Goal: Information Seeking & Learning: Learn about a topic

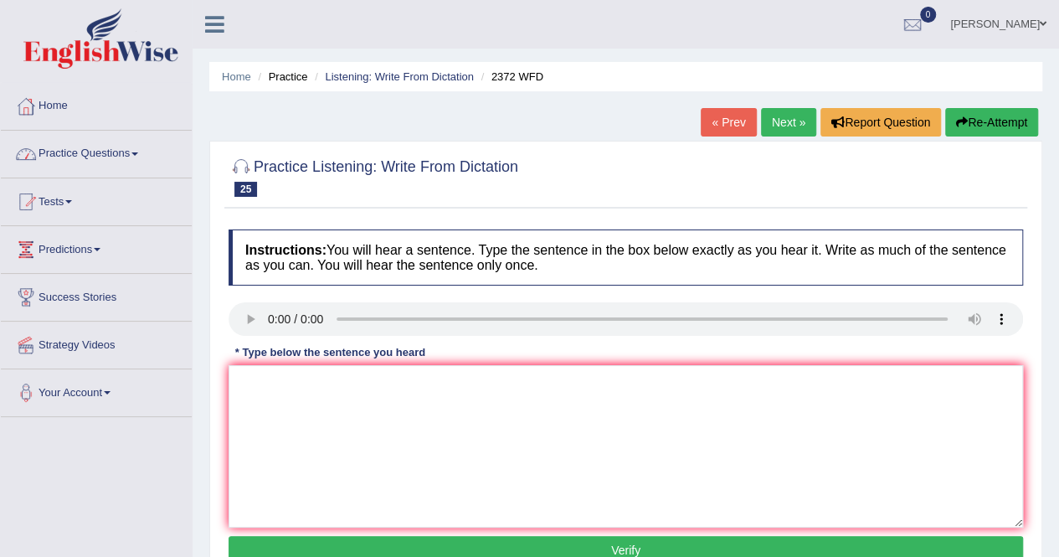
click at [69, 158] on link "Practice Questions" at bounding box center [96, 152] width 191 height 42
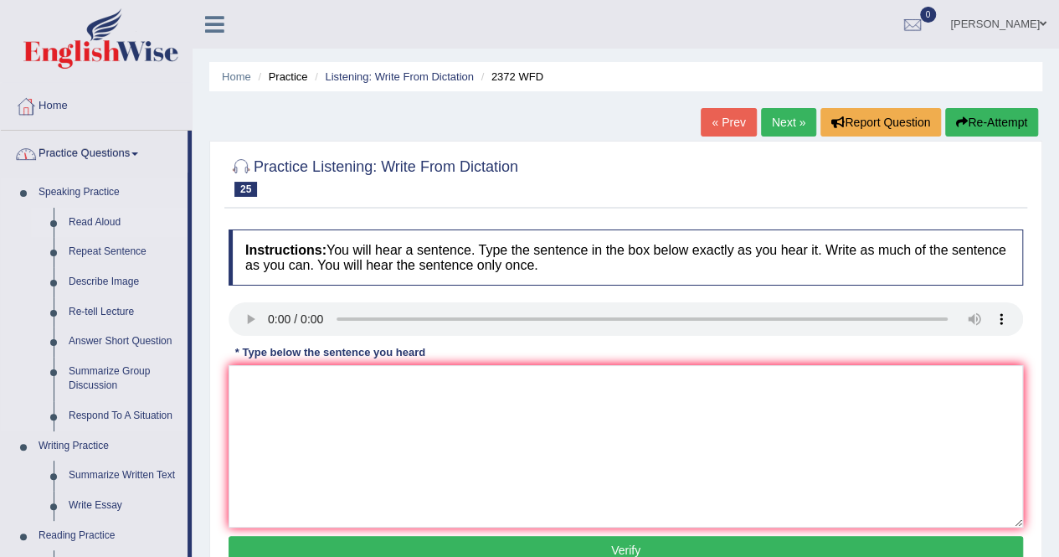
click at [110, 223] on link "Read Aloud" at bounding box center [124, 223] width 126 height 30
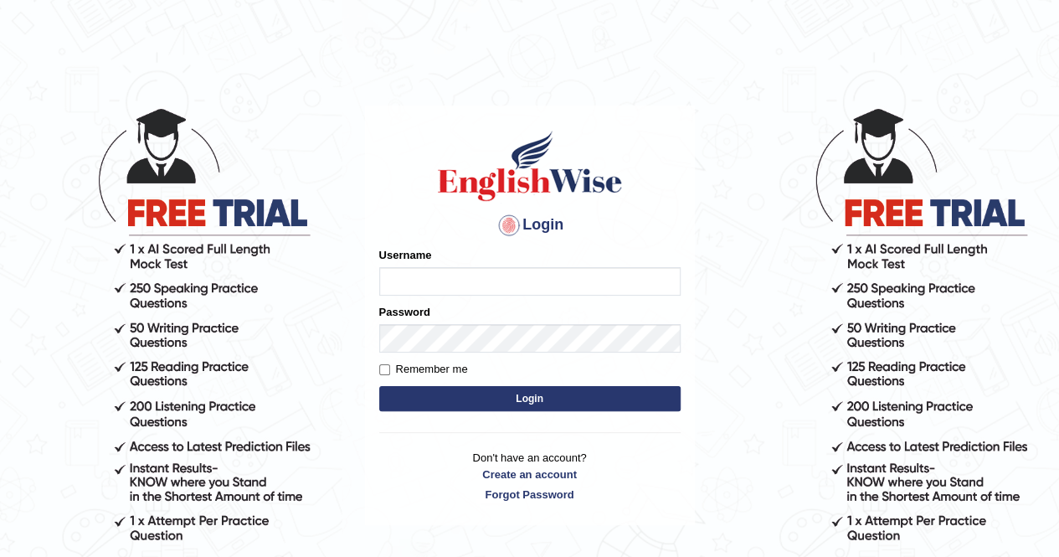
type input "AnjanH"
click at [545, 395] on button "Login" at bounding box center [529, 398] width 301 height 25
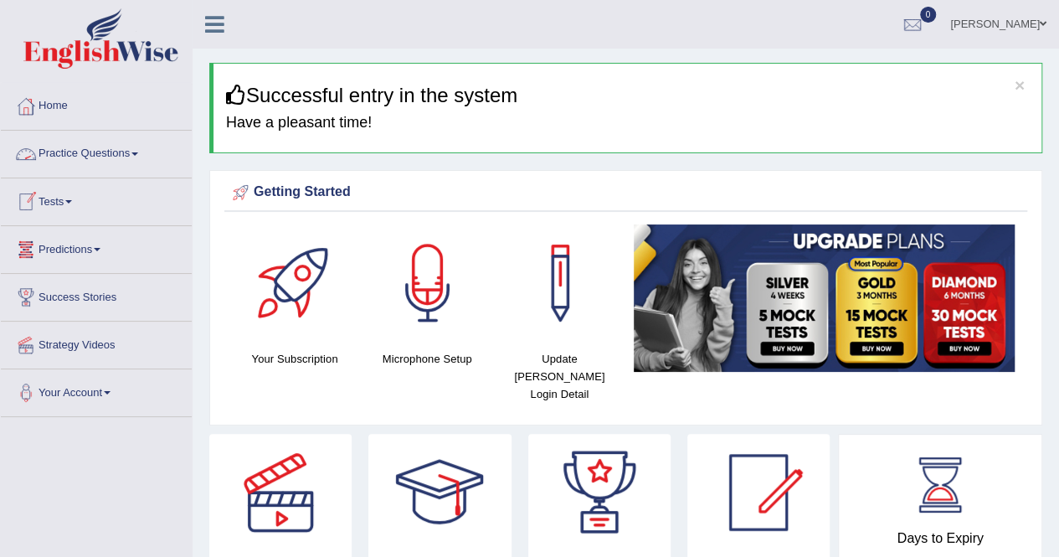
click at [96, 152] on link "Practice Questions" at bounding box center [96, 152] width 191 height 42
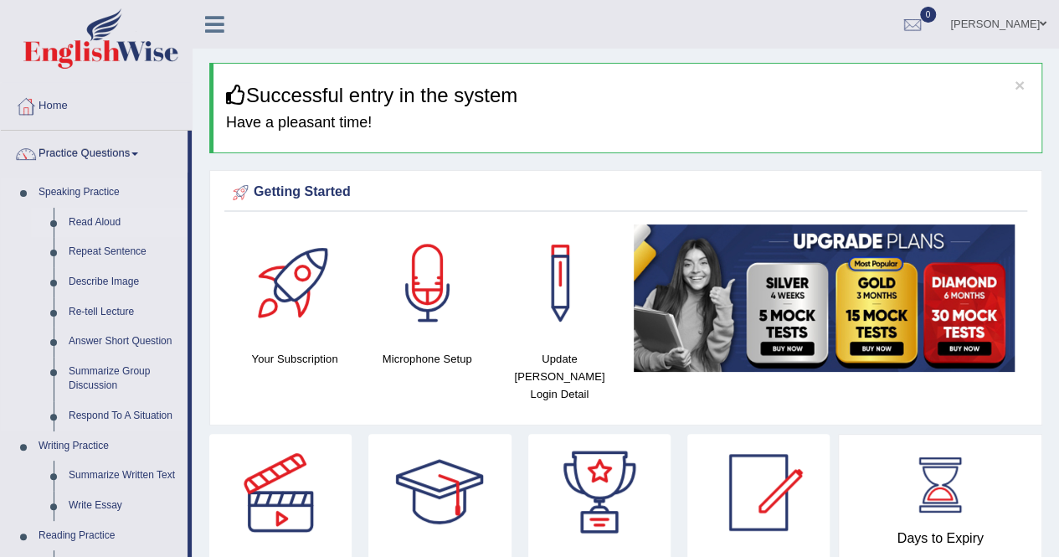
click at [116, 215] on link "Read Aloud" at bounding box center [124, 223] width 126 height 30
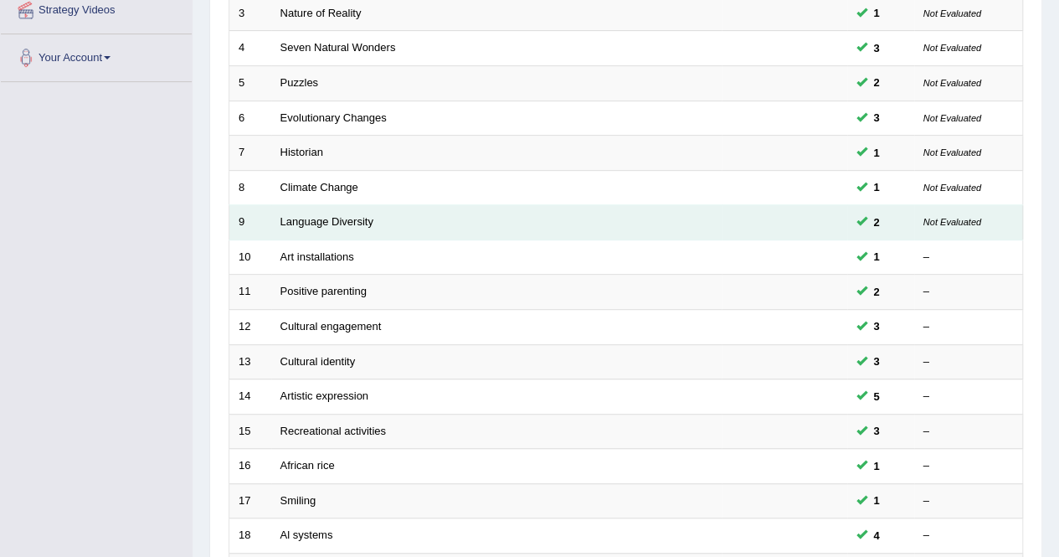
scroll to position [543, 0]
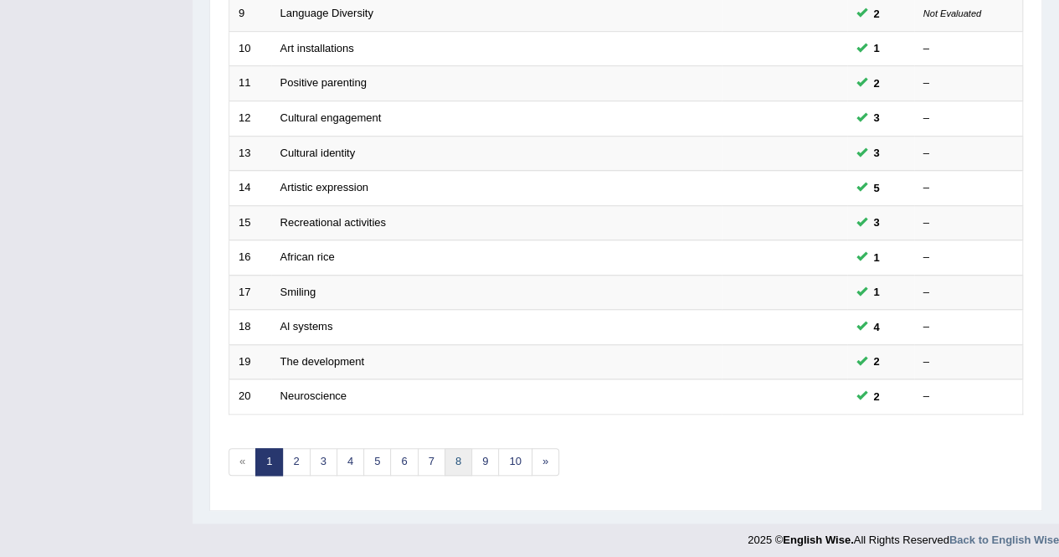
click at [457, 460] on link "8" at bounding box center [459, 462] width 28 height 28
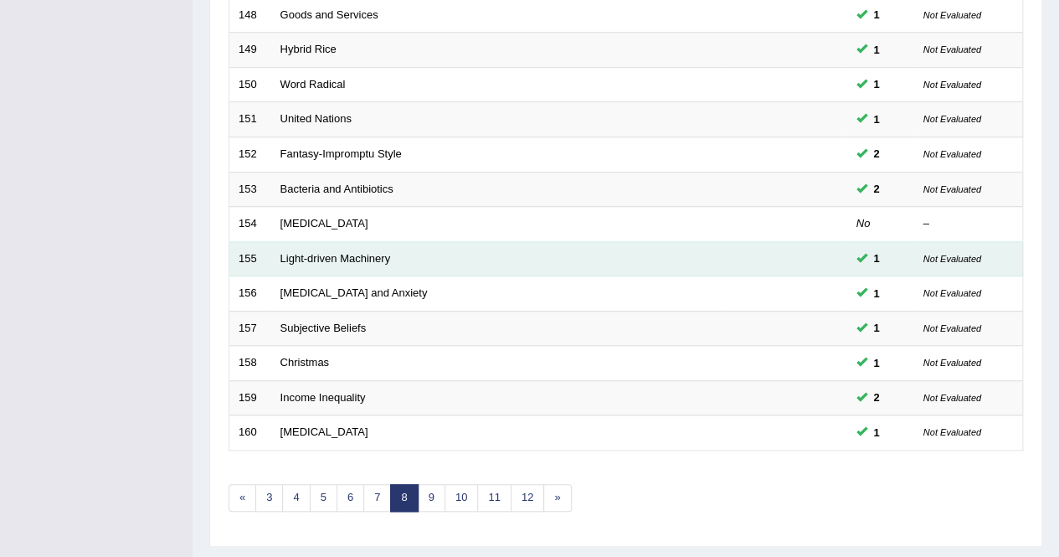
scroll to position [543, 0]
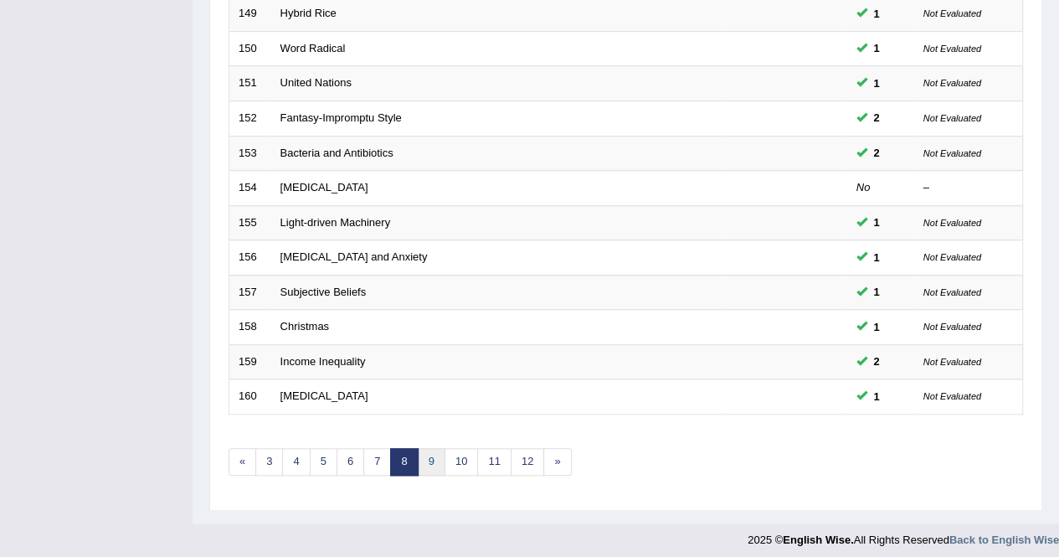
click at [435, 451] on link "9" at bounding box center [432, 462] width 28 height 28
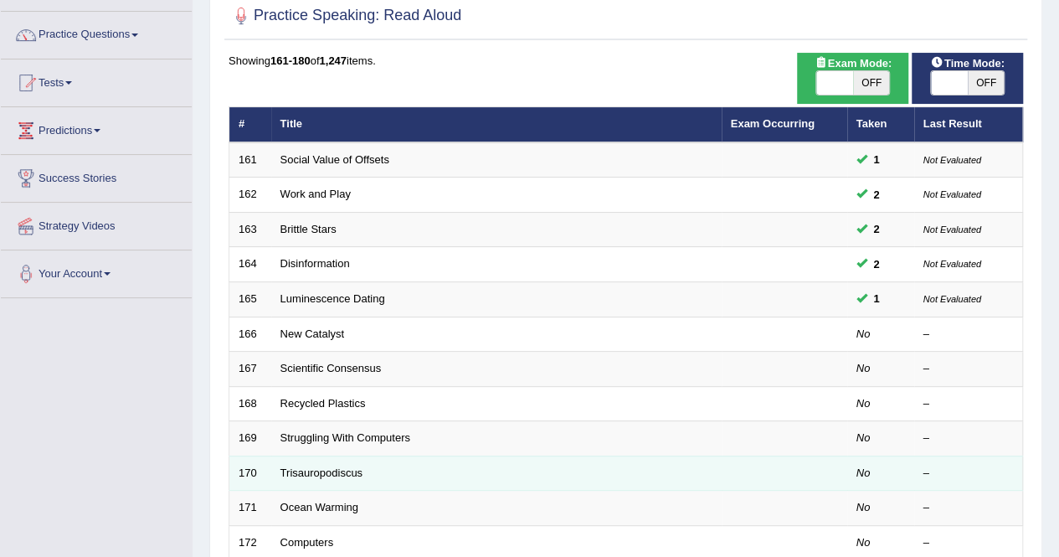
scroll to position [167, 0]
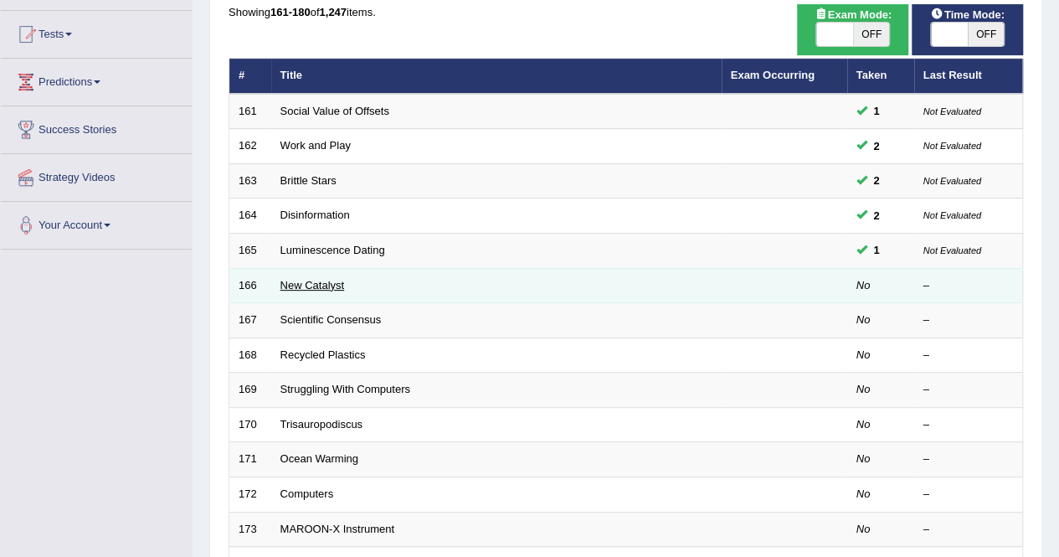
click at [332, 284] on link "New Catalyst" at bounding box center [313, 285] width 64 height 13
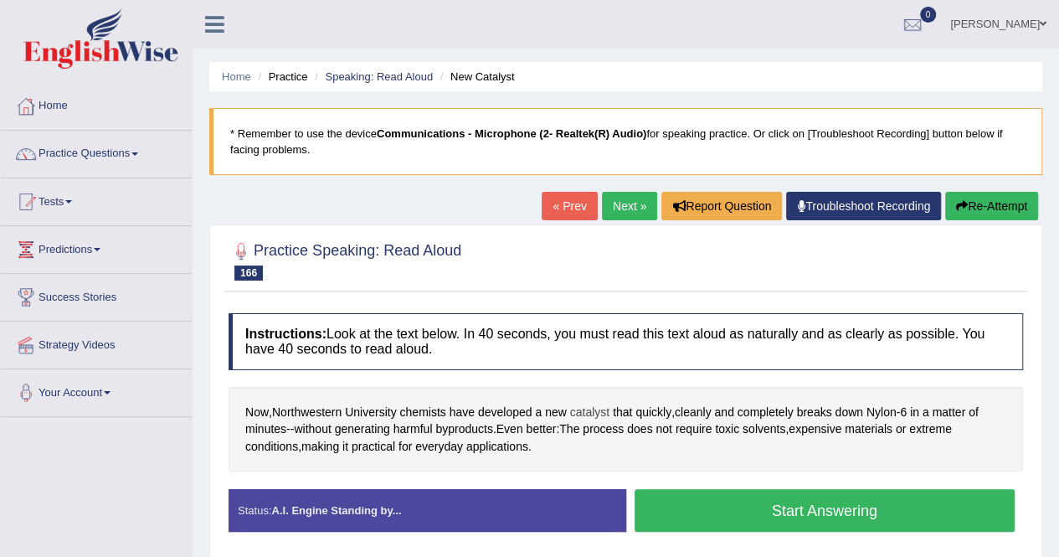
click at [585, 404] on span "catalyst" at bounding box center [589, 413] width 39 height 18
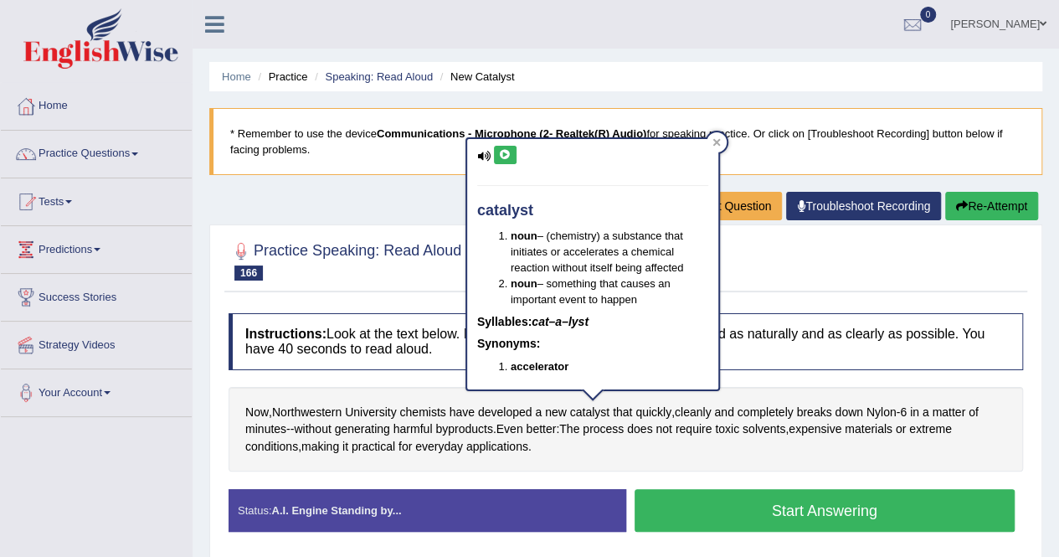
click at [504, 155] on icon at bounding box center [505, 155] width 13 height 10
click at [721, 145] on div at bounding box center [717, 142] width 20 height 20
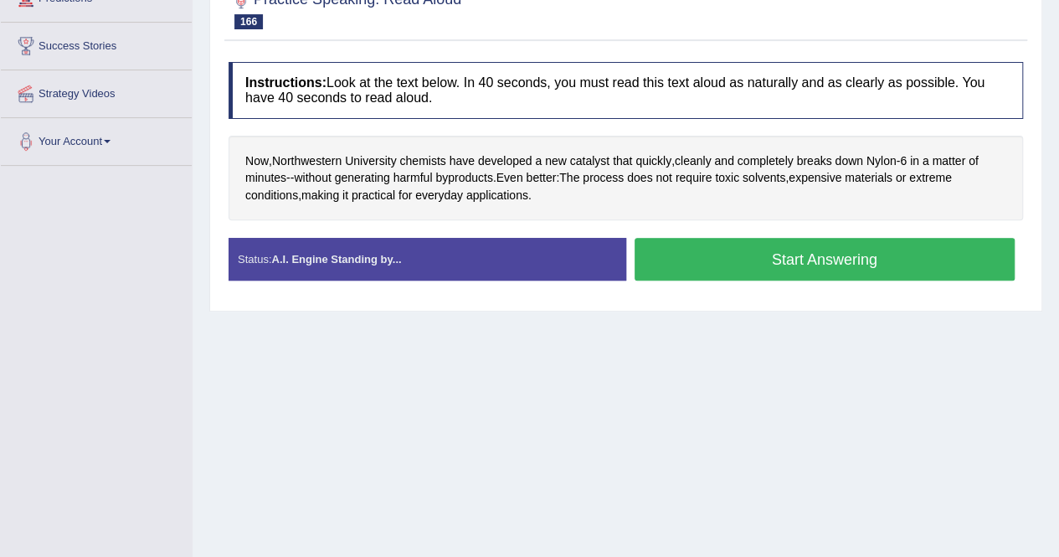
scroll to position [167, 0]
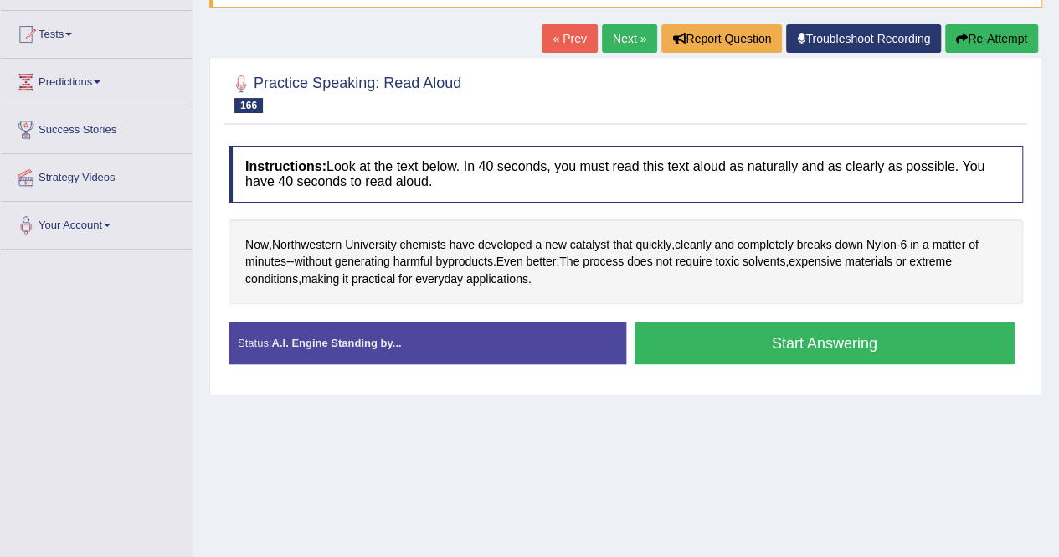
click at [805, 349] on button "Start Answering" at bounding box center [825, 343] width 381 height 43
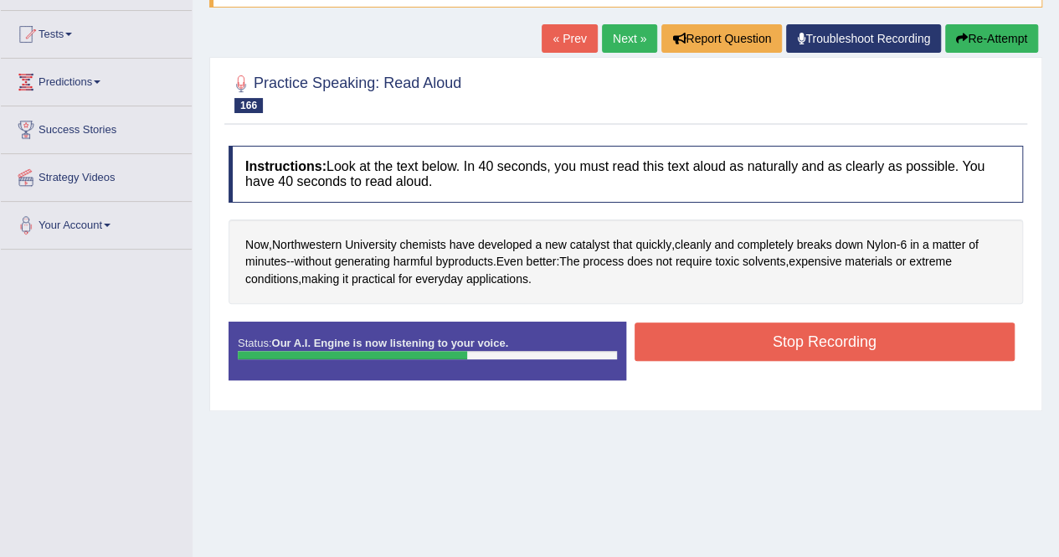
click at [743, 341] on button "Stop Recording" at bounding box center [825, 341] width 381 height 39
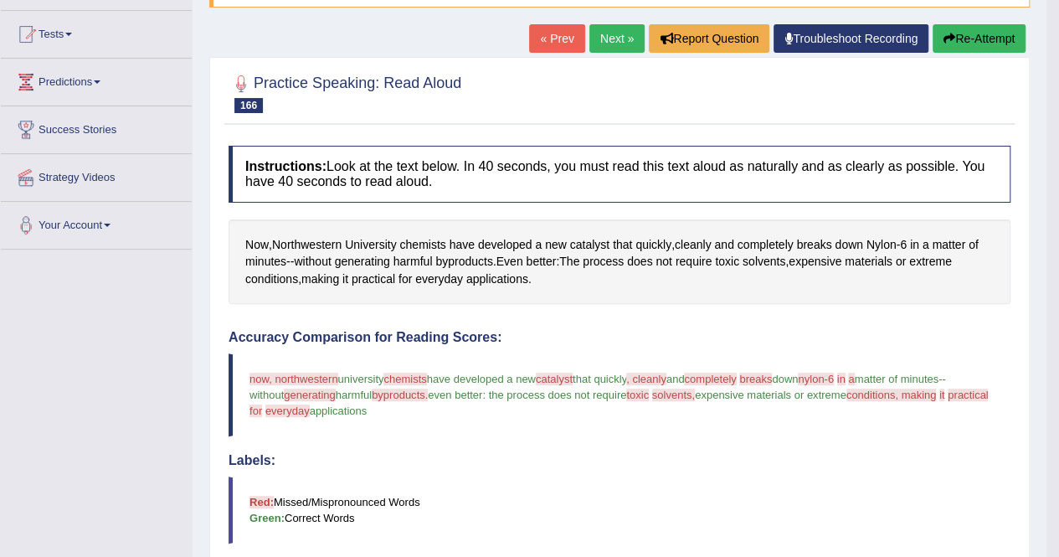
click at [619, 43] on link "Next »" at bounding box center [617, 38] width 55 height 28
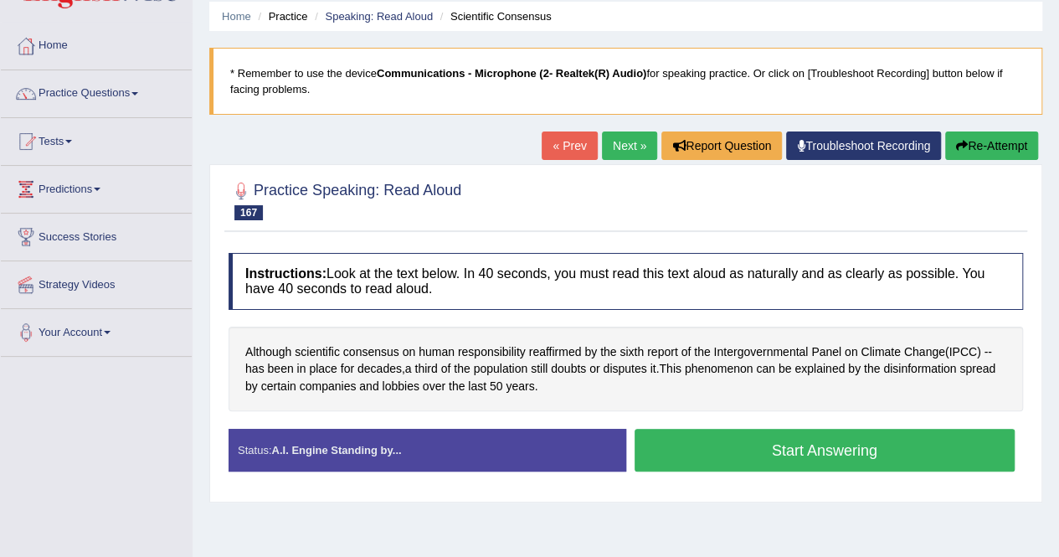
scroll to position [84, 0]
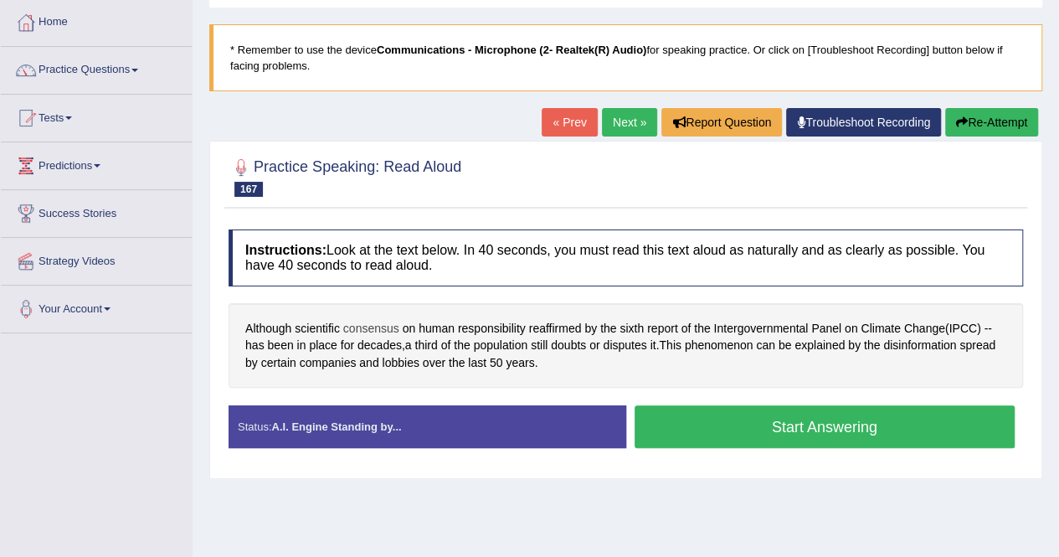
click at [380, 326] on span "consensus" at bounding box center [371, 329] width 56 height 18
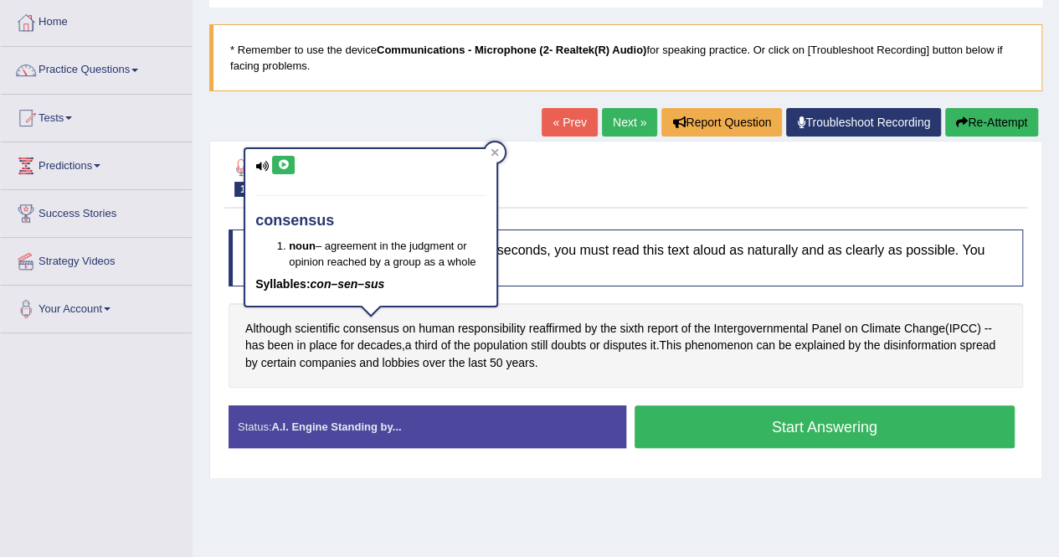
click at [291, 166] on button at bounding box center [283, 165] width 23 height 18
click at [497, 152] on icon at bounding box center [495, 152] width 8 height 8
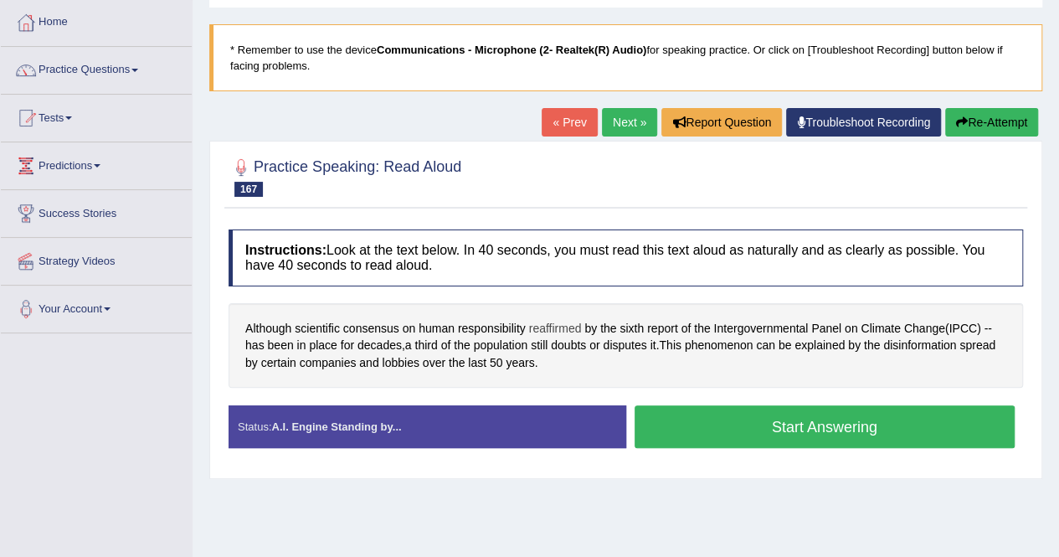
click at [565, 328] on span "reaffirmed" at bounding box center [555, 329] width 53 height 18
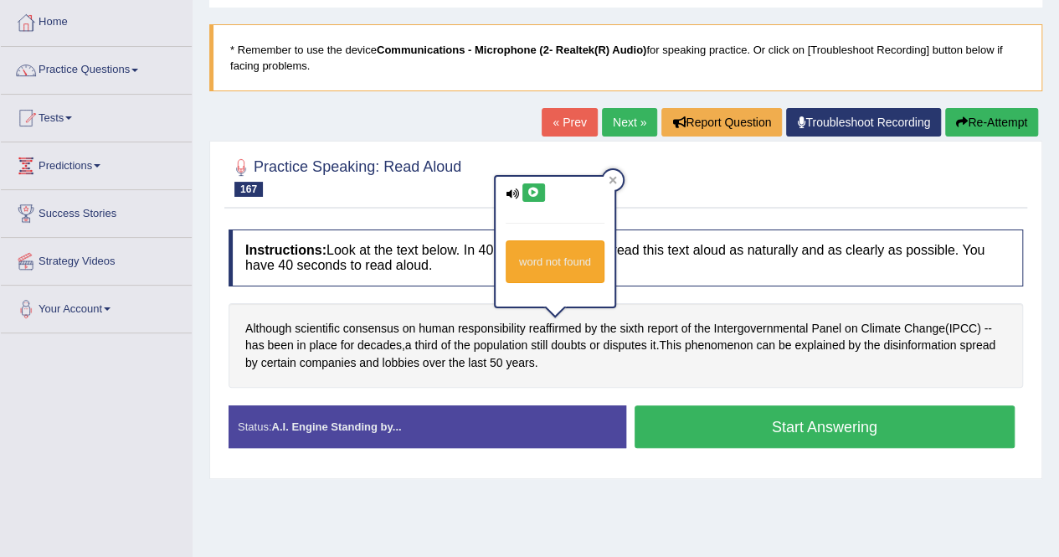
click at [538, 198] on button at bounding box center [534, 192] width 23 height 18
click at [611, 178] on icon at bounding box center [614, 180] width 8 height 8
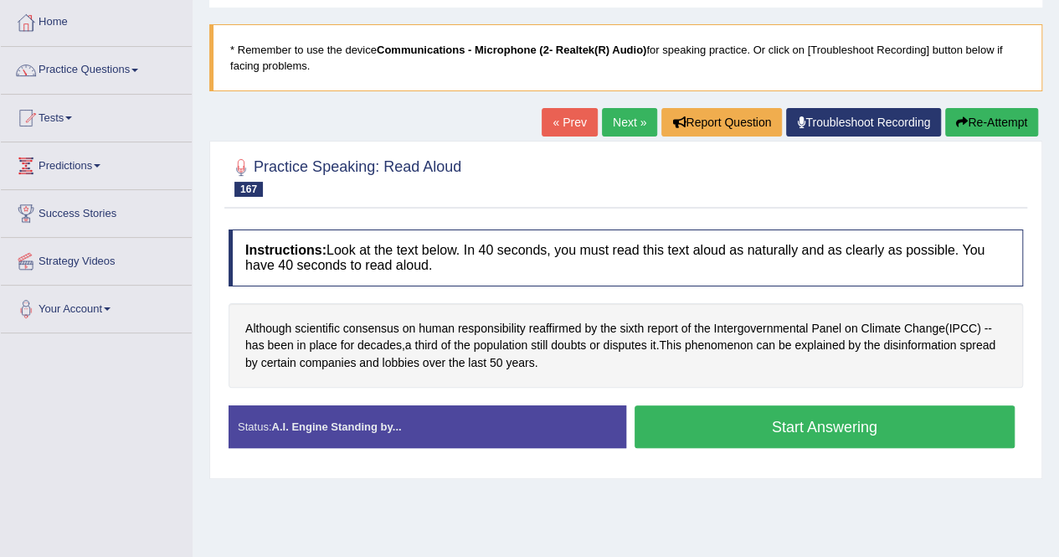
click at [874, 425] on button "Start Answering" at bounding box center [825, 426] width 381 height 43
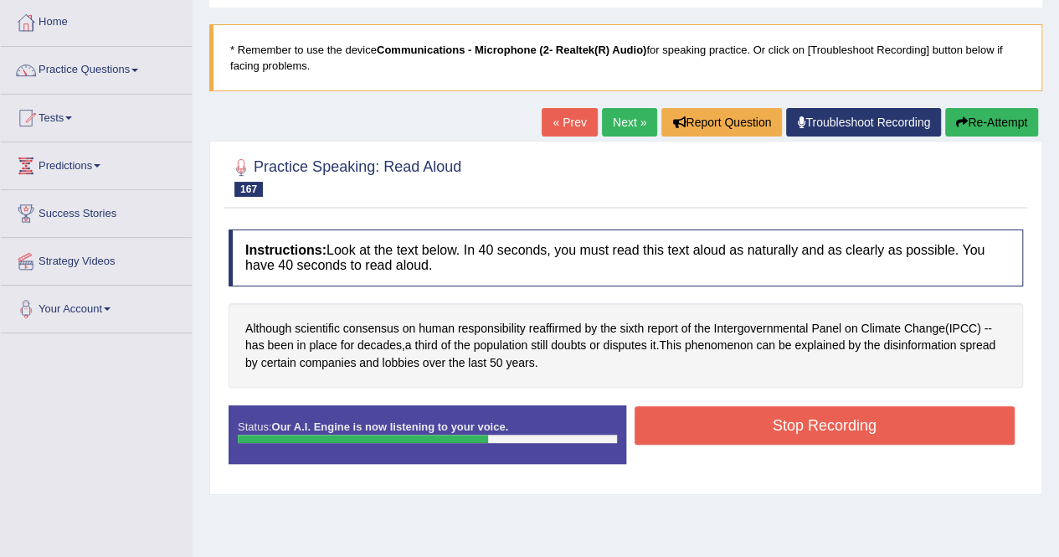
click at [872, 418] on button "Stop Recording" at bounding box center [825, 425] width 381 height 39
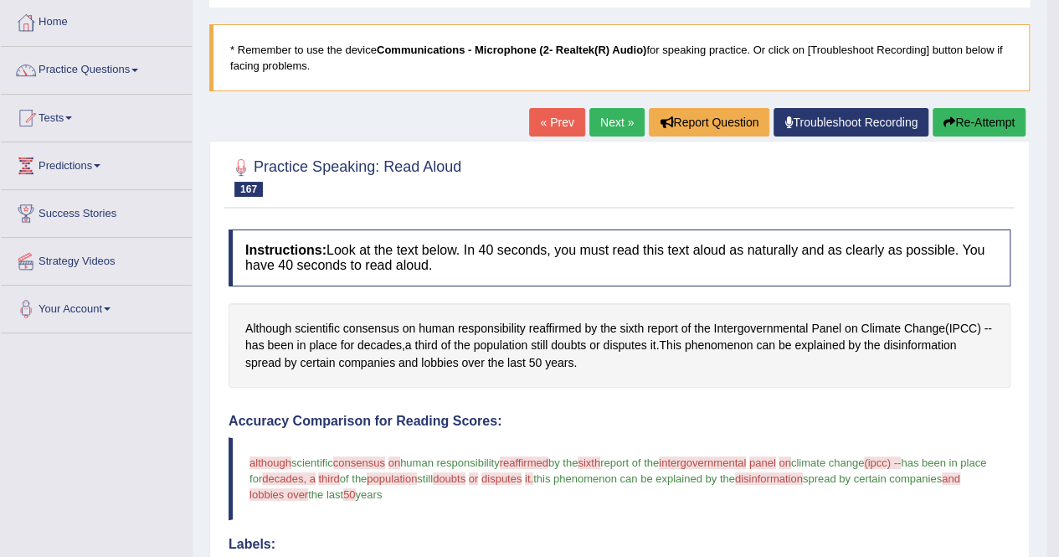
scroll to position [0, 0]
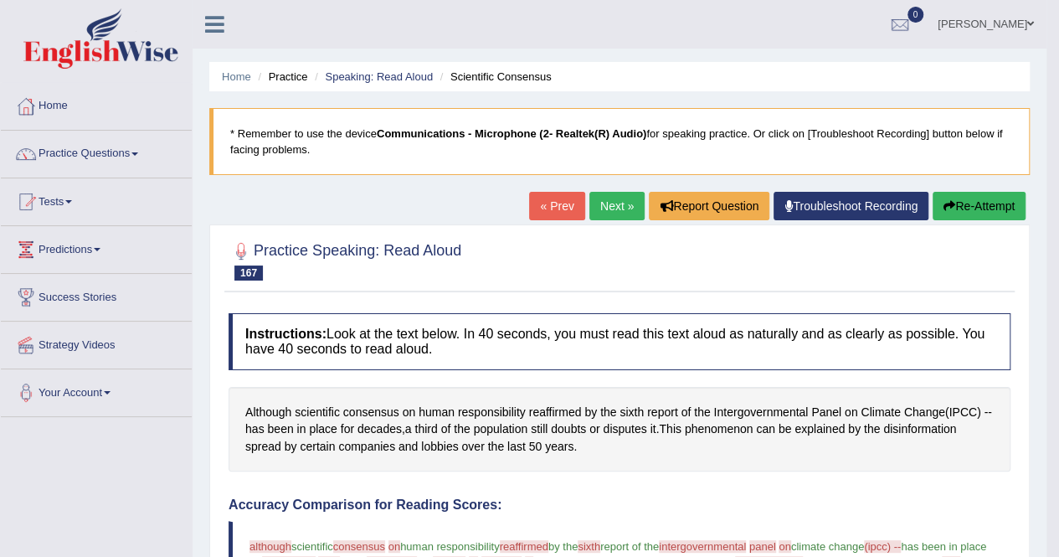
click at [605, 209] on link "Next »" at bounding box center [617, 206] width 55 height 28
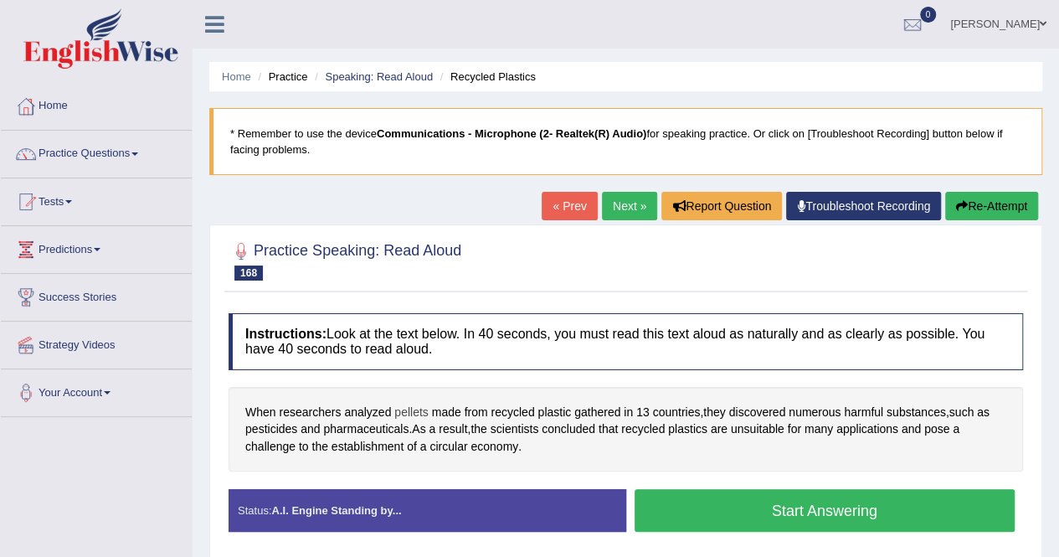
click at [407, 408] on span "pellets" at bounding box center [410, 413] width 33 height 18
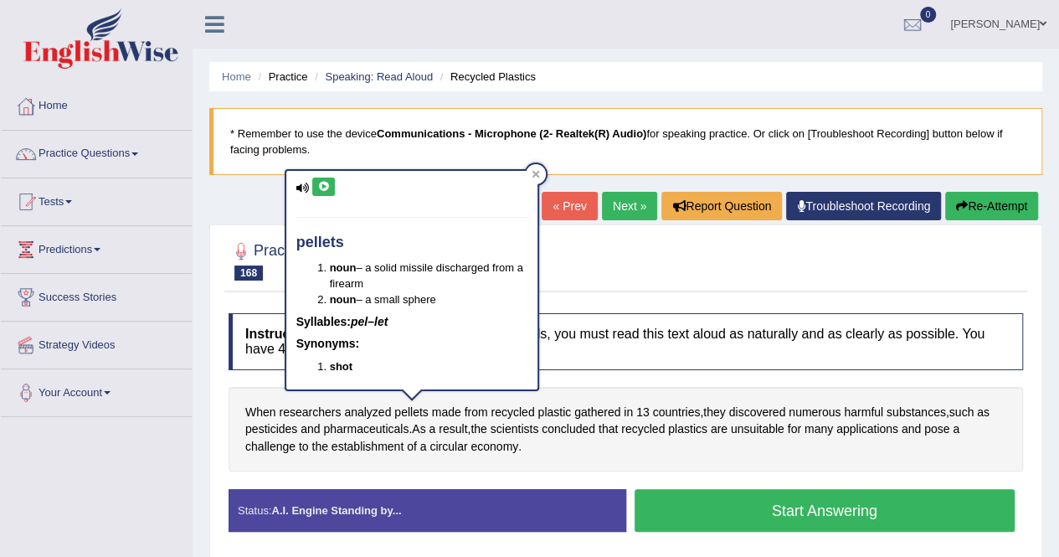
click at [322, 183] on icon at bounding box center [323, 187] width 13 height 10
click at [539, 175] on div at bounding box center [536, 174] width 20 height 20
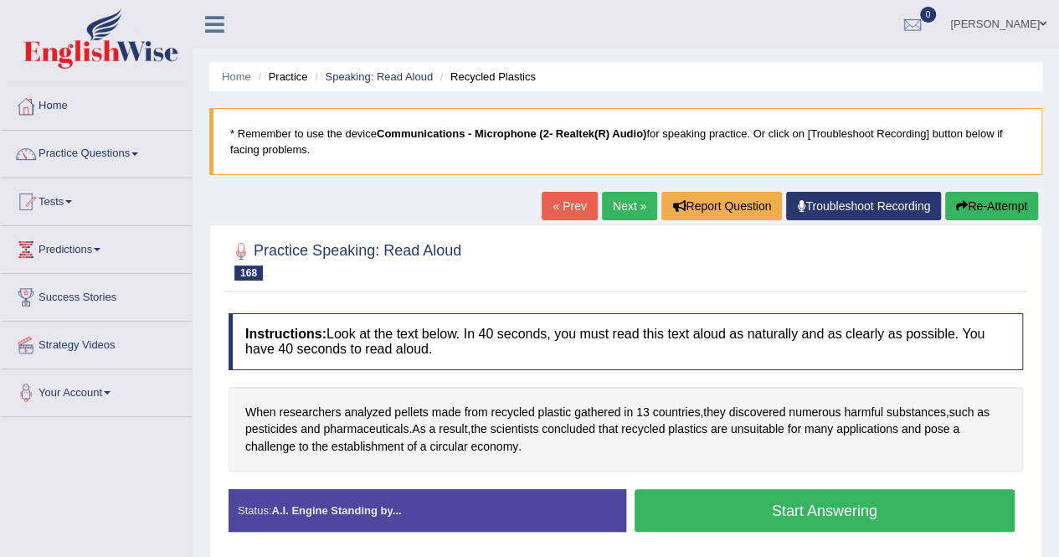
click at [894, 515] on button "Start Answering" at bounding box center [825, 510] width 381 height 43
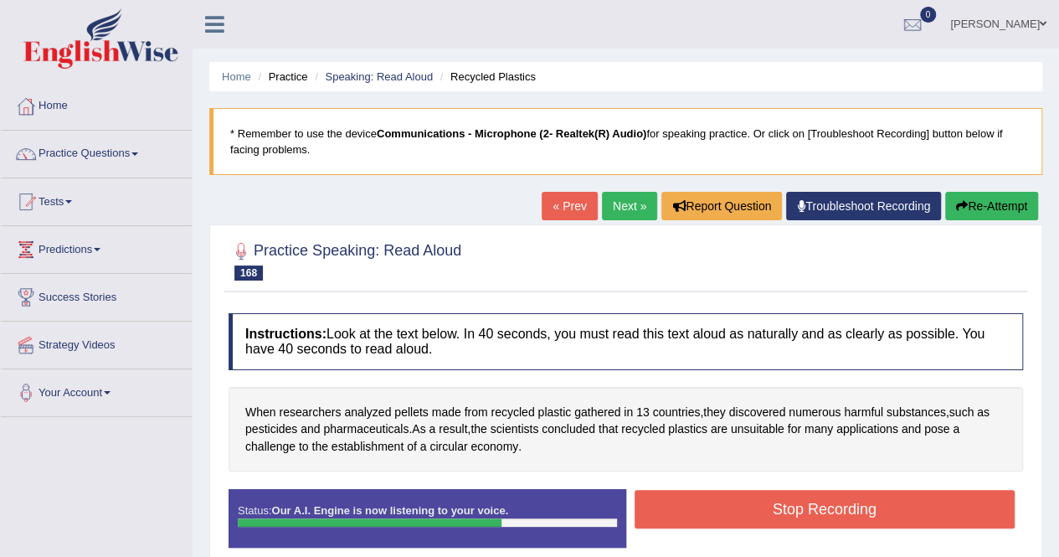
click at [758, 514] on button "Stop Recording" at bounding box center [825, 509] width 381 height 39
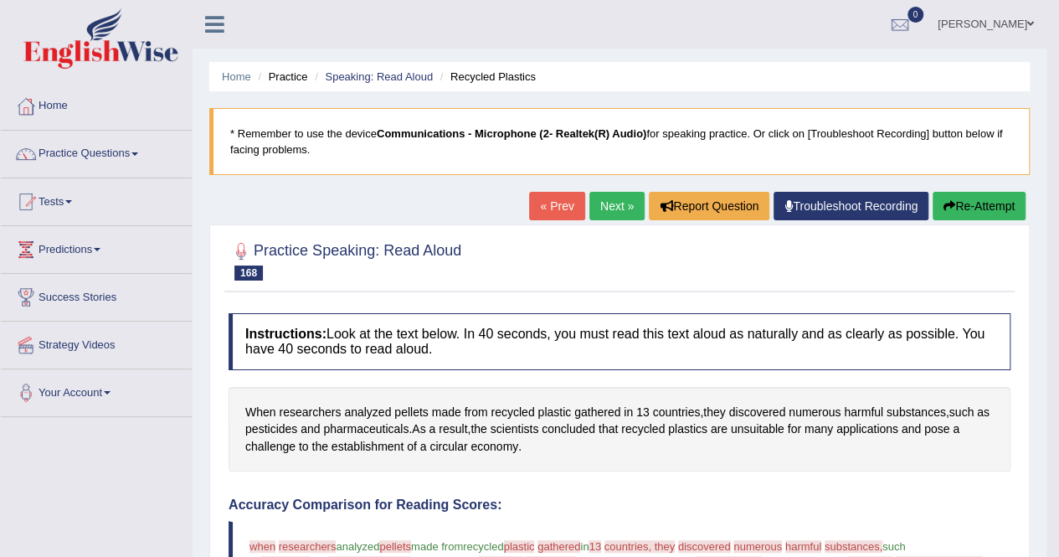
click at [606, 209] on link "Next »" at bounding box center [617, 206] width 55 height 28
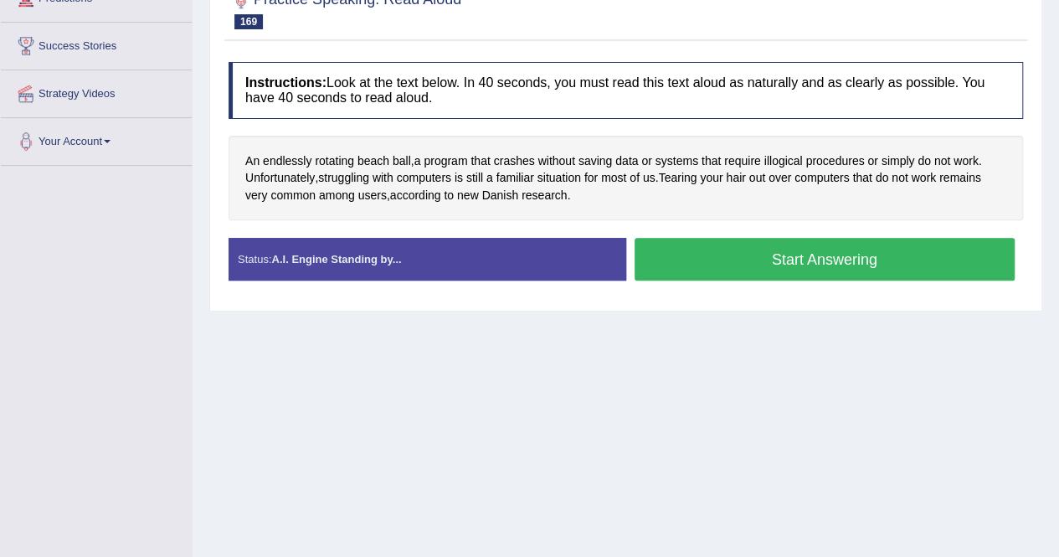
click at [793, 252] on button "Start Answering" at bounding box center [825, 259] width 381 height 43
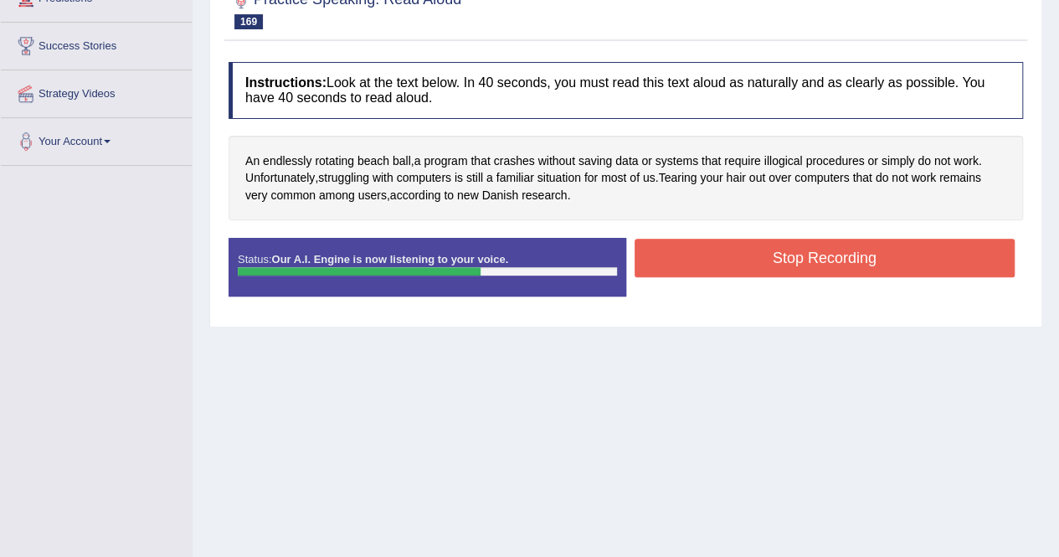
click at [770, 265] on button "Stop Recording" at bounding box center [825, 258] width 381 height 39
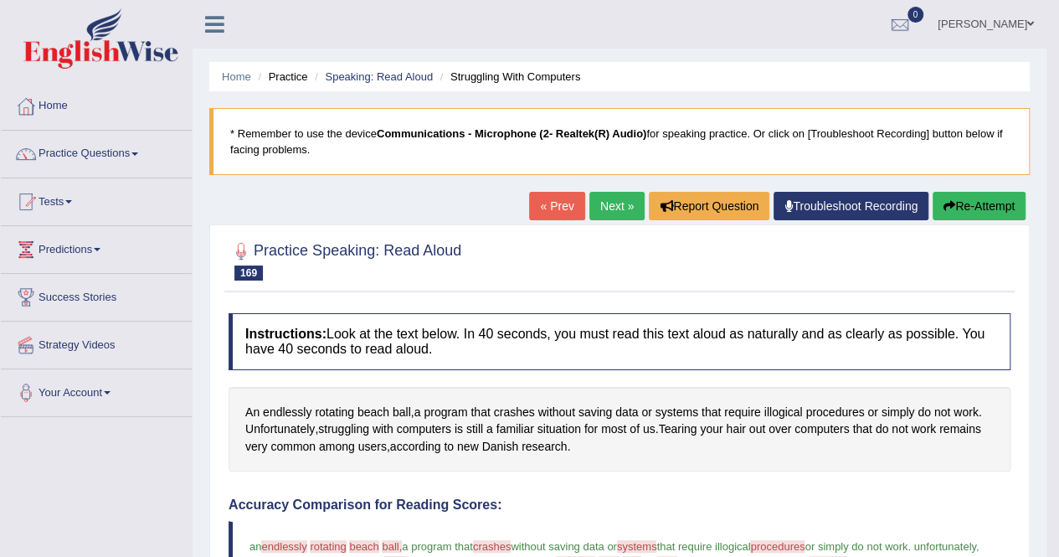
click at [609, 207] on link "Next »" at bounding box center [617, 206] width 55 height 28
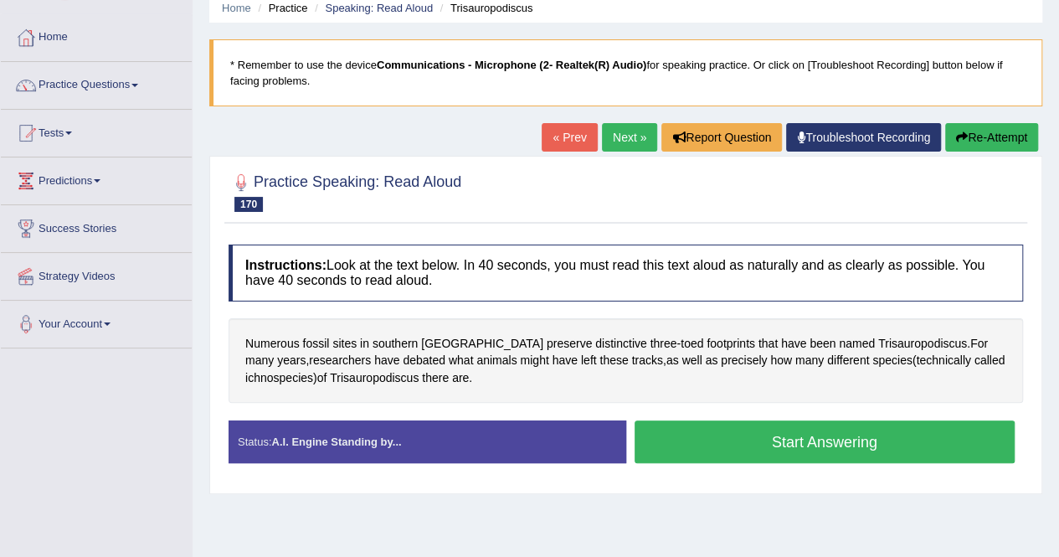
scroll to position [167, 0]
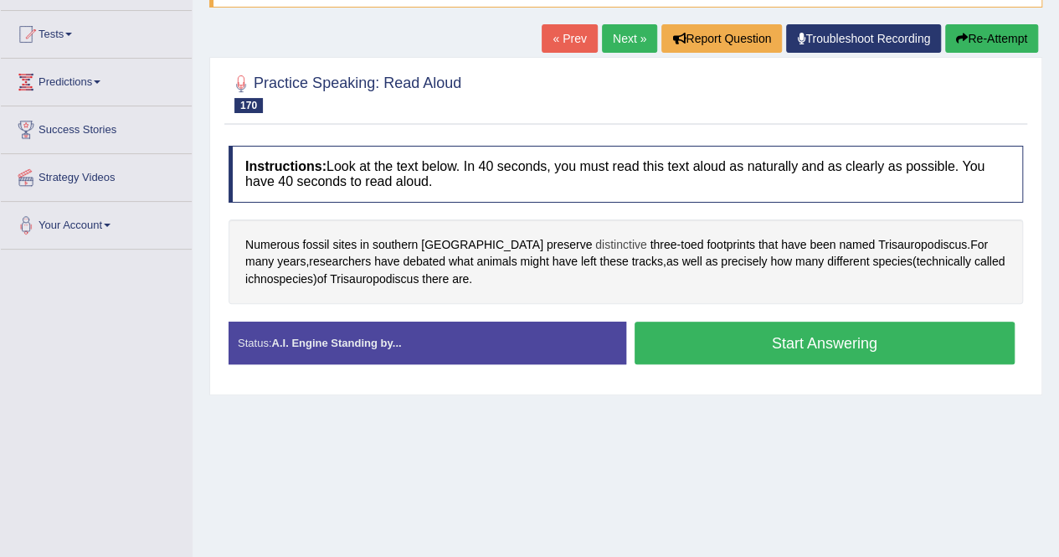
click at [595, 244] on span "distinctive" at bounding box center [620, 245] width 51 height 18
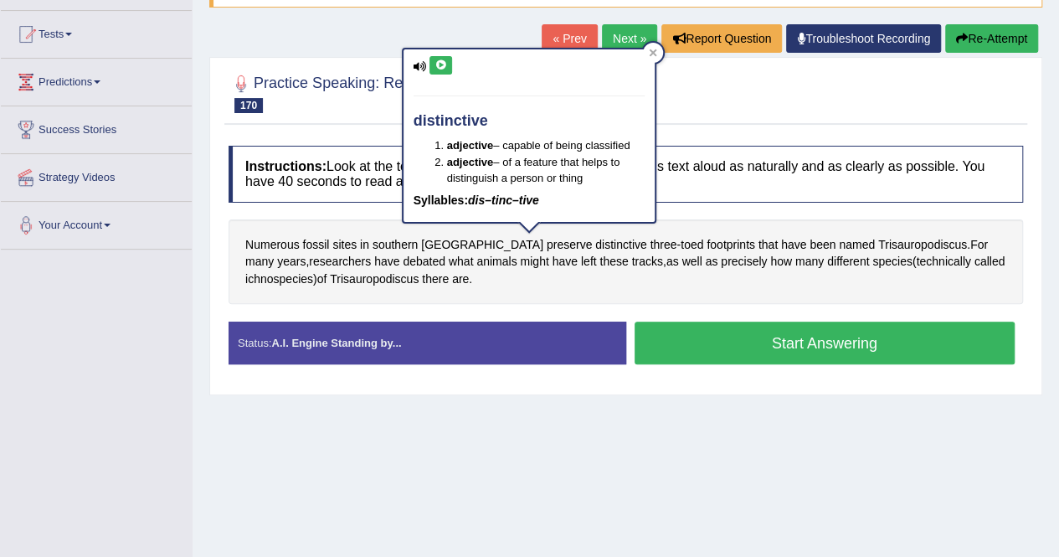
click at [442, 71] on button at bounding box center [441, 65] width 23 height 18
click at [648, 47] on div at bounding box center [653, 53] width 20 height 20
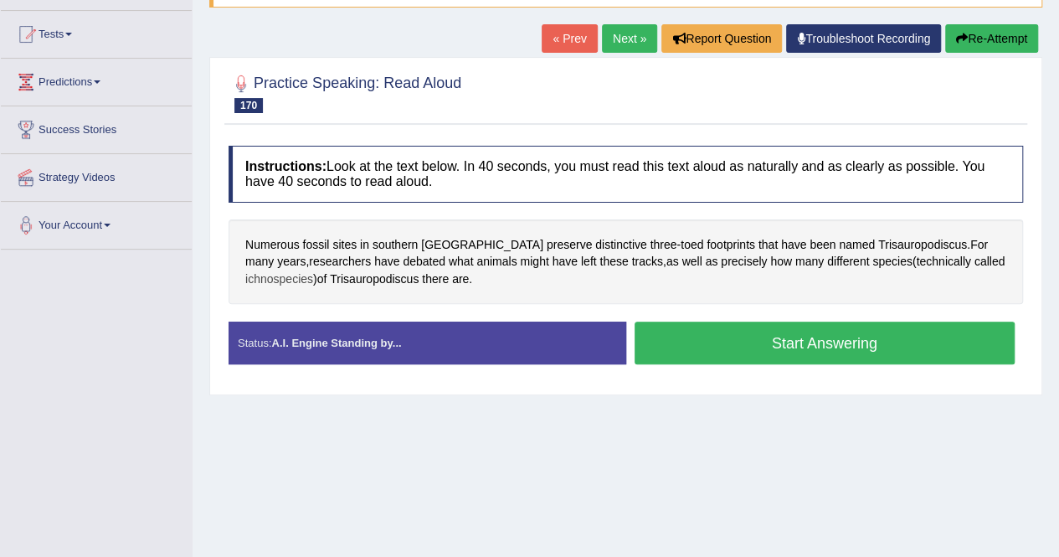
click at [269, 271] on span "ichnospecies" at bounding box center [279, 279] width 68 height 18
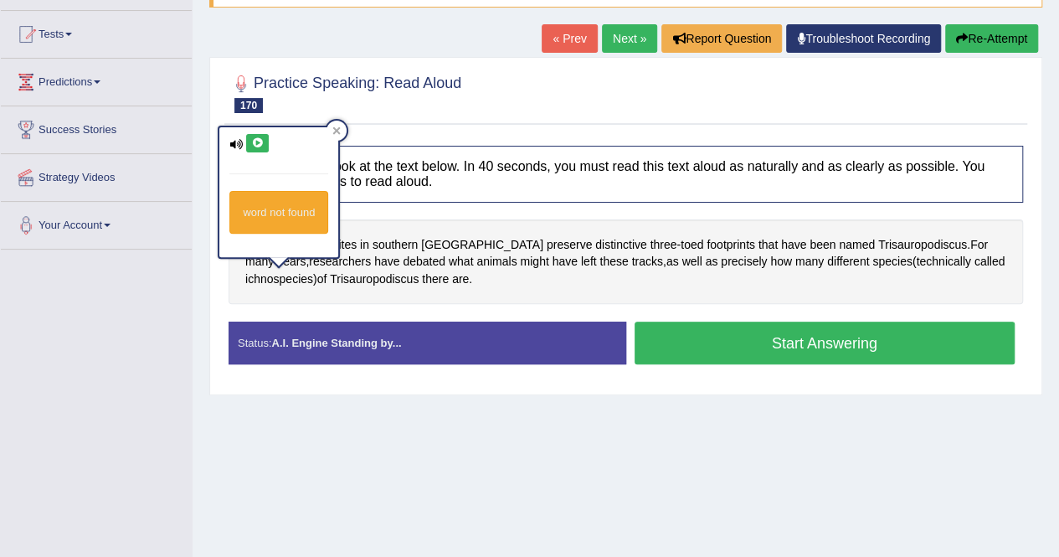
click at [263, 144] on icon at bounding box center [257, 143] width 13 height 10
click at [337, 131] on icon at bounding box center [337, 131] width 8 height 8
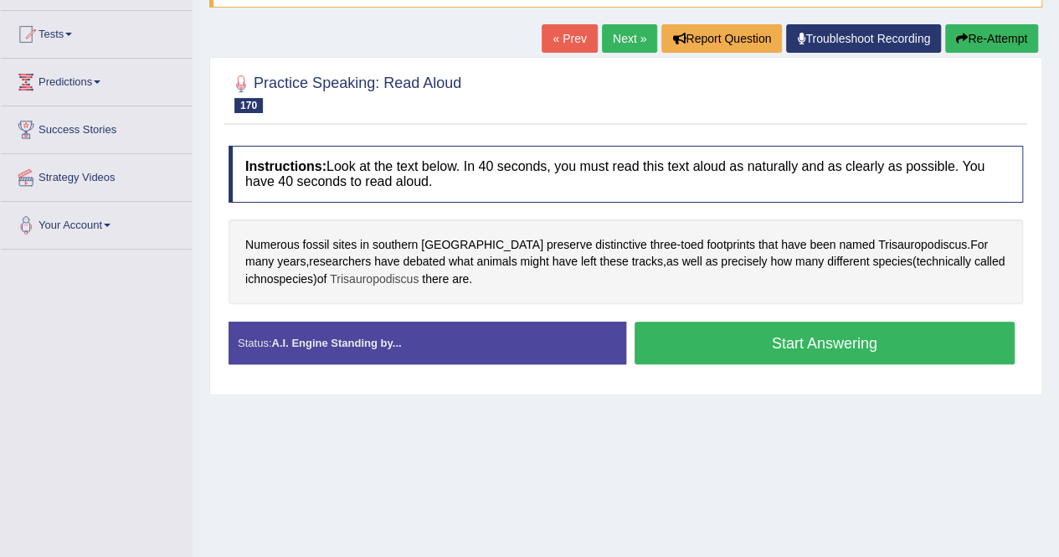
click at [396, 281] on span "Trisauropodiscus" at bounding box center [374, 279] width 89 height 18
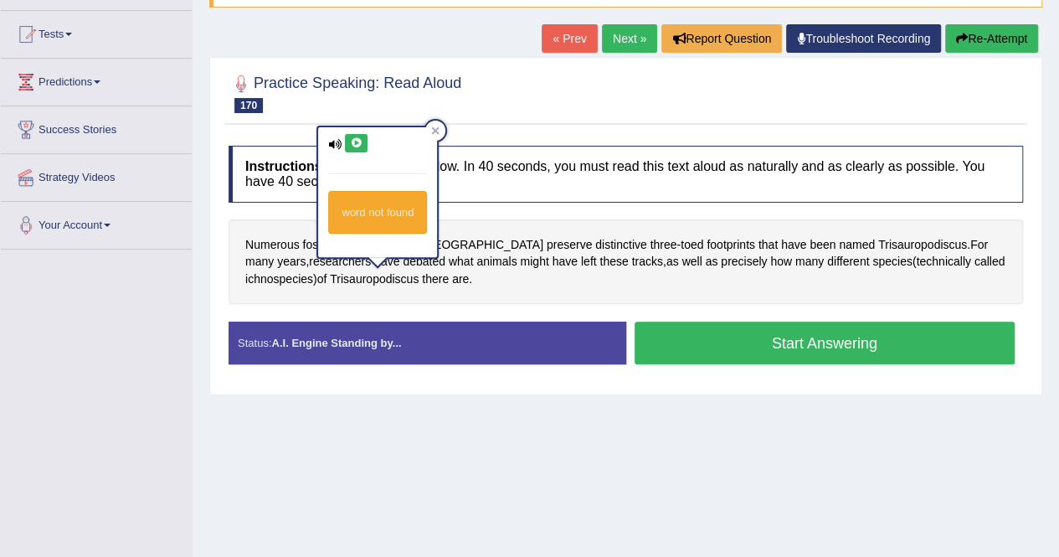
click at [350, 140] on icon at bounding box center [356, 143] width 13 height 10
click at [436, 127] on icon at bounding box center [435, 130] width 8 height 8
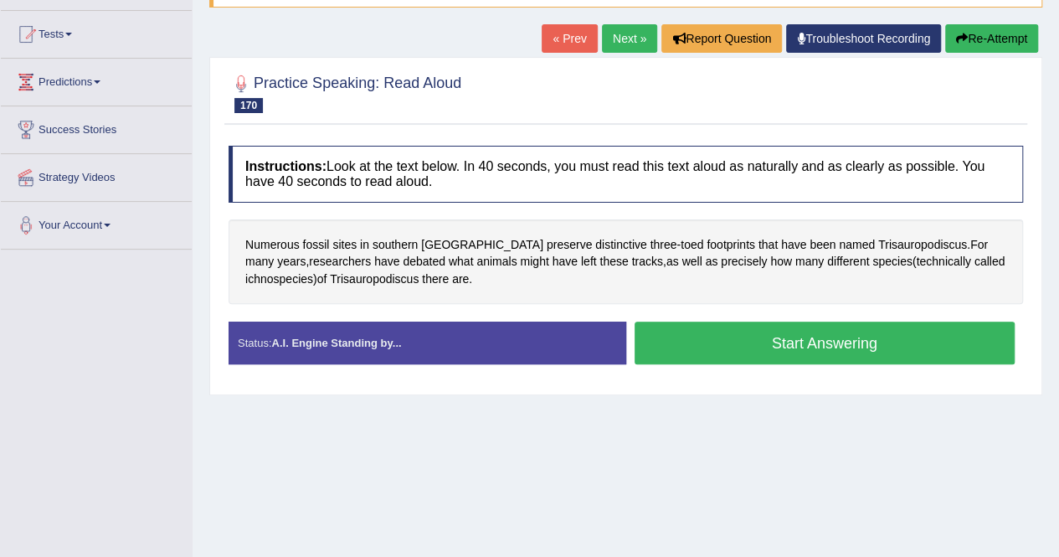
click at [828, 348] on button "Start Answering" at bounding box center [825, 343] width 381 height 43
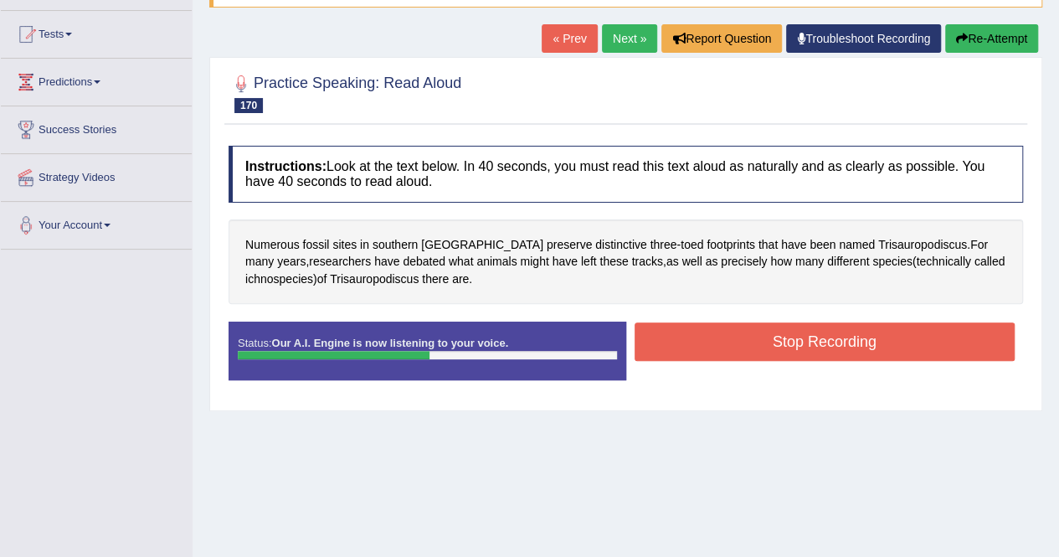
click at [794, 343] on button "Stop Recording" at bounding box center [825, 341] width 381 height 39
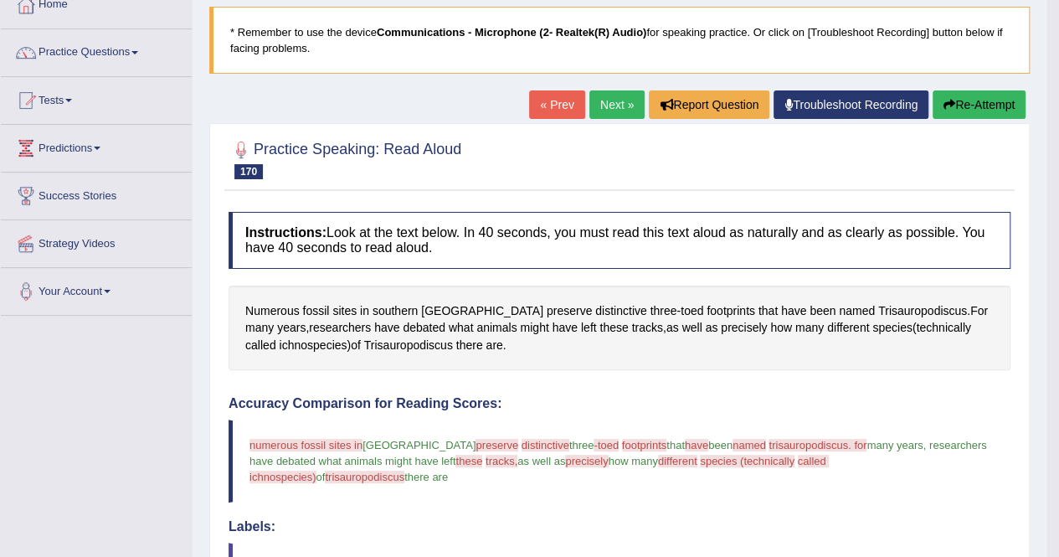
scroll to position [0, 0]
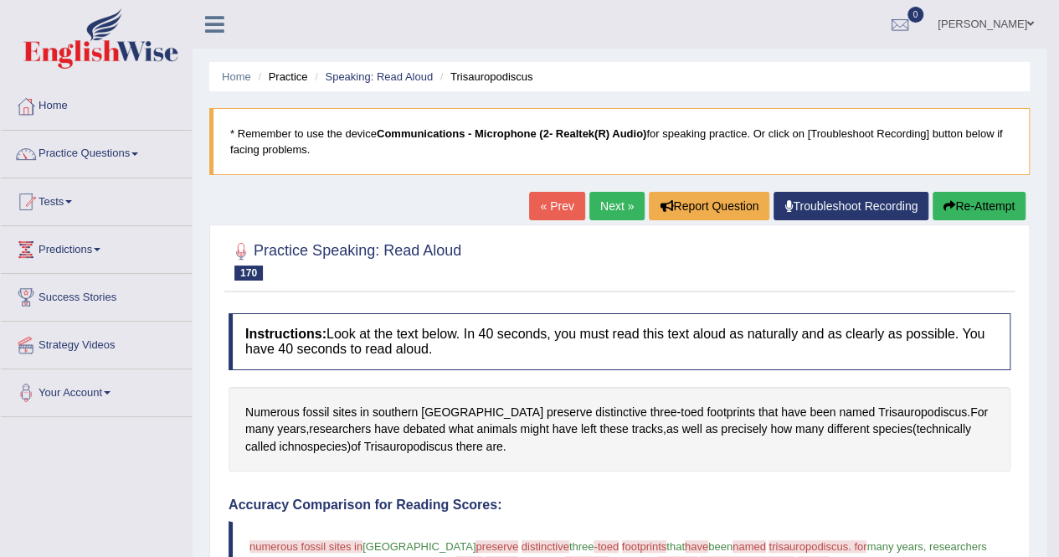
click at [600, 207] on link "Next »" at bounding box center [617, 206] width 55 height 28
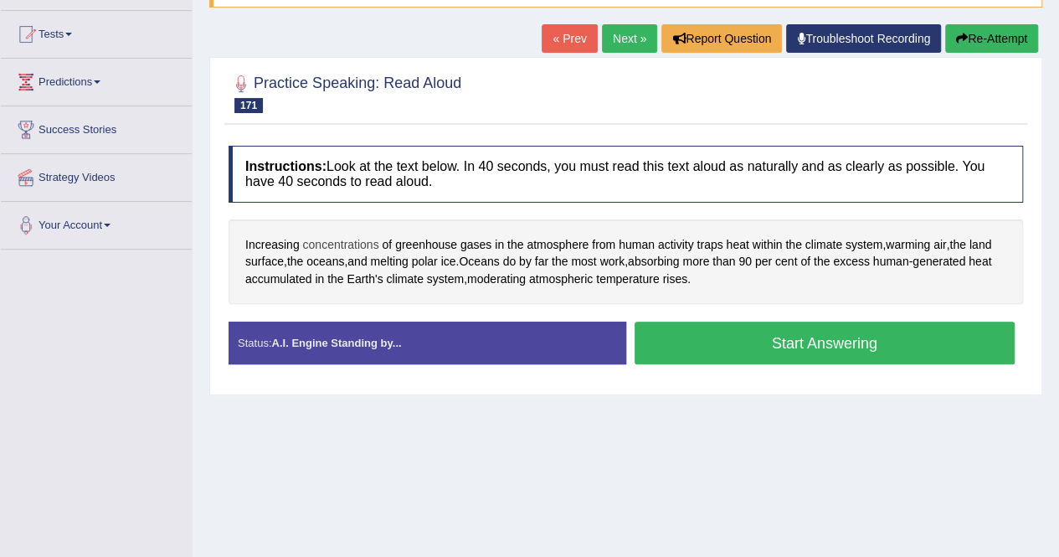
click at [333, 244] on span "concentrations" at bounding box center [340, 245] width 76 height 18
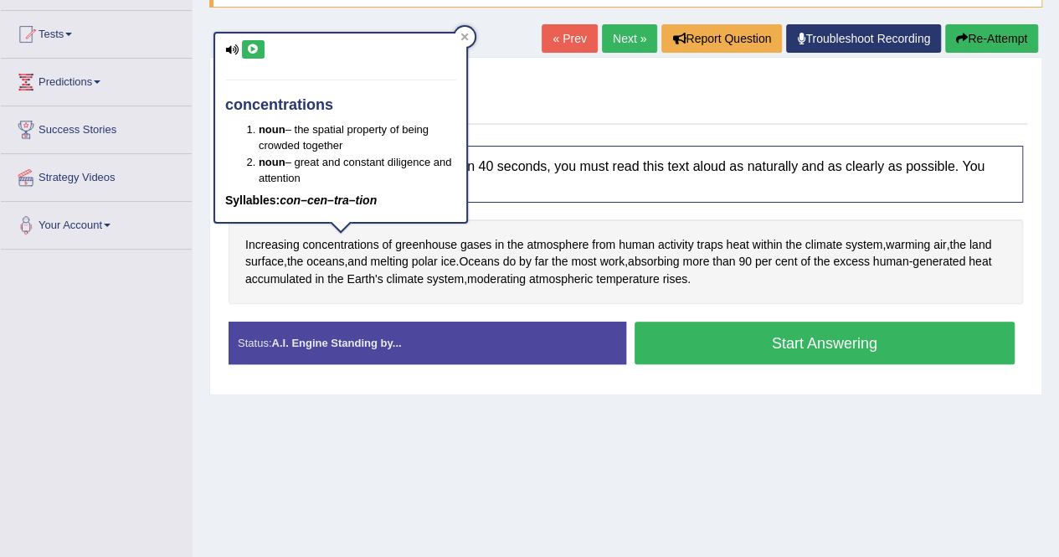
click at [255, 45] on icon at bounding box center [253, 49] width 13 height 10
click at [461, 33] on div at bounding box center [465, 37] width 20 height 20
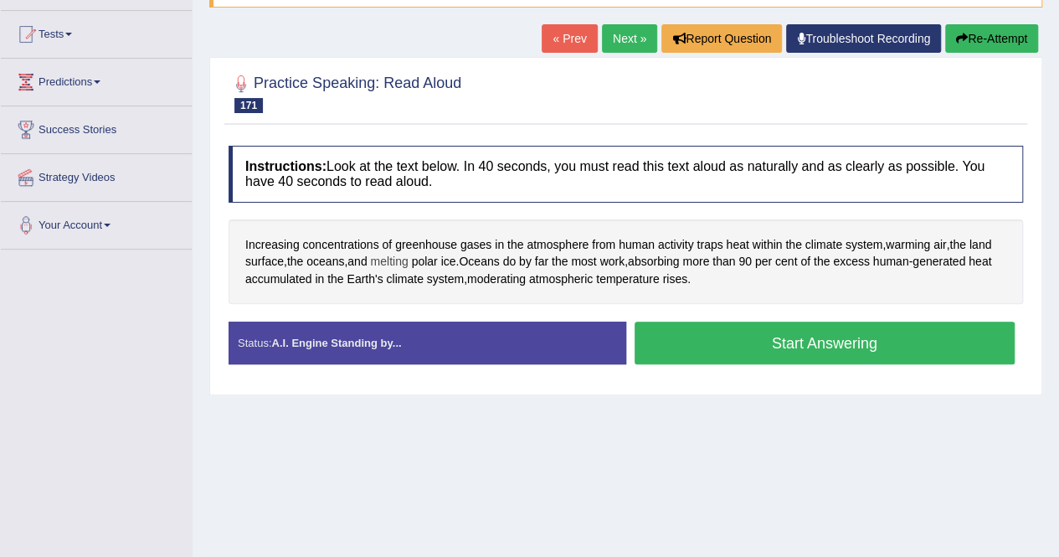
click at [394, 259] on span "melting" at bounding box center [389, 262] width 38 height 18
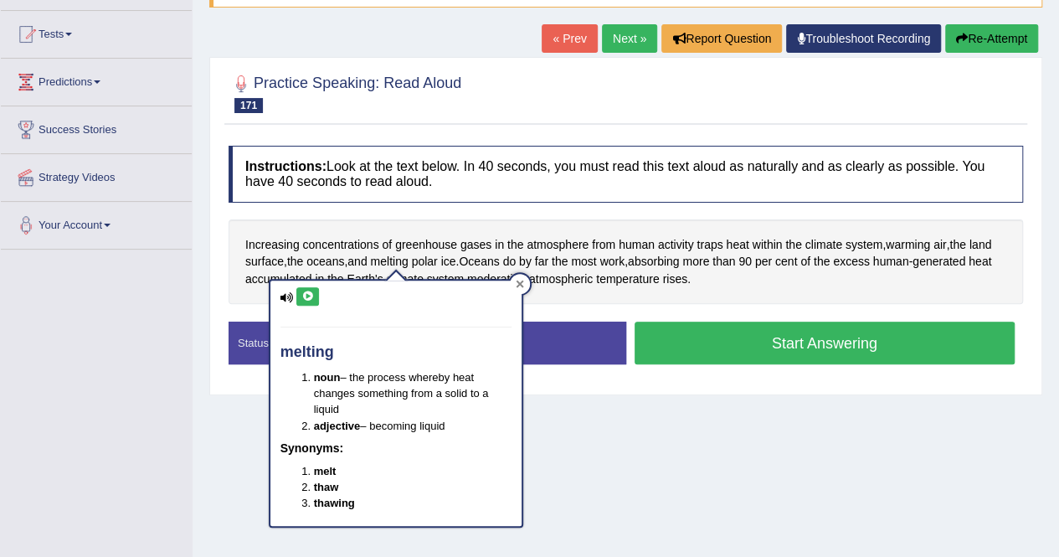
click at [523, 284] on icon at bounding box center [520, 284] width 8 height 8
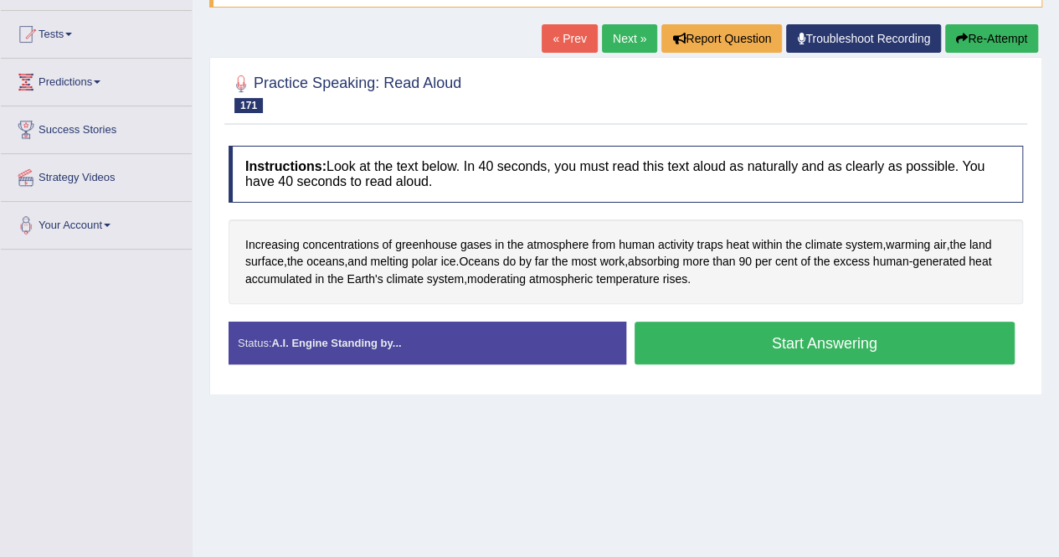
click at [822, 341] on button "Start Answering" at bounding box center [825, 343] width 381 height 43
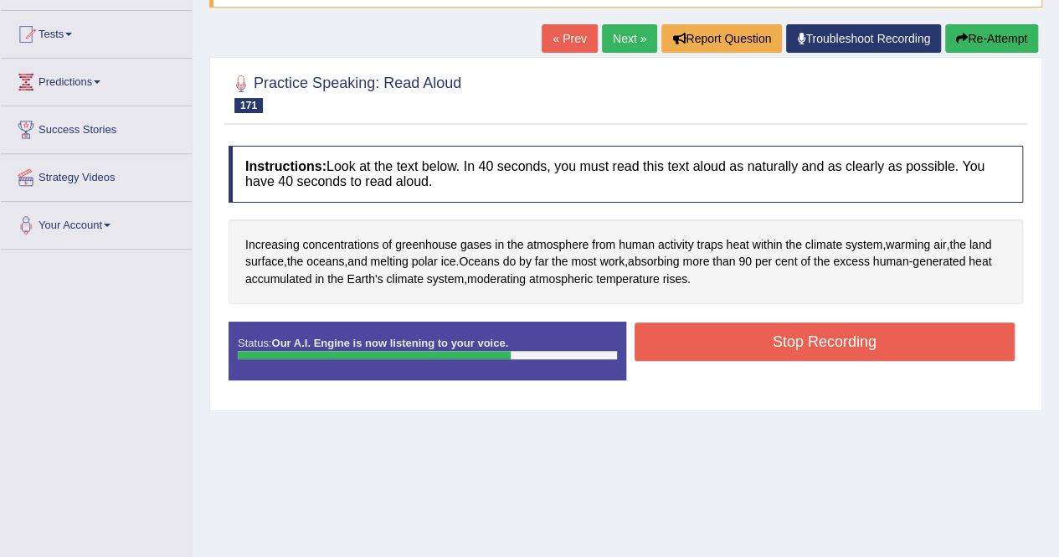
click at [757, 337] on button "Stop Recording" at bounding box center [825, 341] width 381 height 39
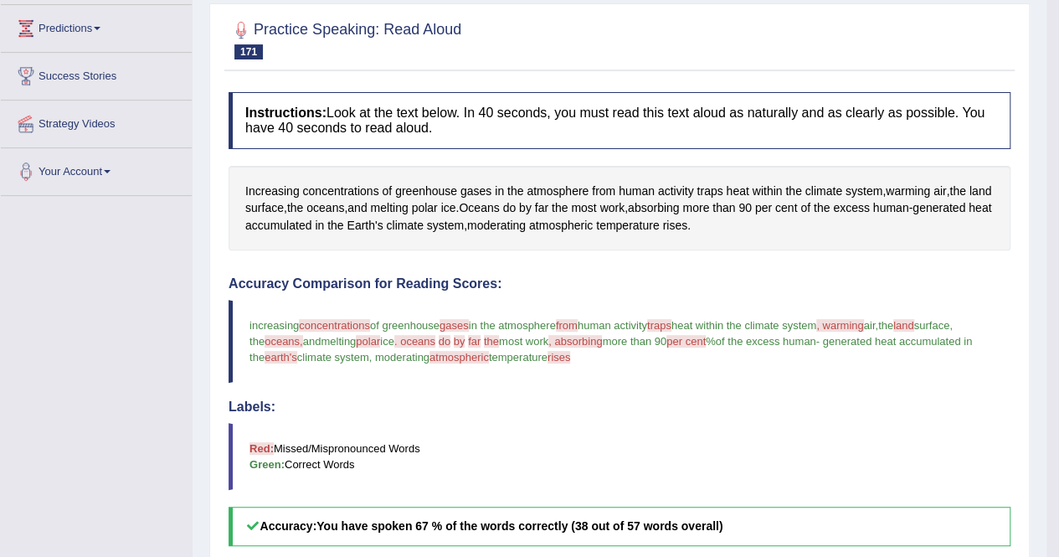
scroll to position [84, 0]
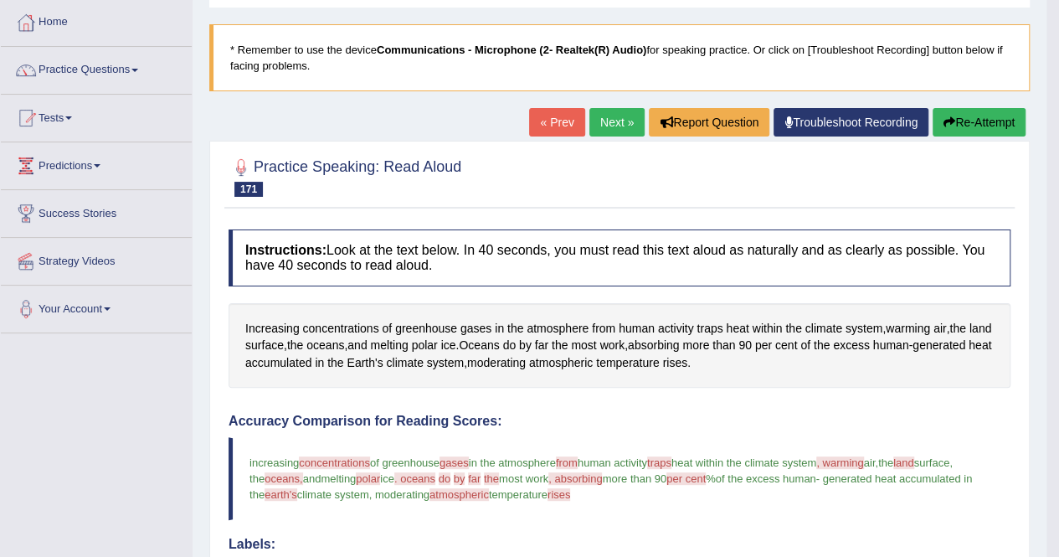
click at [625, 110] on link "Next »" at bounding box center [617, 122] width 55 height 28
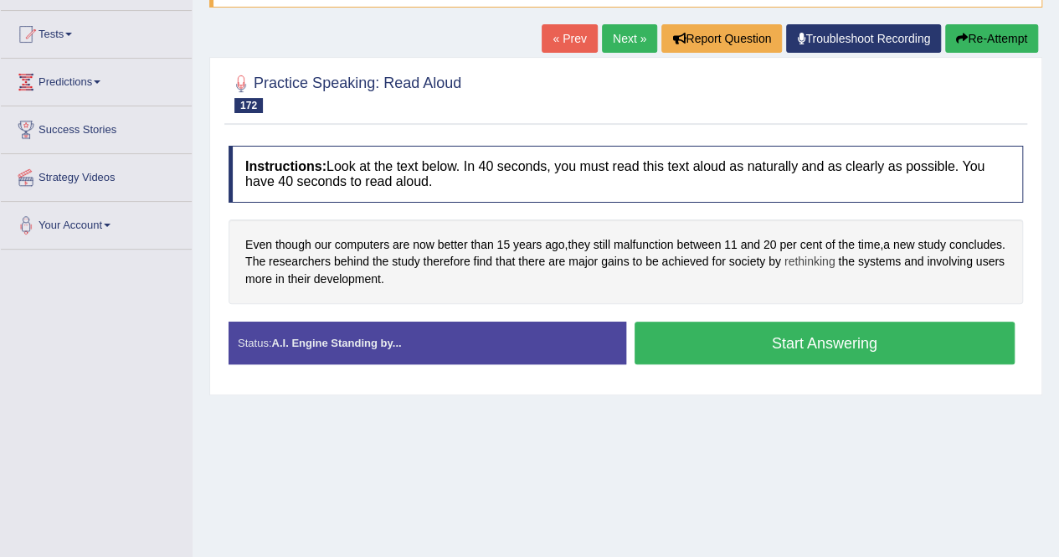
click at [836, 262] on span "rethinking" at bounding box center [810, 262] width 51 height 18
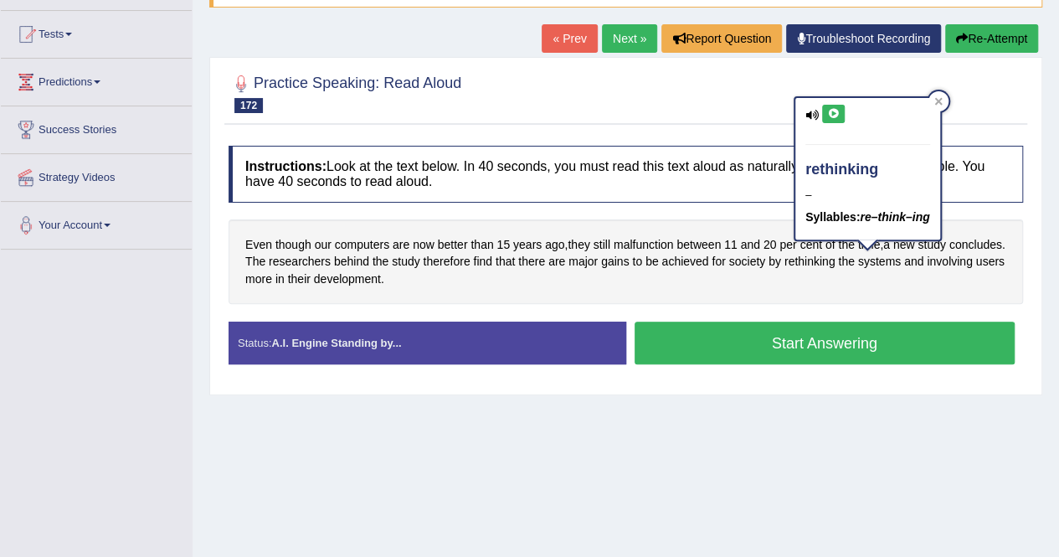
click at [839, 114] on icon at bounding box center [833, 114] width 13 height 10
drag, startPoint x: 945, startPoint y: 106, endPoint x: 946, endPoint y: 115, distance: 8.5
click at [946, 106] on div at bounding box center [939, 101] width 20 height 20
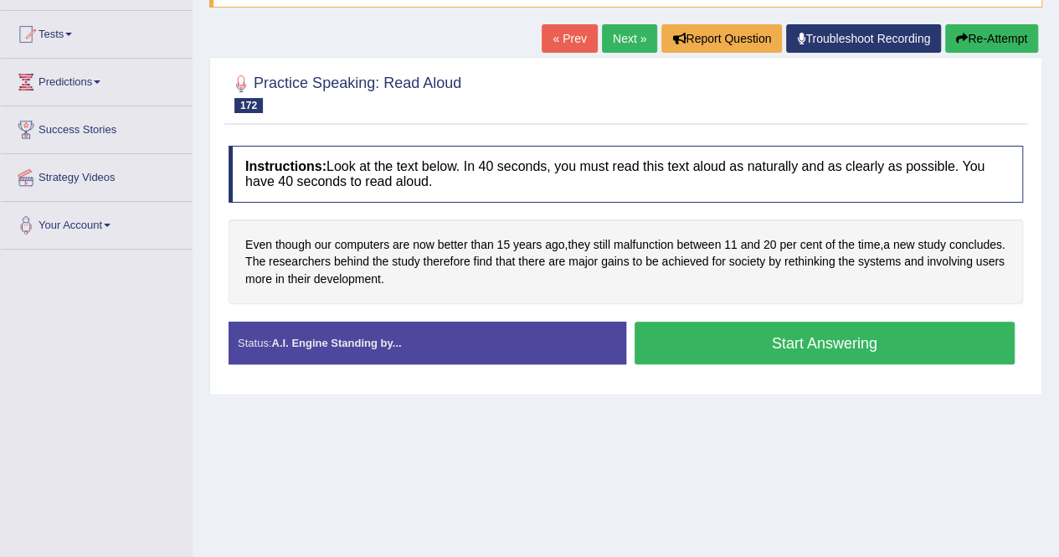
click at [794, 332] on button "Start Answering" at bounding box center [825, 343] width 381 height 43
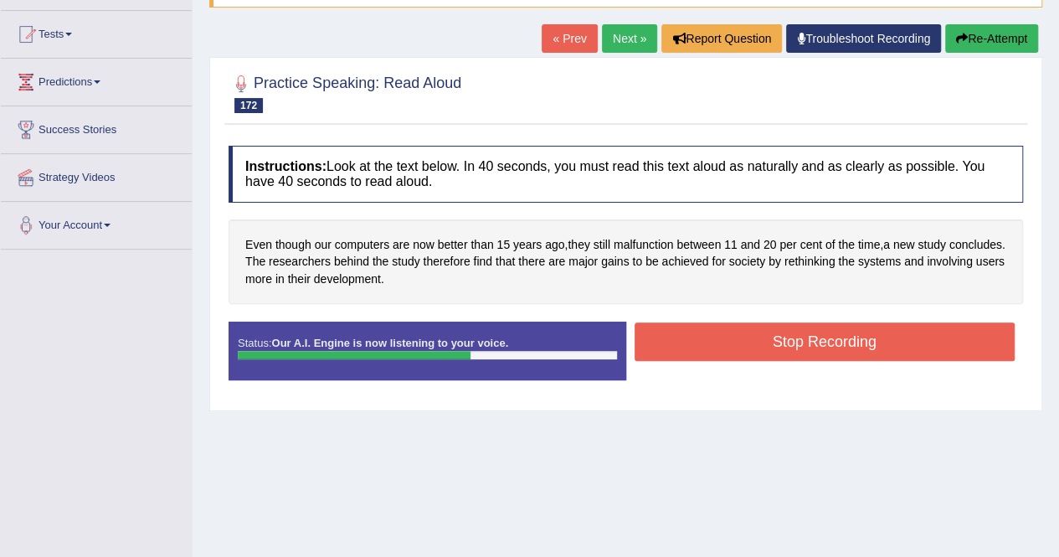
click at [775, 332] on button "Stop Recording" at bounding box center [825, 341] width 381 height 39
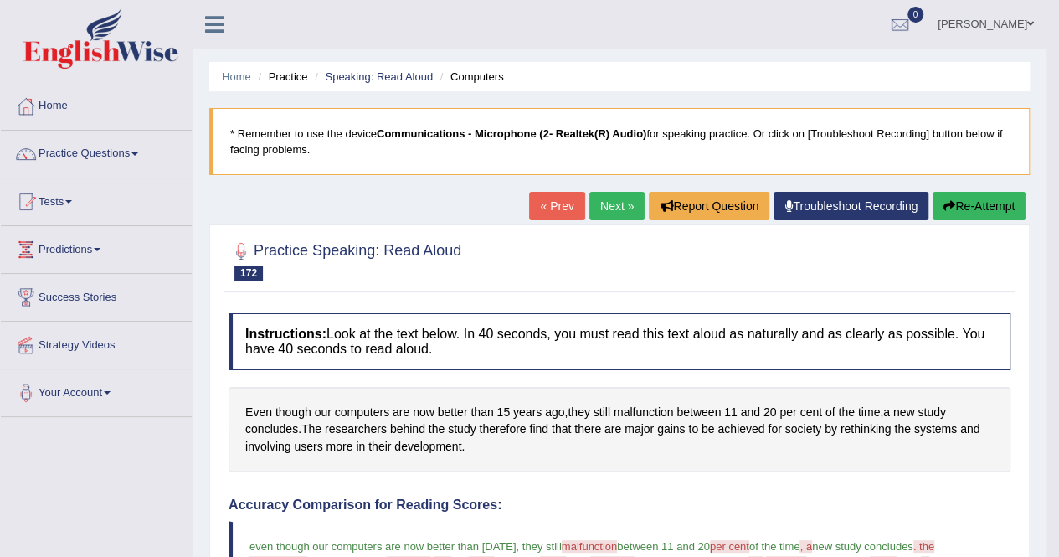
click at [617, 207] on link "Next »" at bounding box center [617, 206] width 55 height 28
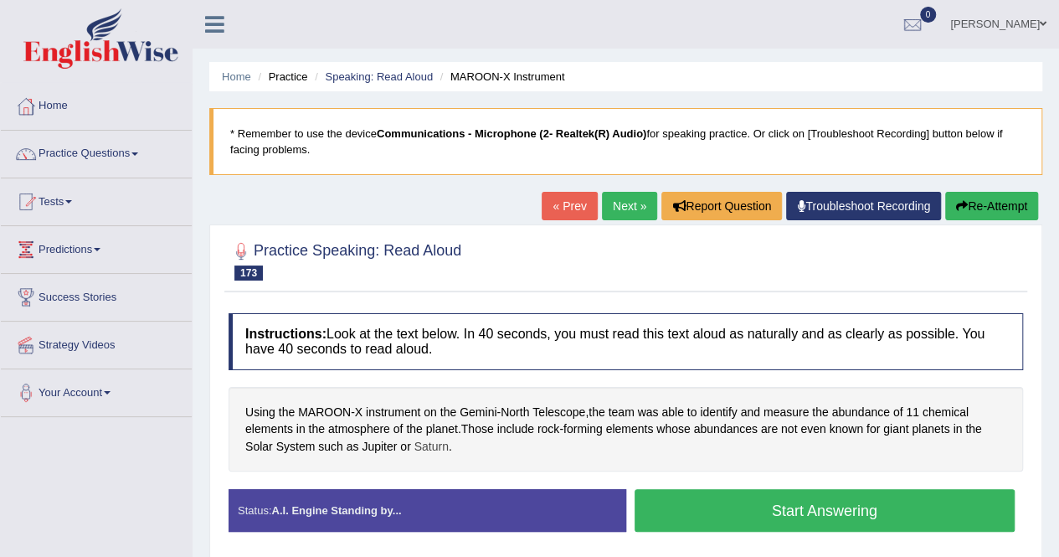
click at [427, 443] on span "Saturn" at bounding box center [432, 447] width 34 height 18
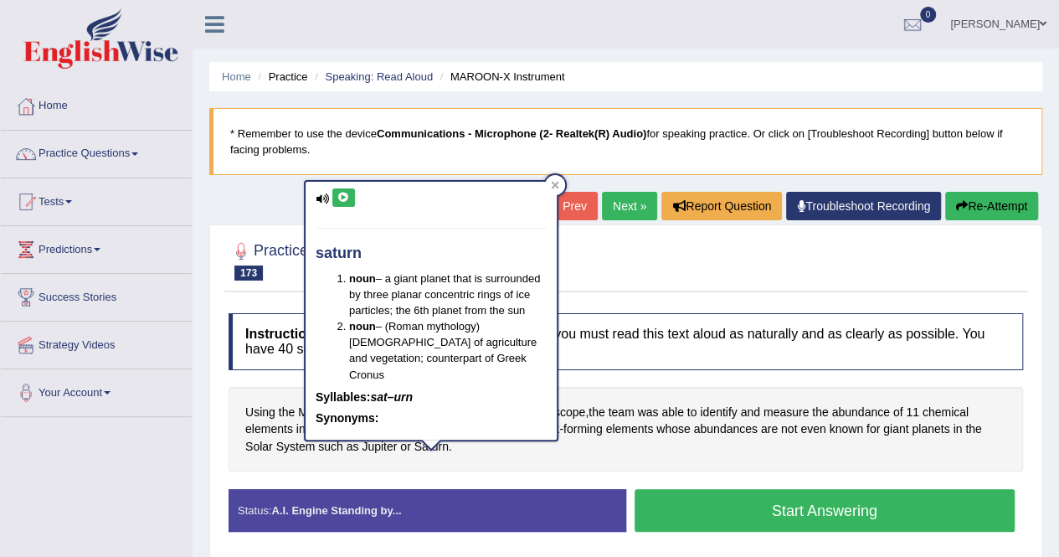
click at [345, 187] on div "saturn noun – a giant planet that is surrounded by three planar concentric ring…" at bounding box center [431, 311] width 251 height 258
click at [344, 197] on icon at bounding box center [343, 198] width 13 height 10
click at [556, 187] on icon at bounding box center [556, 186] width 8 height 8
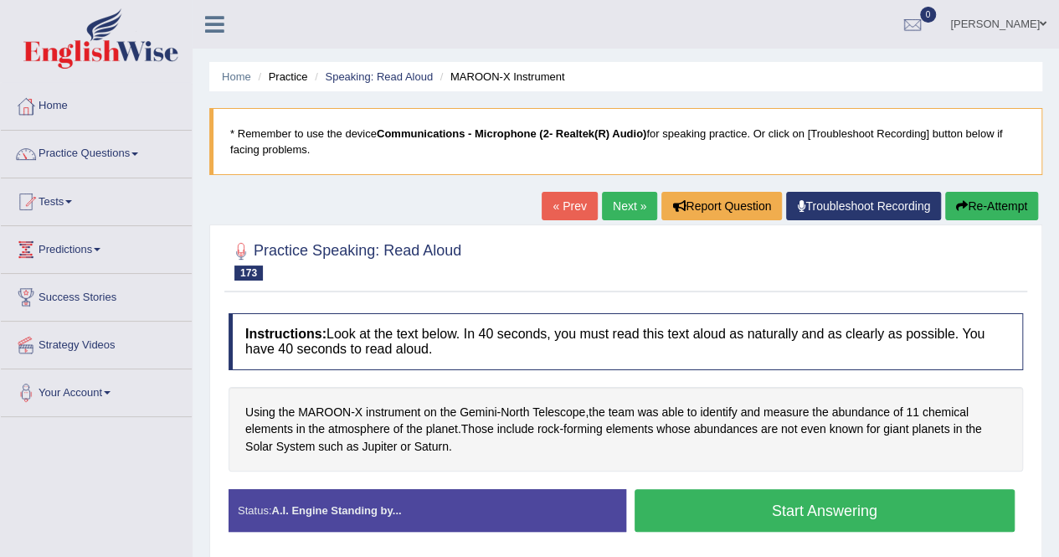
click at [813, 517] on button "Start Answering" at bounding box center [825, 510] width 381 height 43
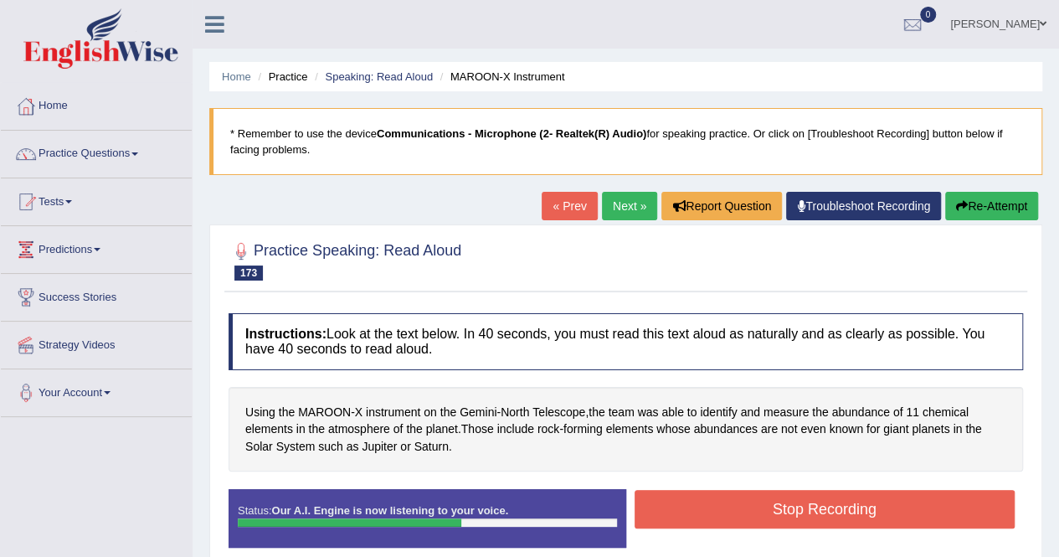
click at [839, 508] on button "Stop Recording" at bounding box center [825, 509] width 381 height 39
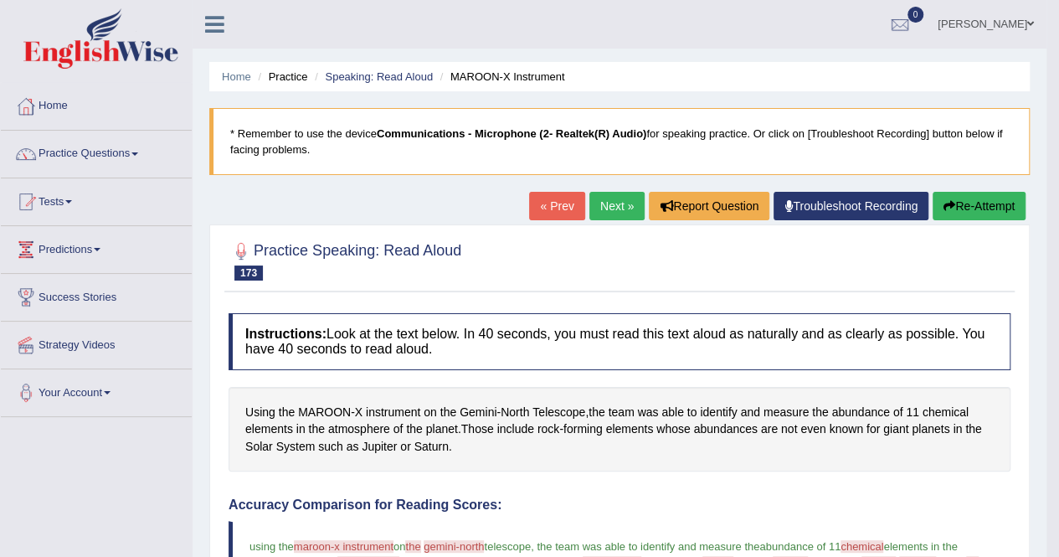
click at [616, 205] on link "Next »" at bounding box center [617, 206] width 55 height 28
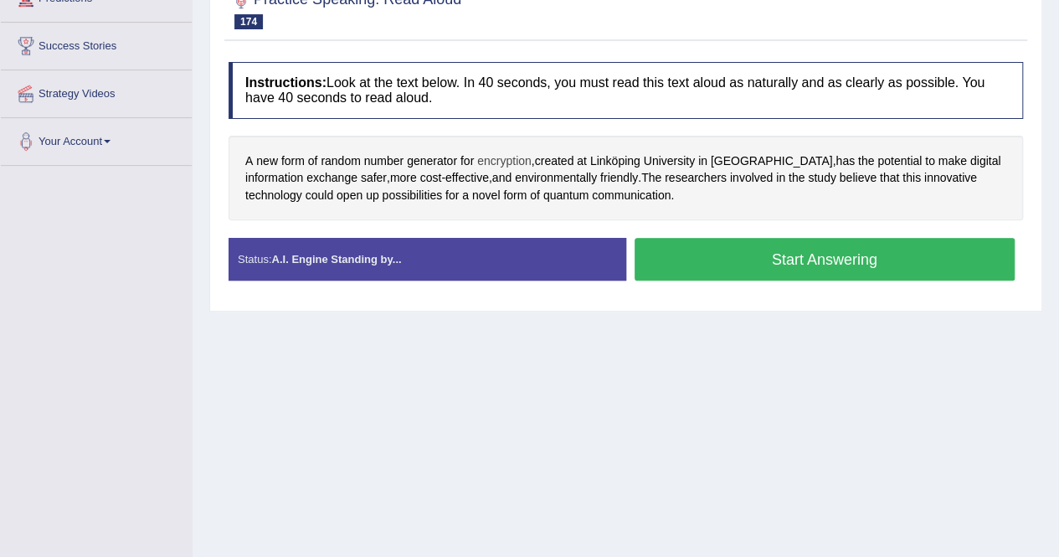
click at [508, 159] on span "encryption" at bounding box center [504, 161] width 54 height 18
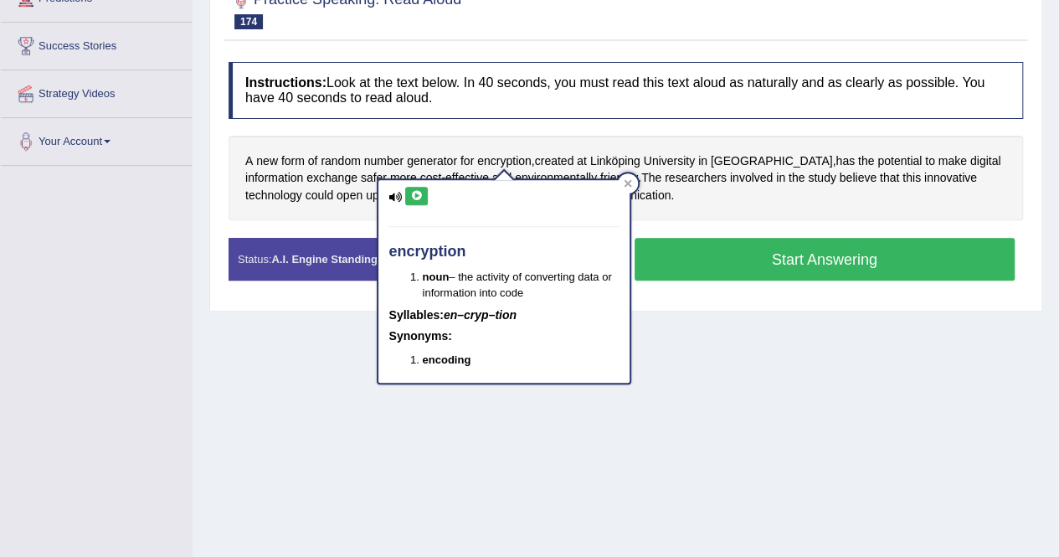
click at [415, 191] on icon at bounding box center [416, 196] width 13 height 10
click at [635, 180] on div at bounding box center [628, 183] width 20 height 20
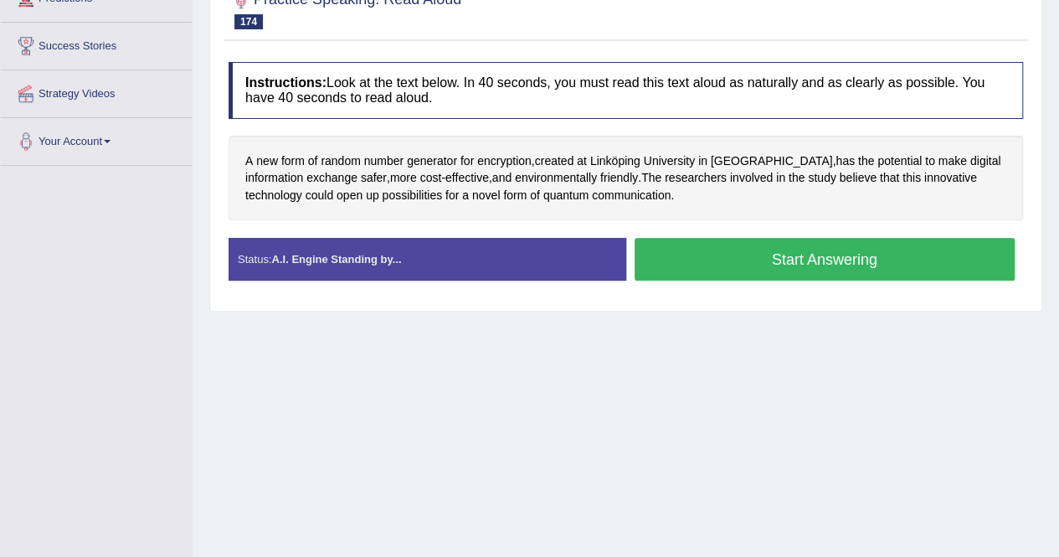
click at [619, 162] on div "A new form of random number generator for encryption , created at Link ö ping U…" at bounding box center [626, 178] width 795 height 85
click at [624, 157] on span "ping" at bounding box center [629, 161] width 22 height 18
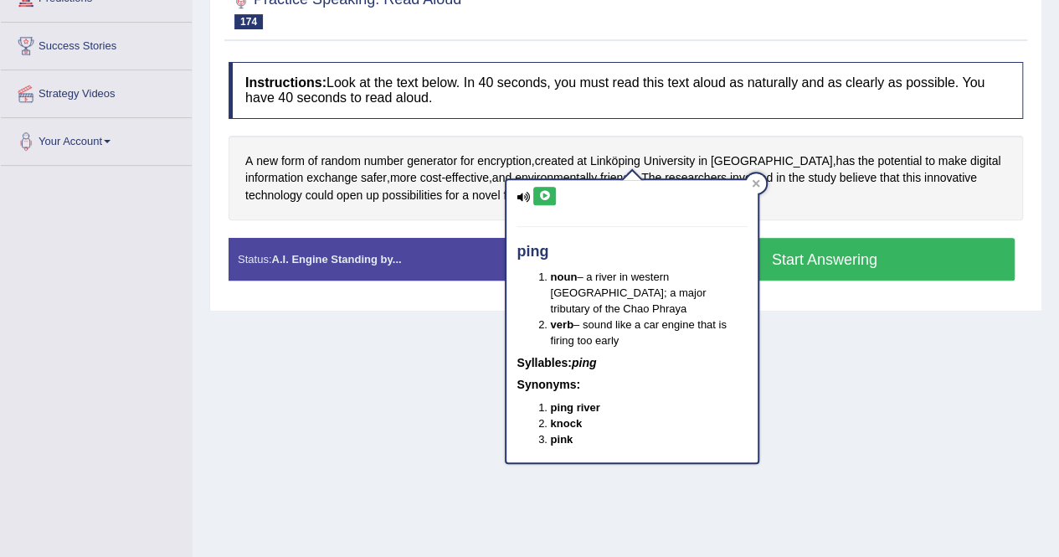
click at [546, 194] on icon at bounding box center [544, 196] width 13 height 10
click at [553, 193] on button at bounding box center [544, 196] width 23 height 18
click at [759, 183] on icon at bounding box center [756, 183] width 8 height 8
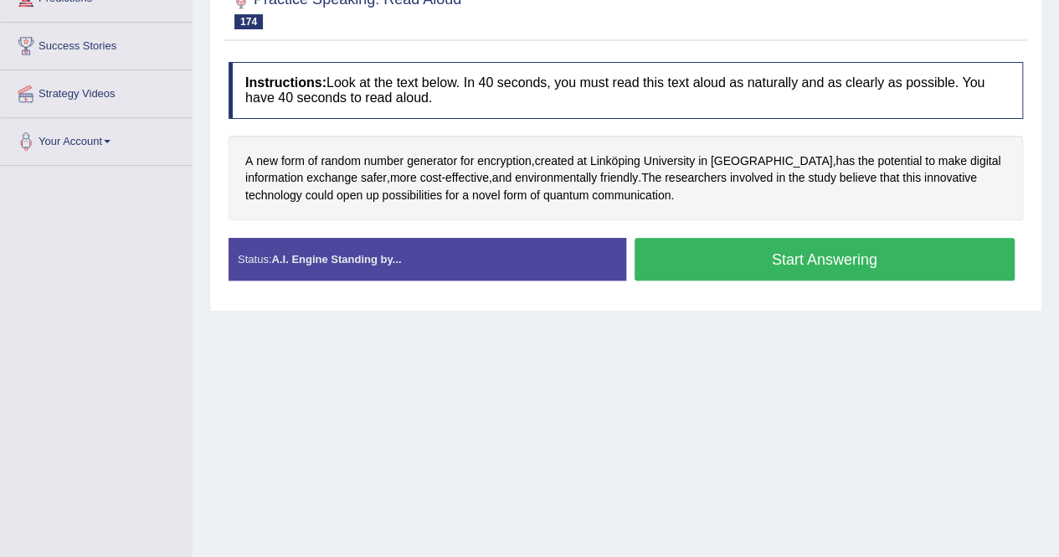
click at [816, 257] on button "Start Answering" at bounding box center [825, 259] width 381 height 43
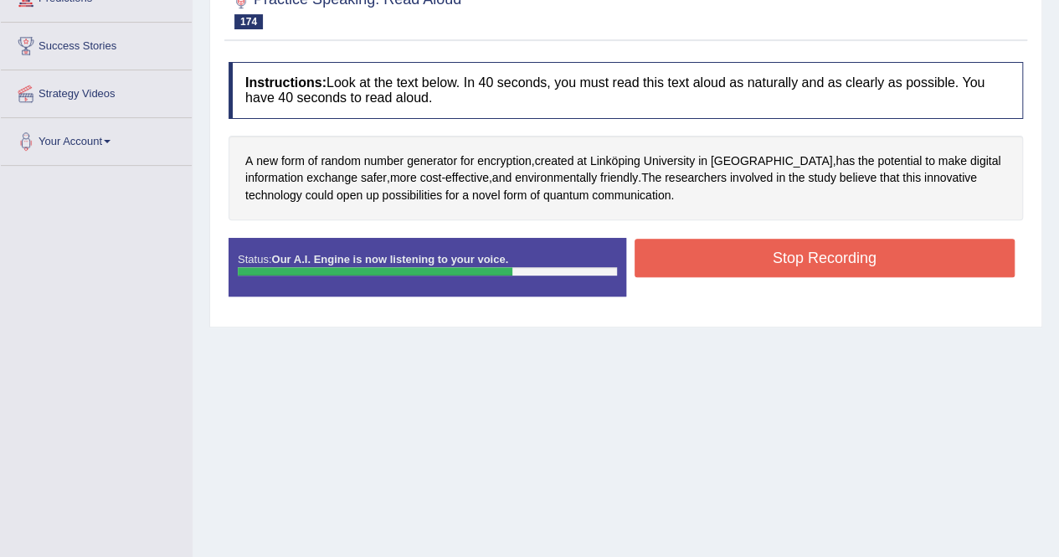
click at [740, 255] on button "Stop Recording" at bounding box center [825, 258] width 381 height 39
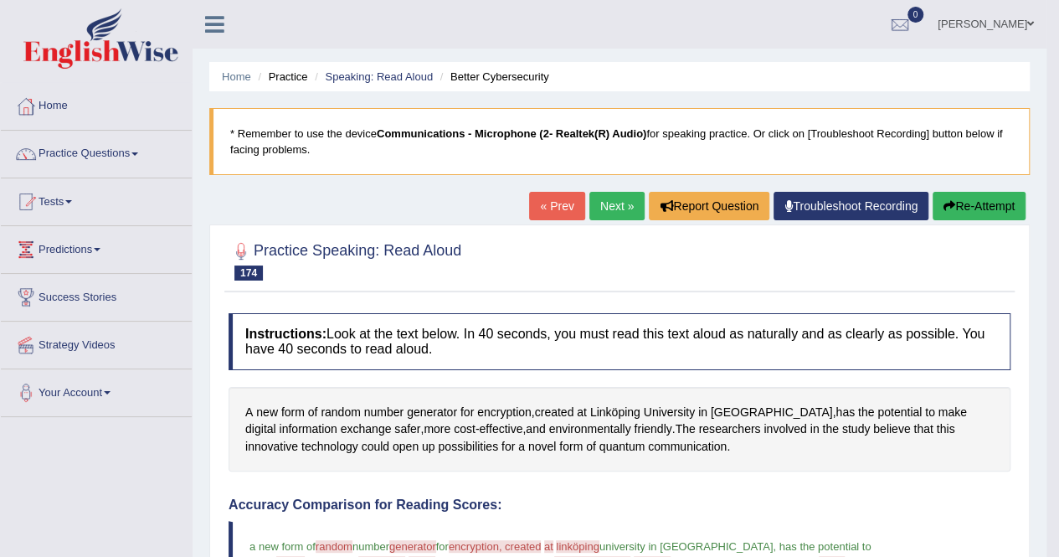
drag, startPoint x: 981, startPoint y: 209, endPoint x: 978, endPoint y: 218, distance: 9.0
click at [983, 209] on button "Re-Attempt" at bounding box center [979, 206] width 93 height 28
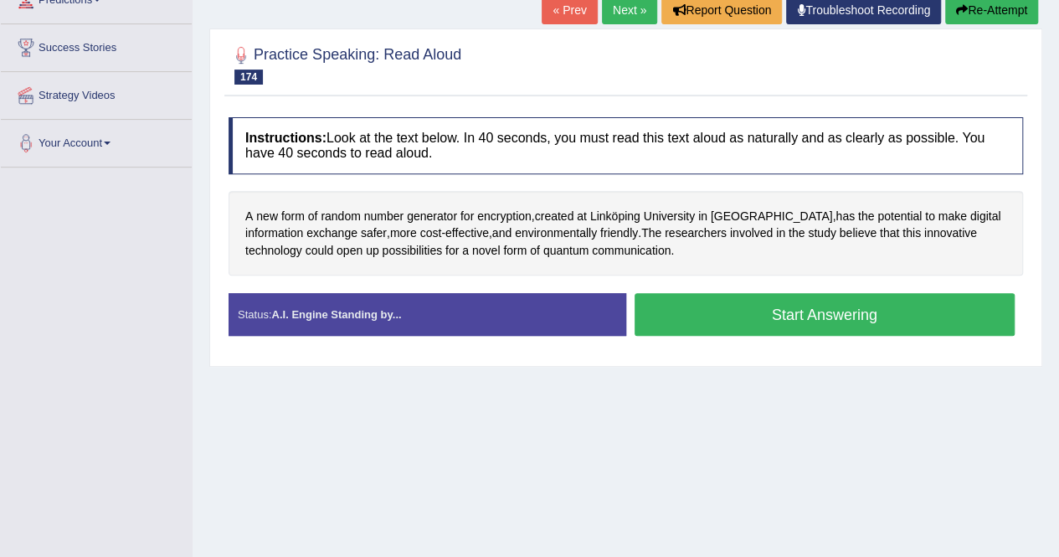
scroll to position [251, 0]
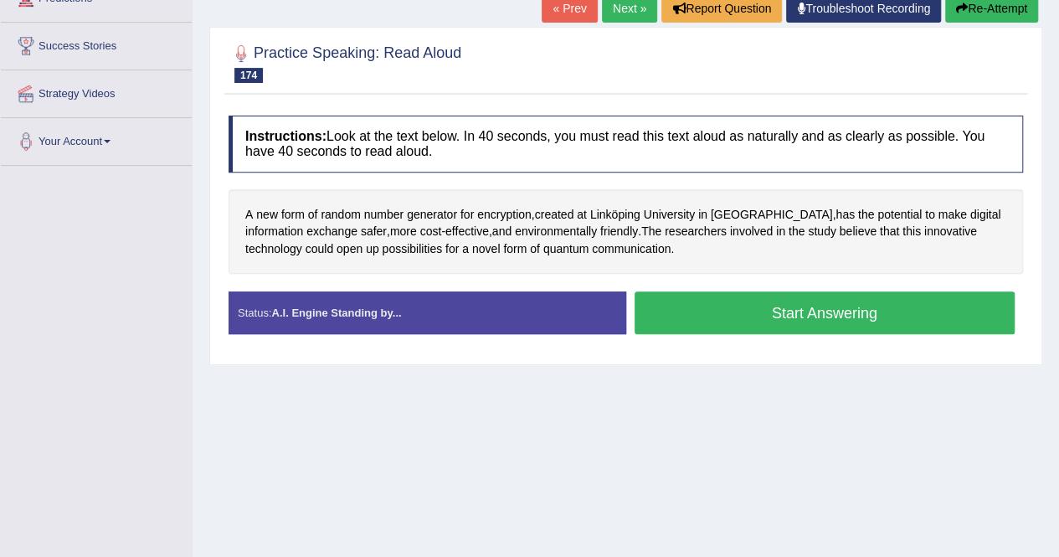
click at [816, 309] on button "Start Answering" at bounding box center [825, 312] width 381 height 43
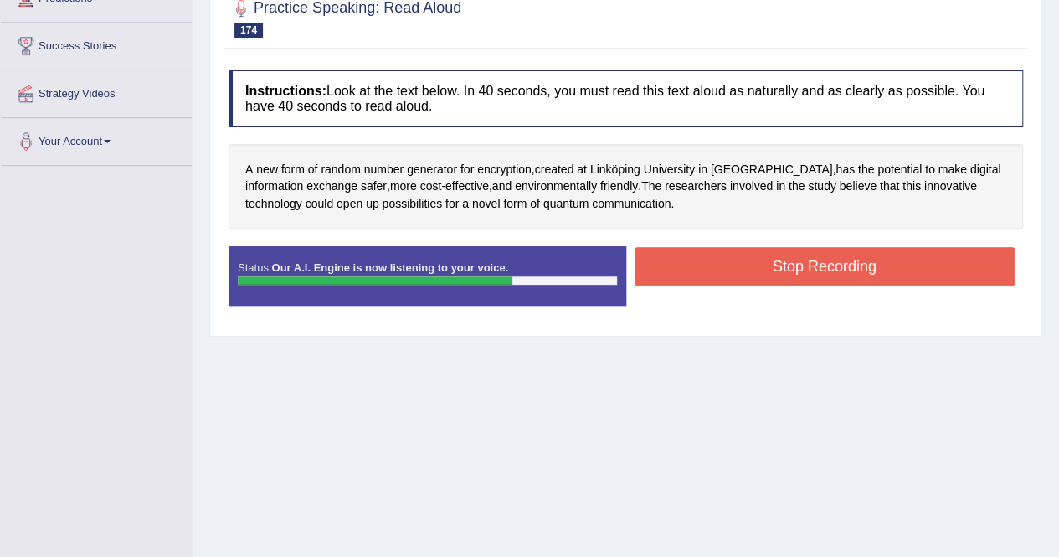
click at [733, 265] on button "Stop Recording" at bounding box center [825, 266] width 381 height 39
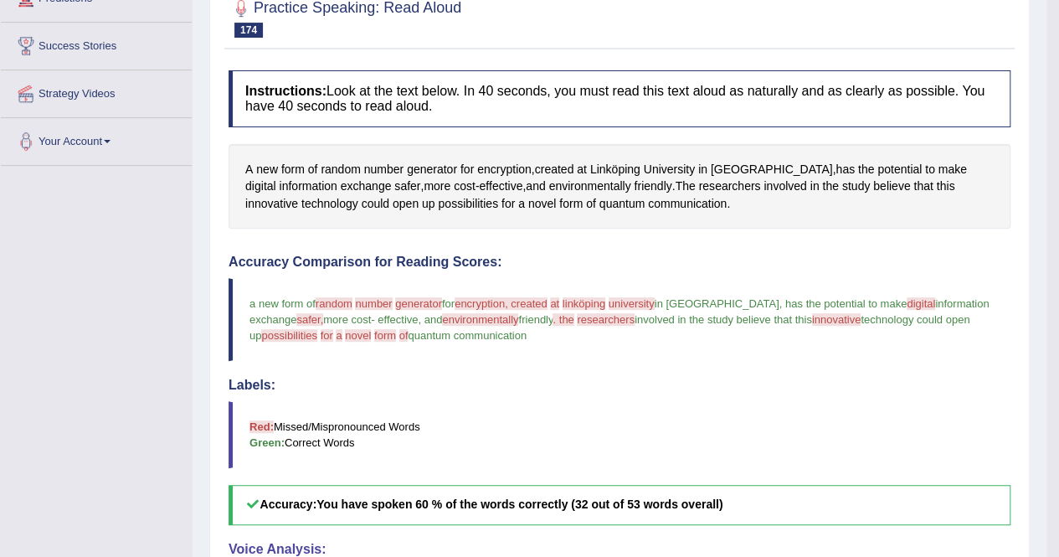
scroll to position [167, 0]
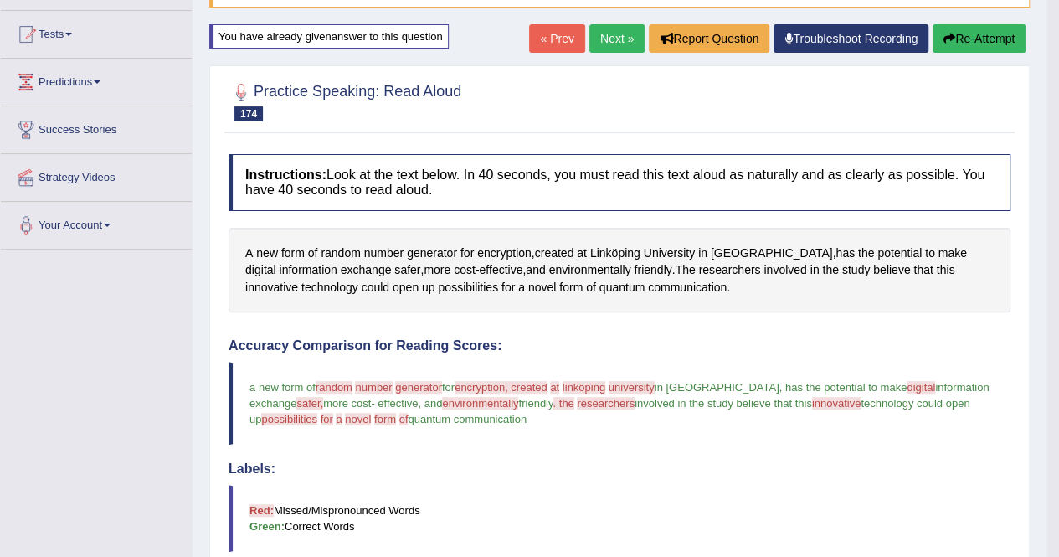
click at [950, 44] on button "Re-Attempt" at bounding box center [979, 38] width 93 height 28
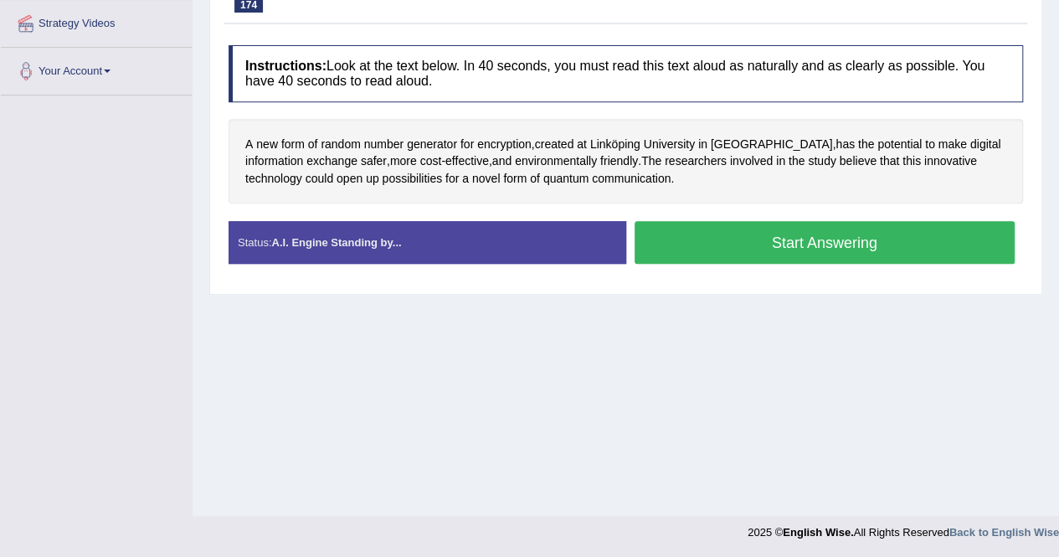
click at [827, 237] on button "Start Answering" at bounding box center [825, 242] width 381 height 43
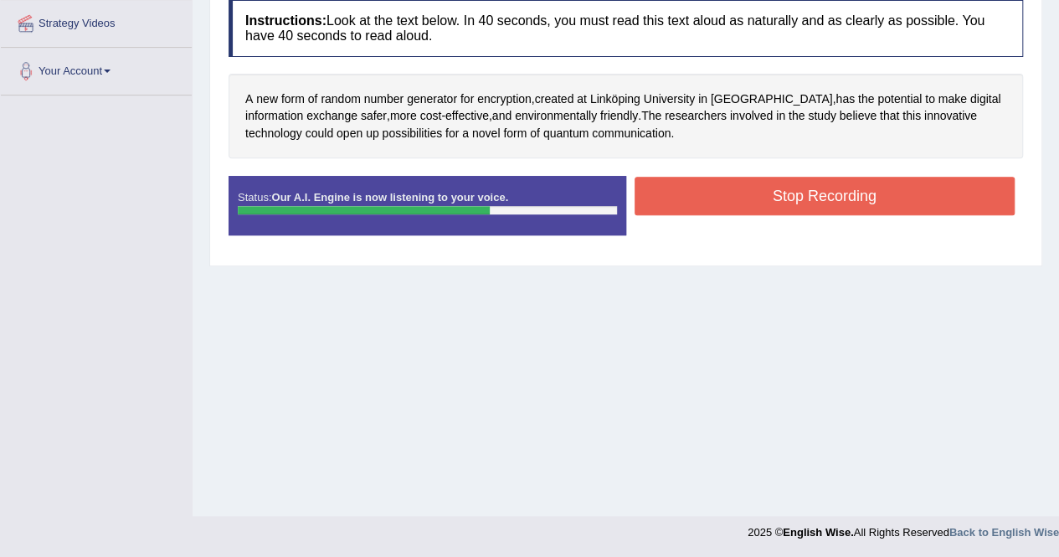
click at [761, 202] on button "Stop Recording" at bounding box center [825, 196] width 381 height 39
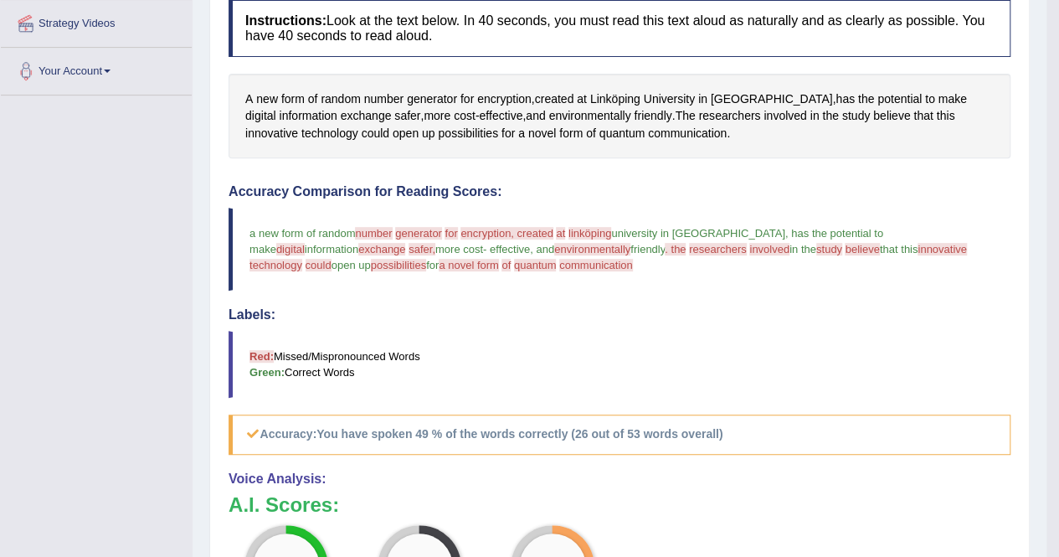
scroll to position [70, 0]
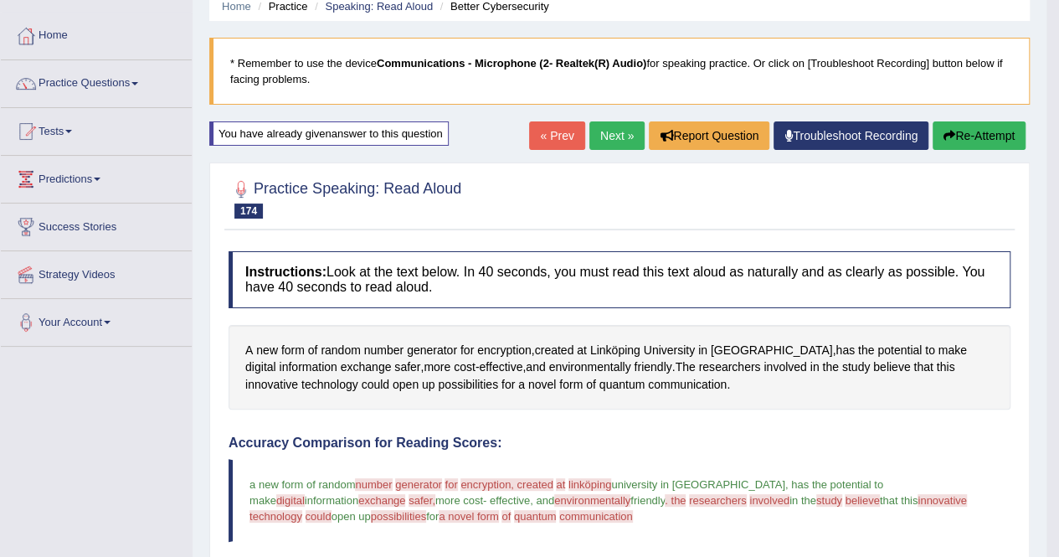
click at [978, 137] on button "Re-Attempt" at bounding box center [979, 135] width 93 height 28
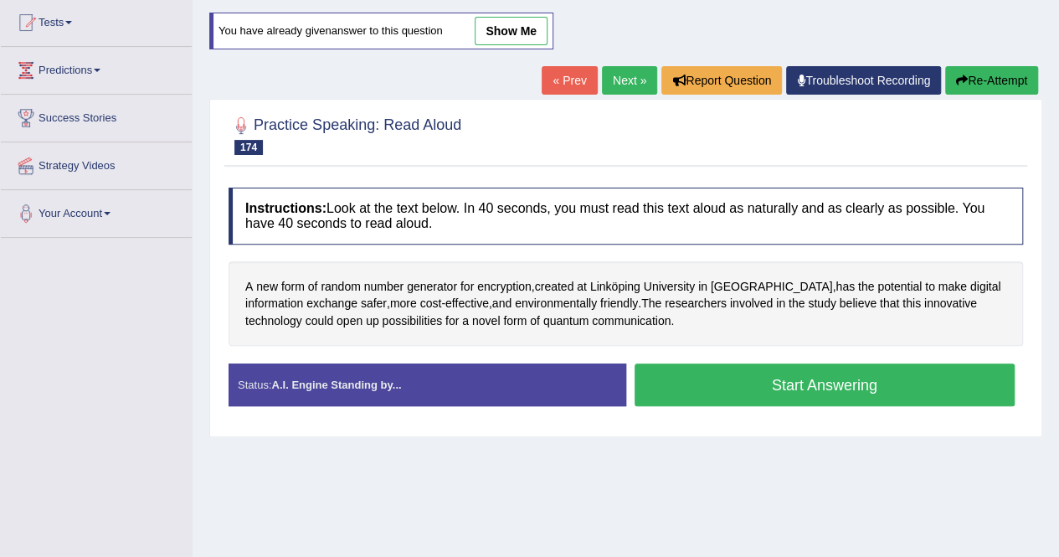
scroll to position [322, 0]
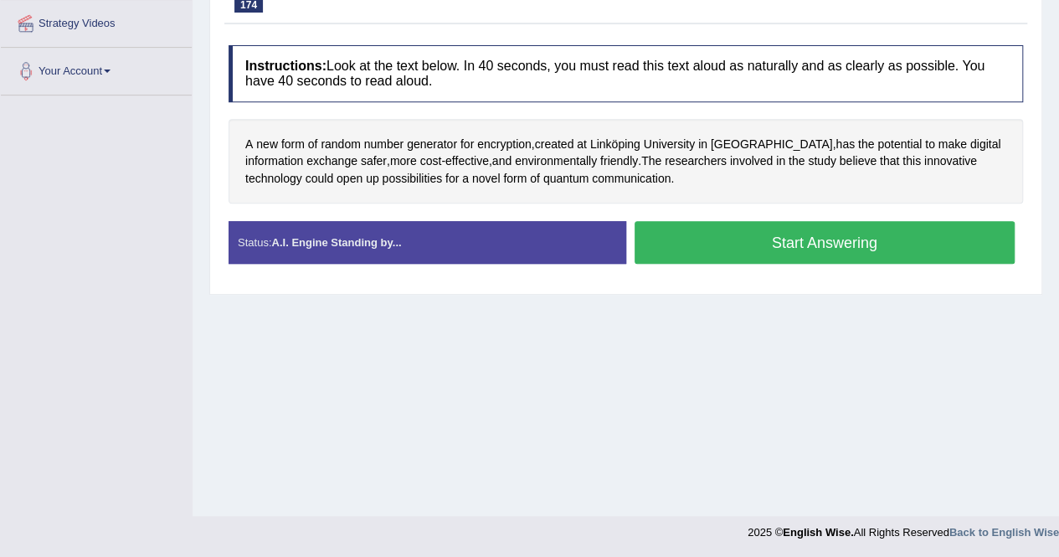
click at [879, 247] on button "Start Answering" at bounding box center [825, 242] width 381 height 43
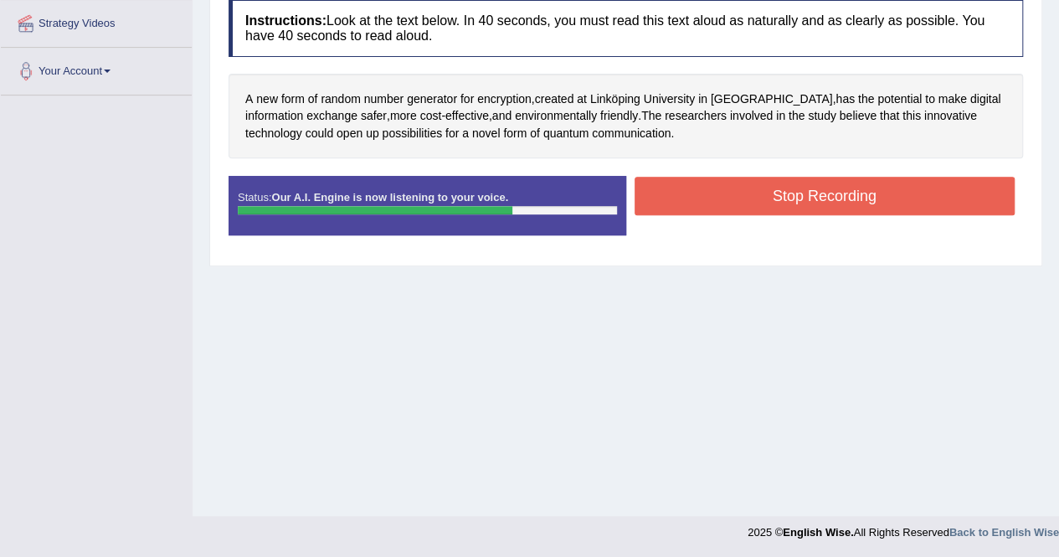
click at [858, 188] on button "Stop Recording" at bounding box center [825, 196] width 381 height 39
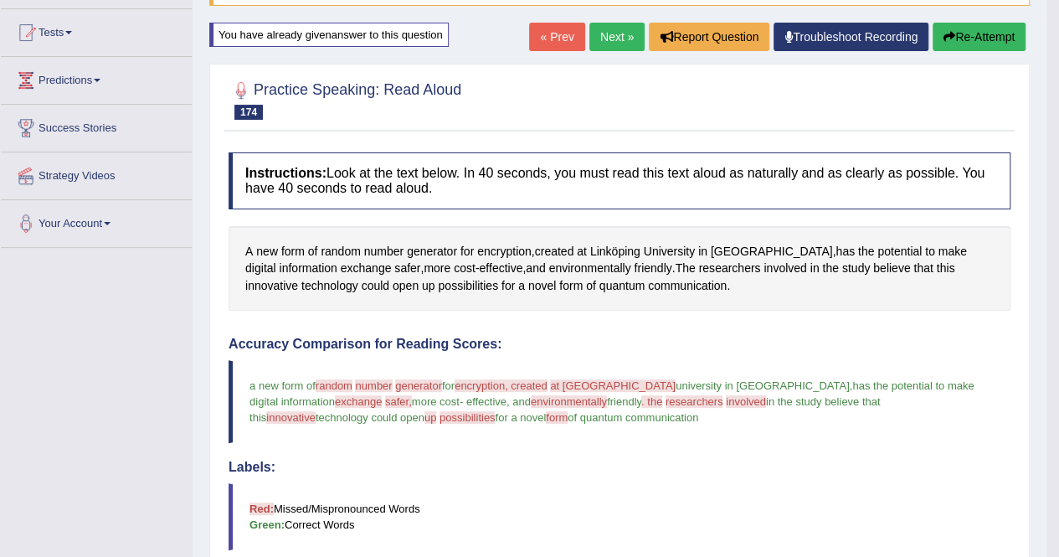
scroll to position [154, 0]
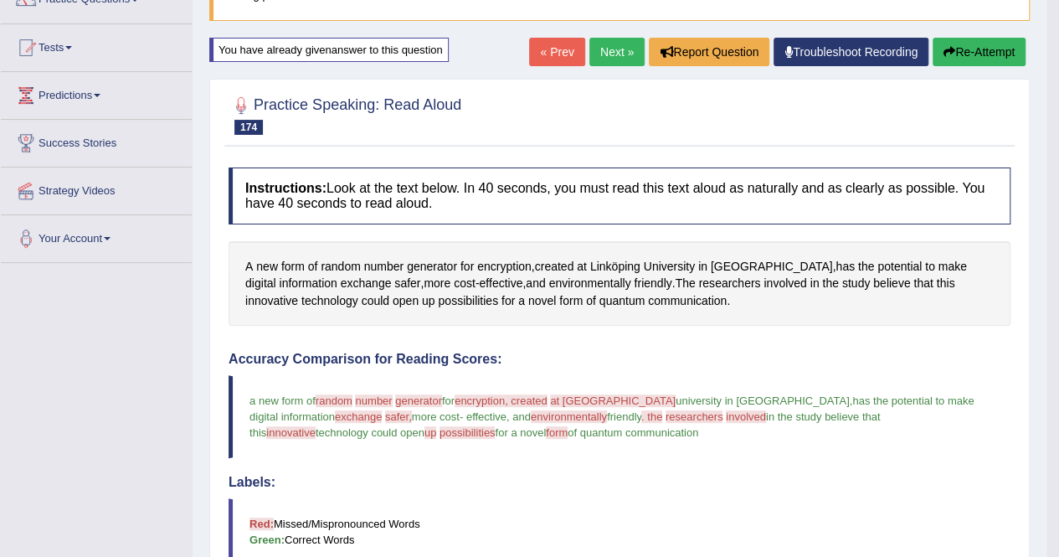
click at [613, 56] on link "Next »" at bounding box center [617, 52] width 55 height 28
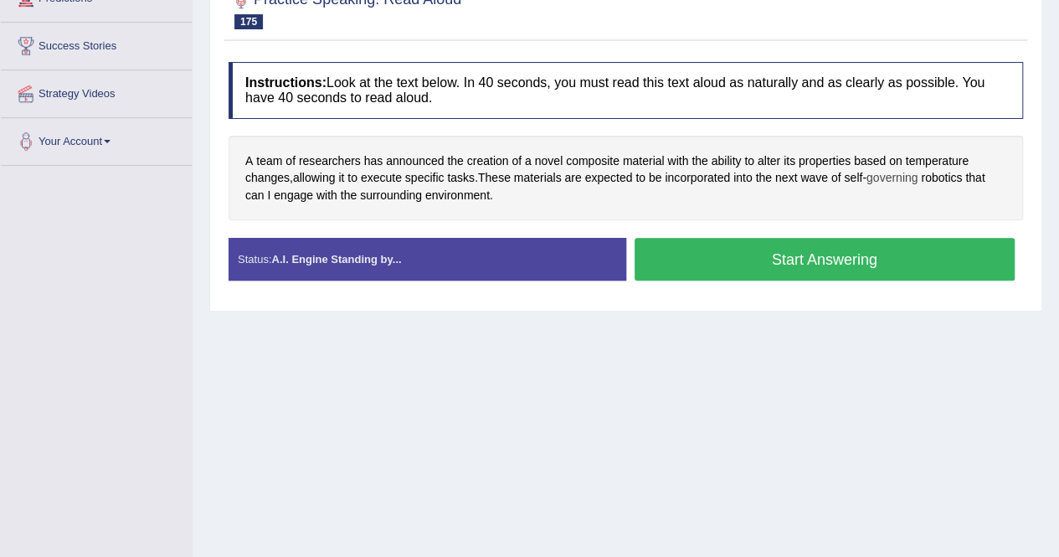
click at [899, 177] on span "governing" at bounding box center [893, 178] width 52 height 18
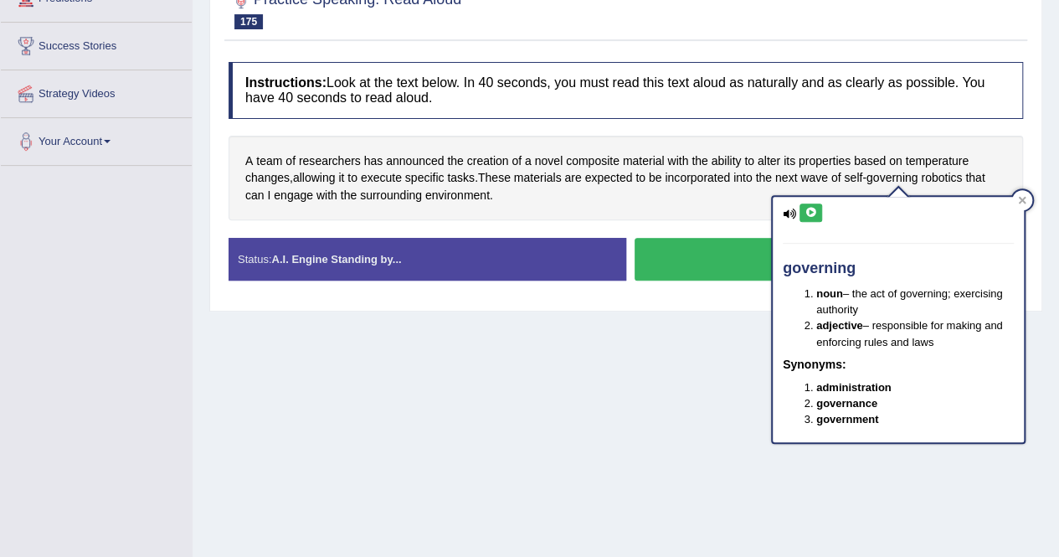
click at [805, 211] on icon at bounding box center [811, 213] width 13 height 10
click at [1027, 202] on div at bounding box center [1022, 200] width 20 height 20
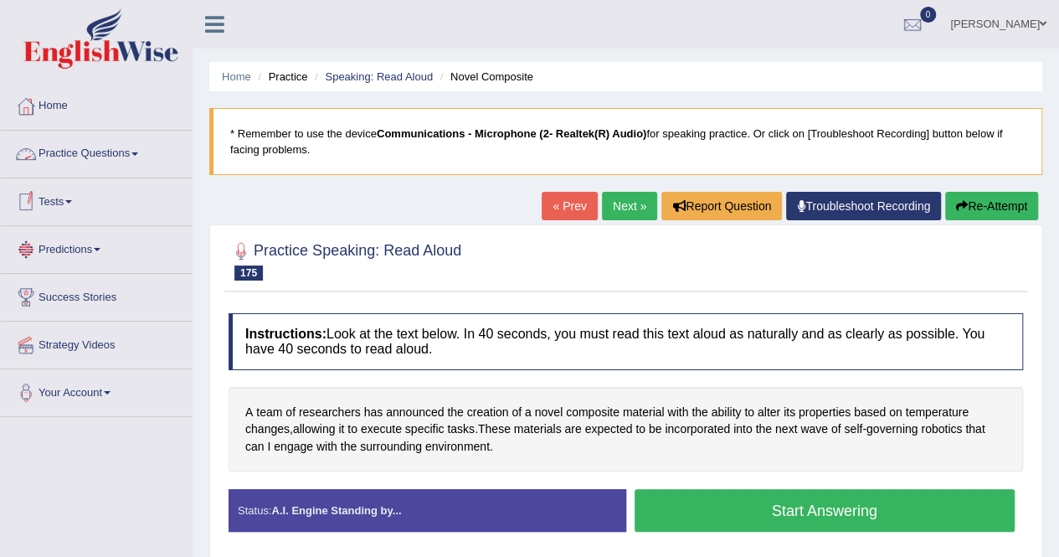
click at [106, 157] on link "Practice Questions" at bounding box center [96, 152] width 191 height 42
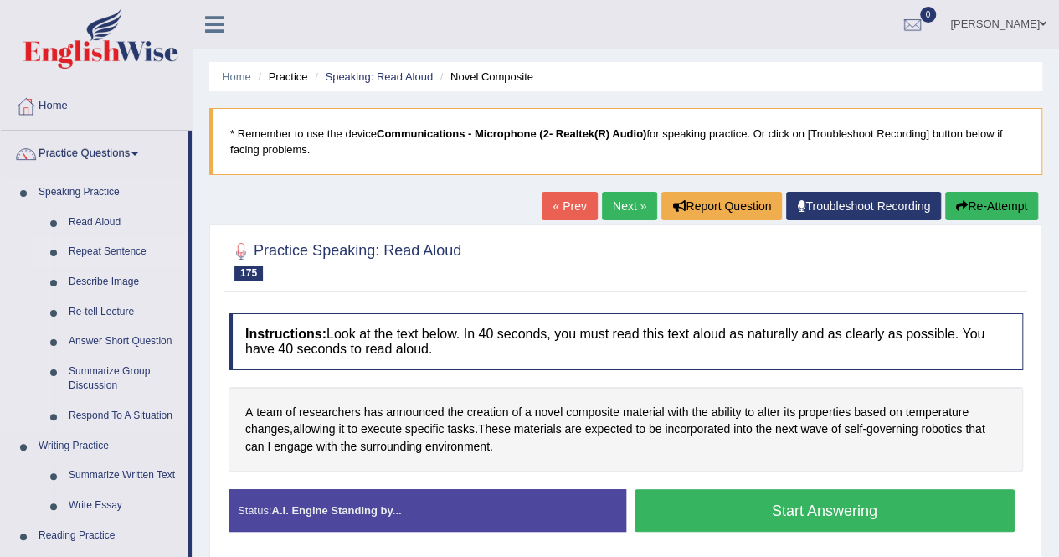
click at [117, 248] on link "Repeat Sentence" at bounding box center [124, 252] width 126 height 30
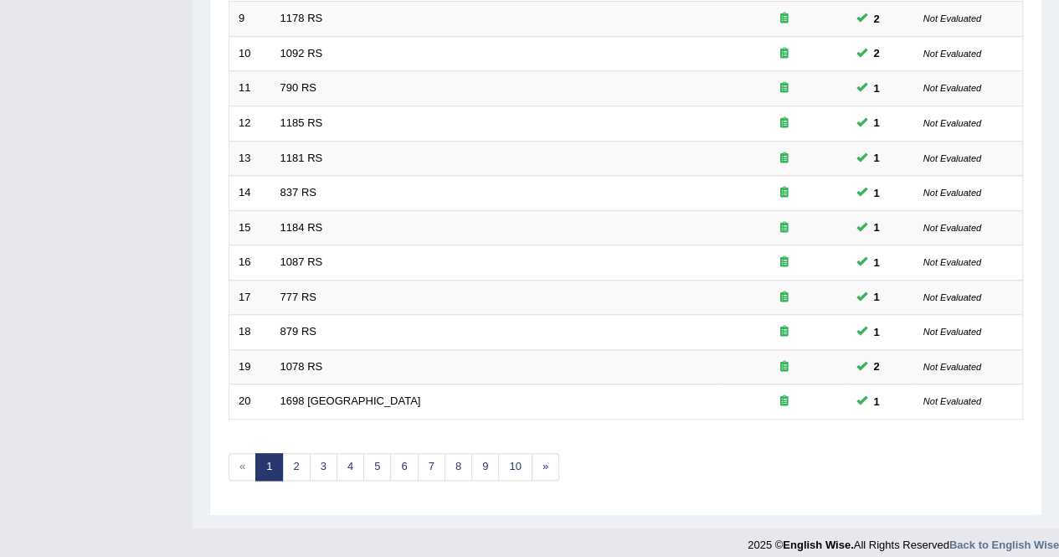
scroll to position [543, 0]
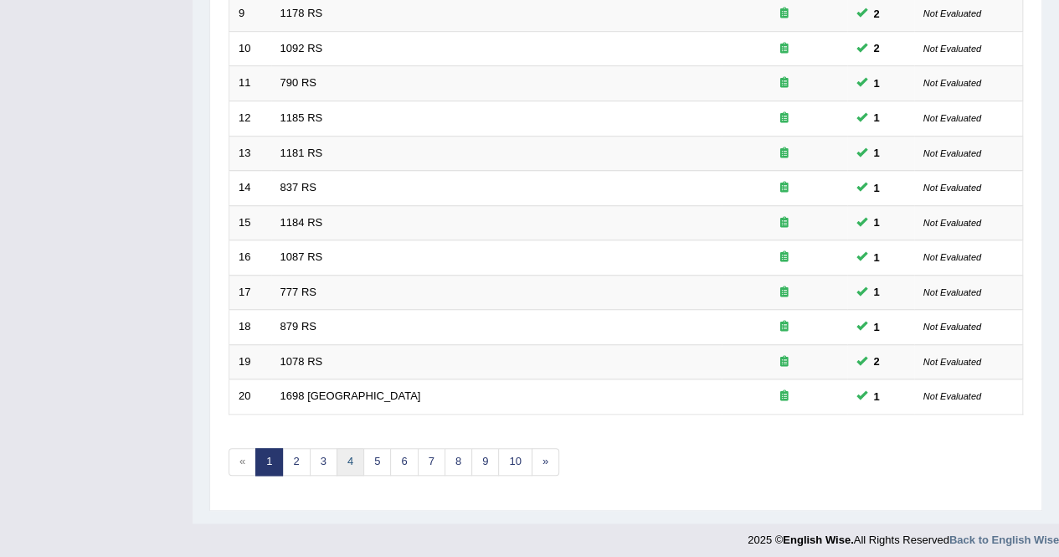
click at [337, 450] on link "4" at bounding box center [351, 462] width 28 height 28
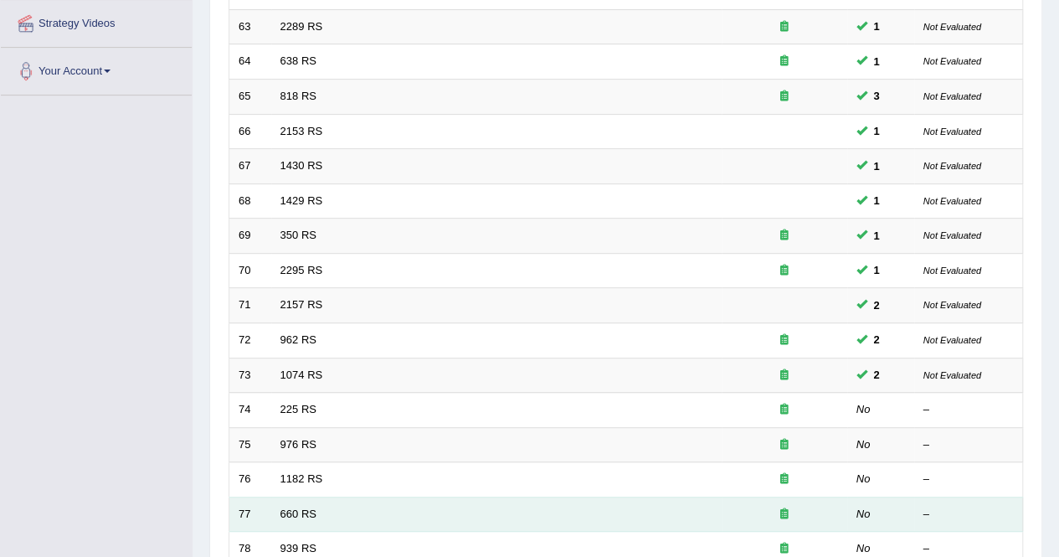
scroll to position [419, 0]
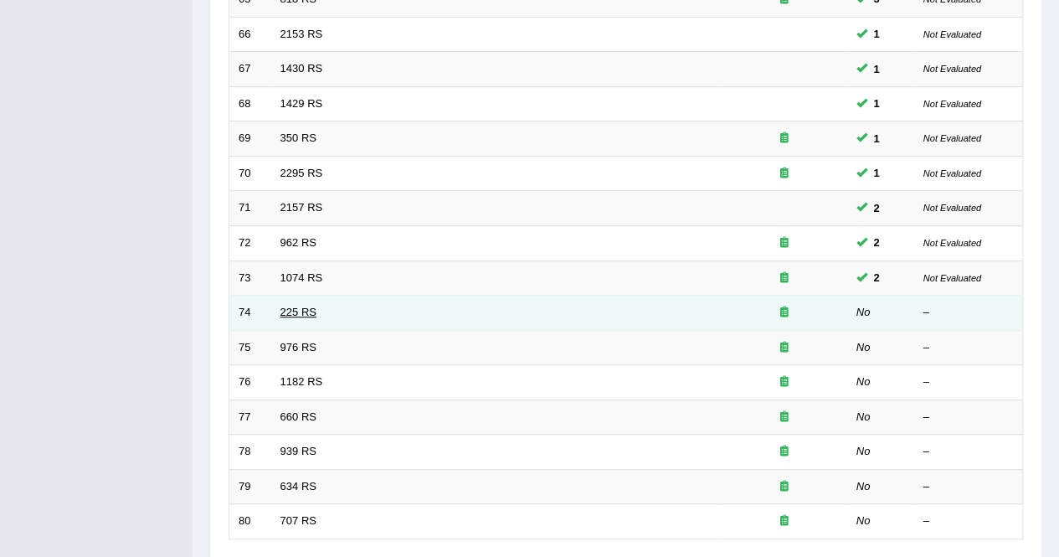
click at [306, 312] on link "225 RS" at bounding box center [299, 312] width 36 height 13
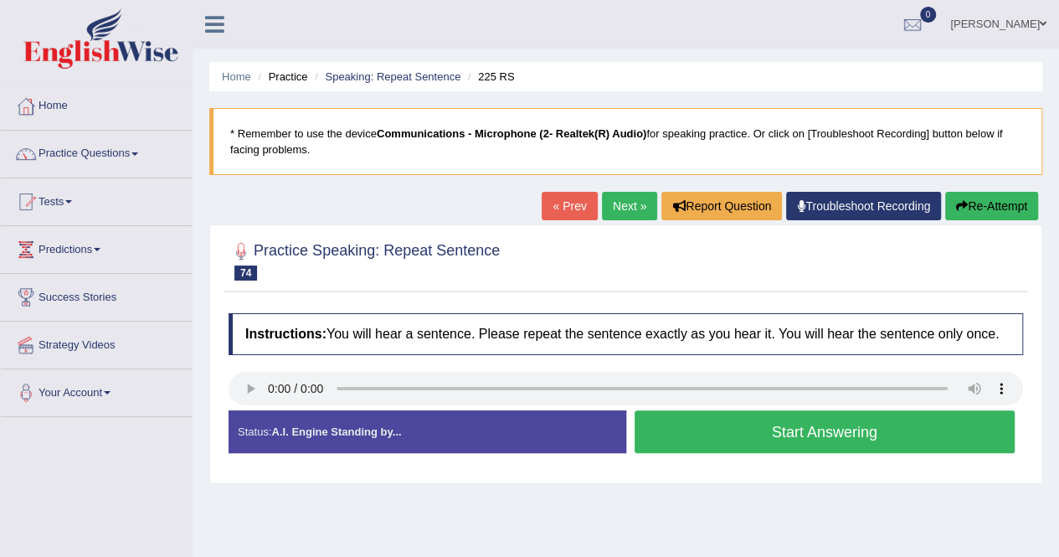
scroll to position [167, 0]
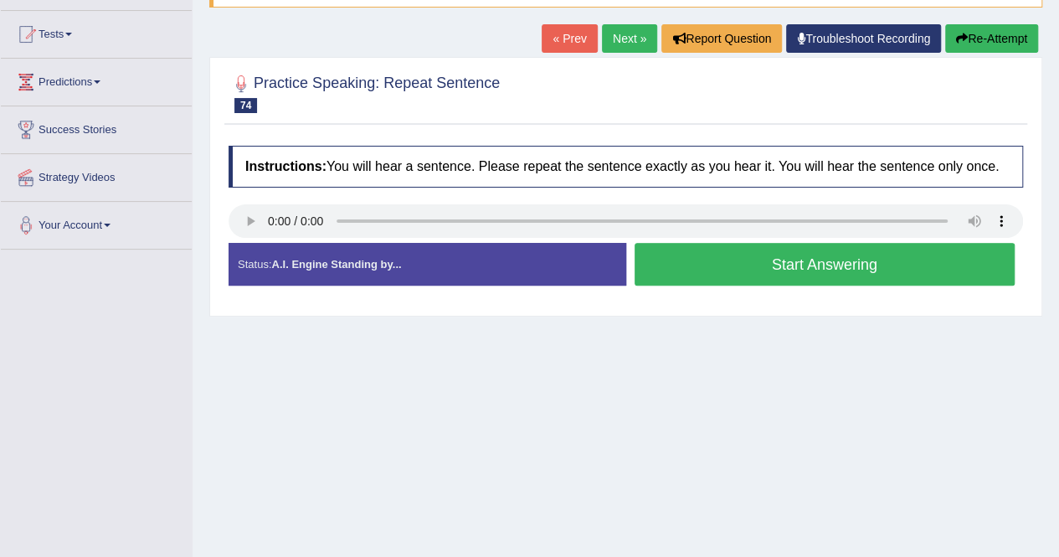
click at [628, 44] on link "Next »" at bounding box center [629, 38] width 55 height 28
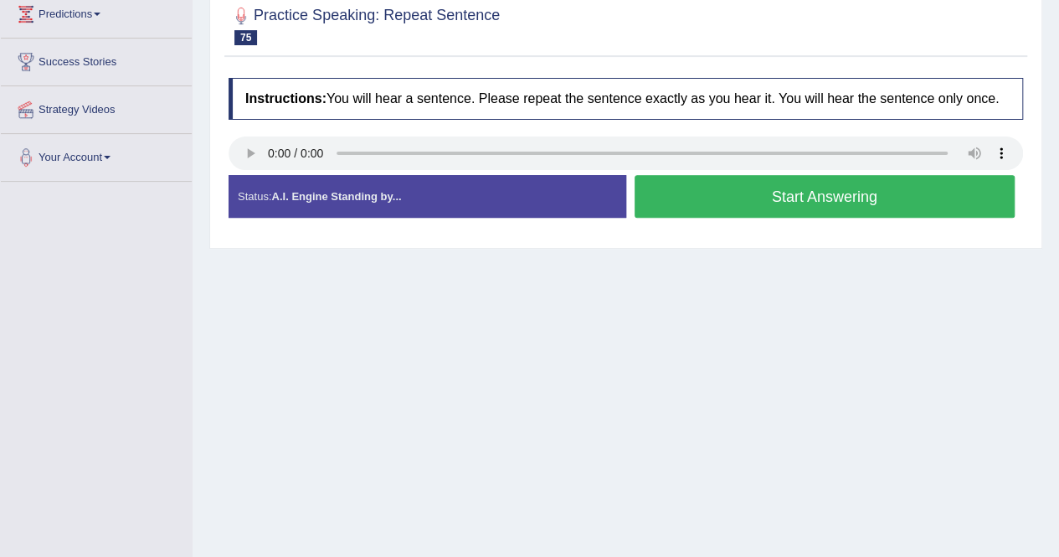
scroll to position [251, 0]
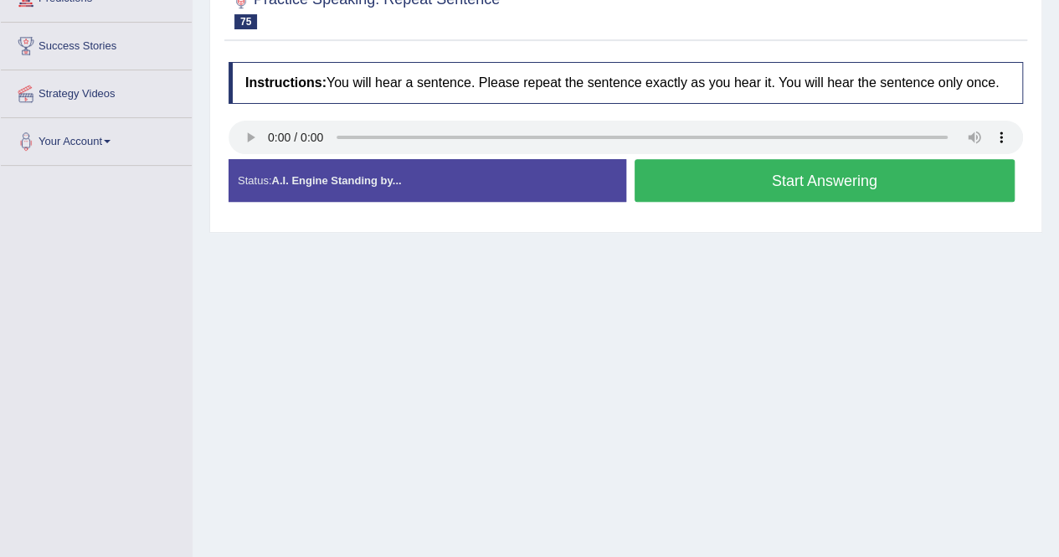
click at [774, 178] on button "Start Answering" at bounding box center [825, 180] width 381 height 43
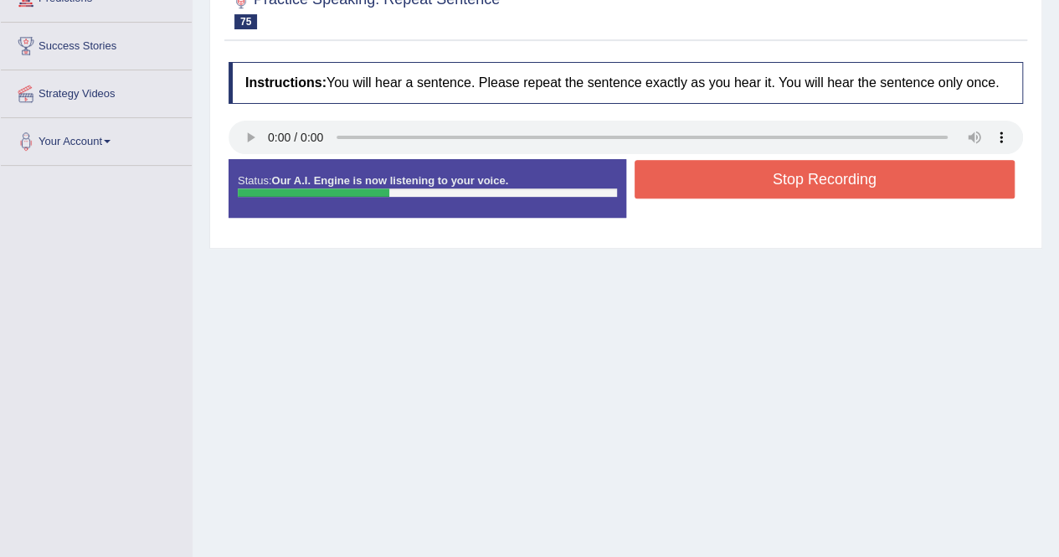
click at [774, 178] on button "Stop Recording" at bounding box center [825, 179] width 381 height 39
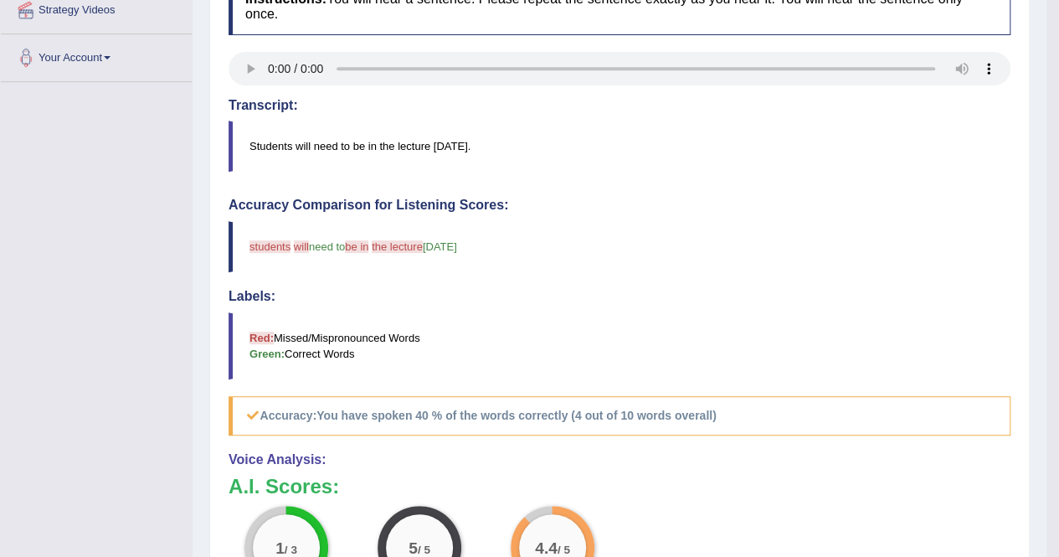
scroll to position [84, 0]
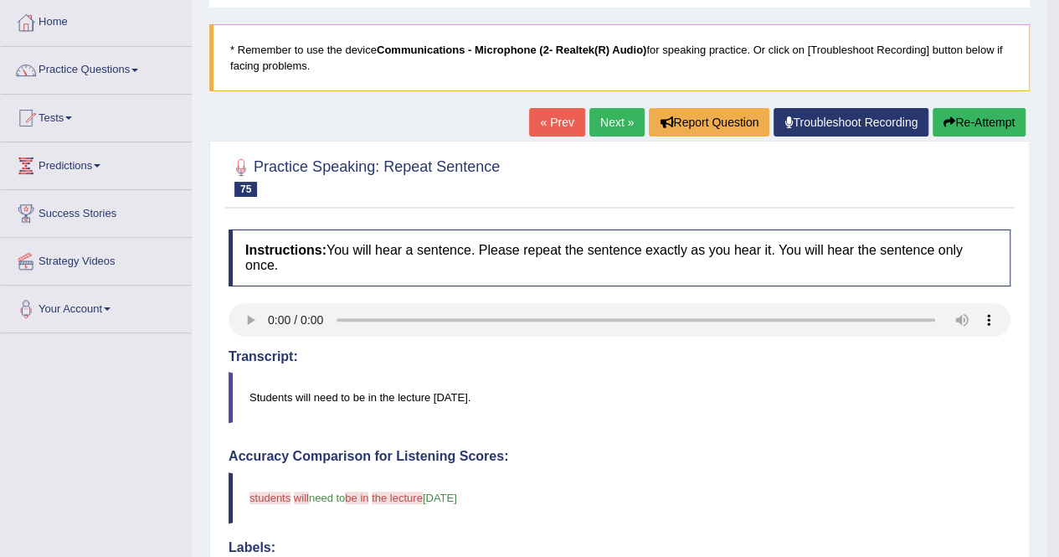
click at [618, 123] on link "Next »" at bounding box center [617, 122] width 55 height 28
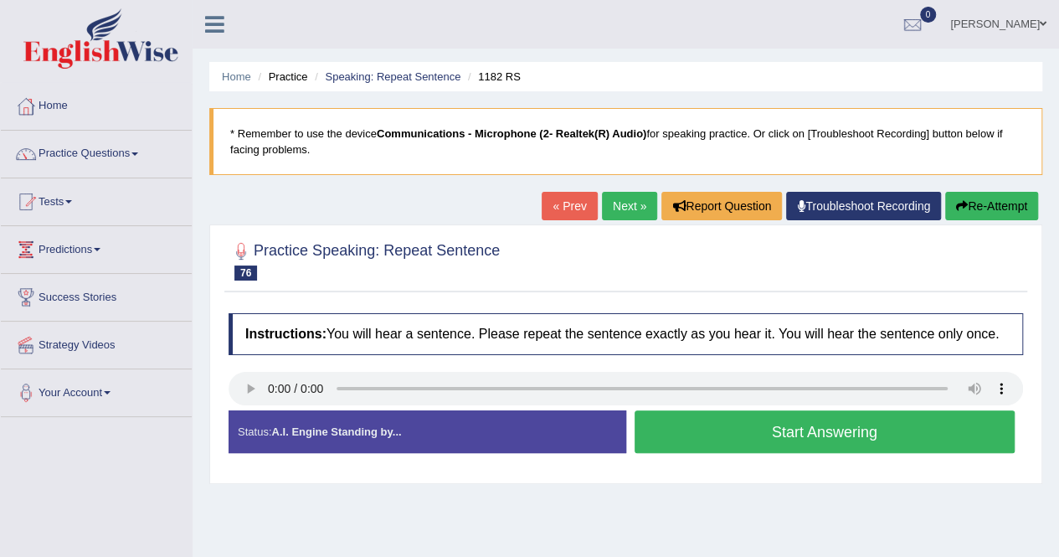
click at [858, 427] on button "Start Answering" at bounding box center [825, 431] width 381 height 43
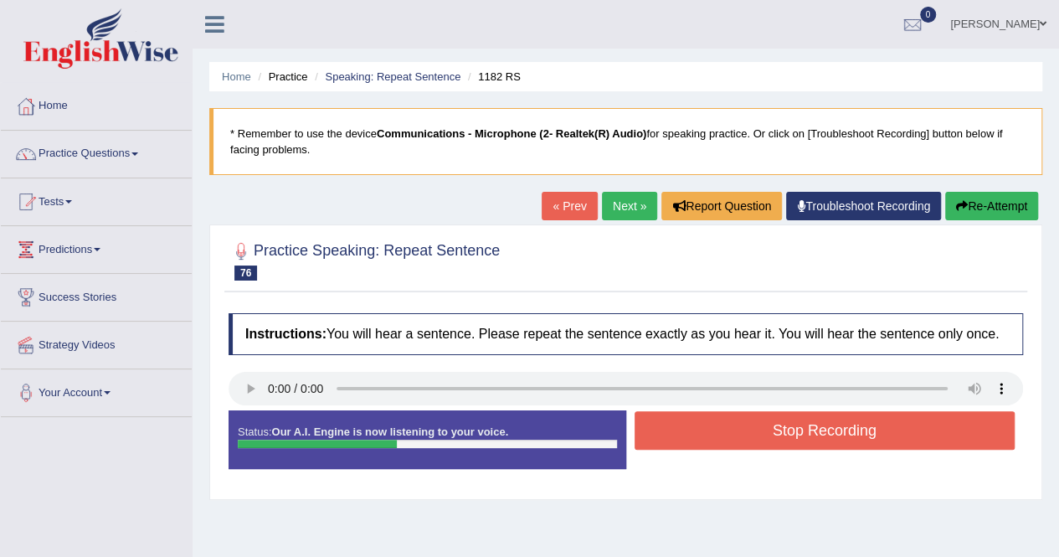
click at [857, 421] on button "Stop Recording" at bounding box center [825, 430] width 381 height 39
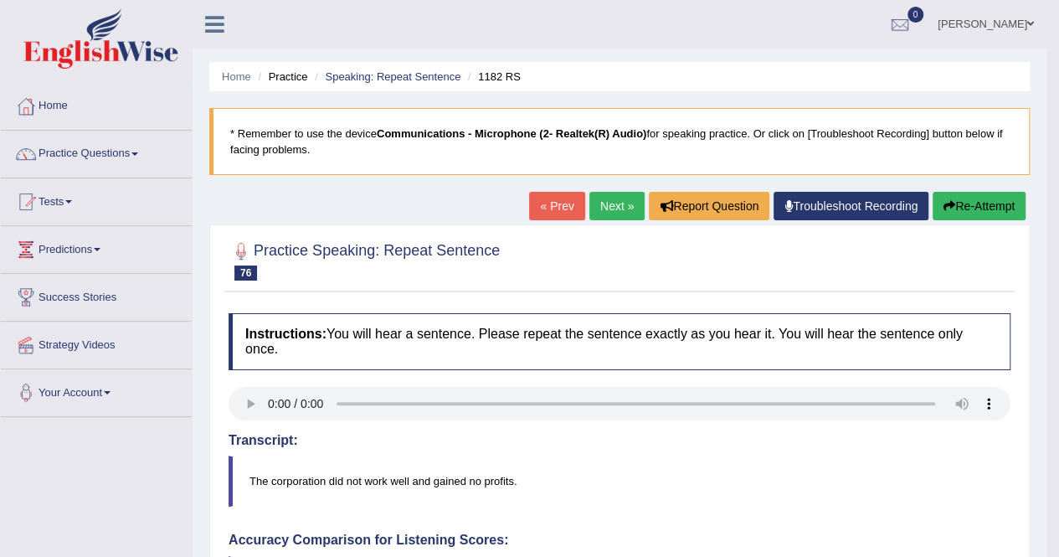
click at [611, 206] on link "Next »" at bounding box center [617, 206] width 55 height 28
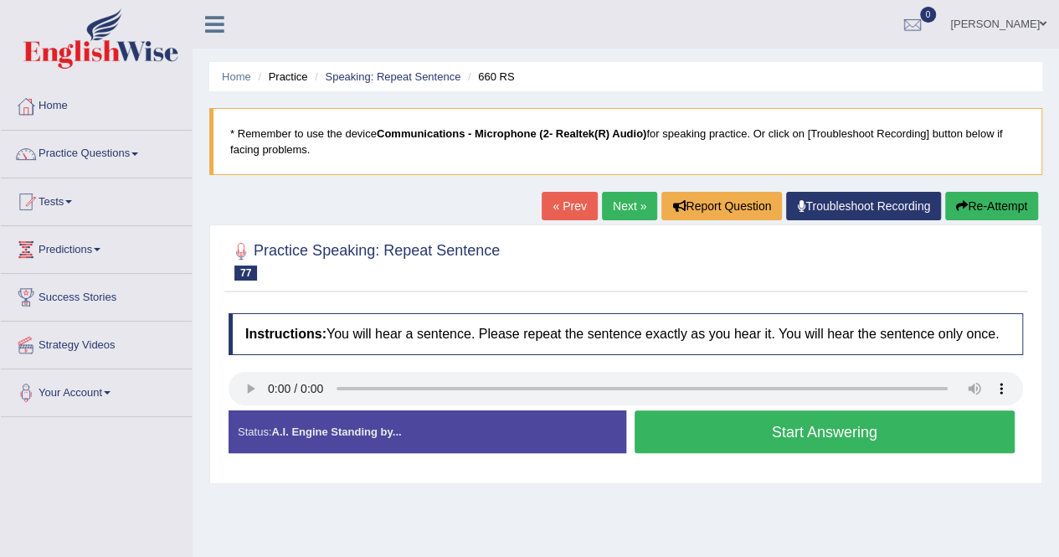
click at [865, 440] on button "Start Answering" at bounding box center [825, 431] width 381 height 43
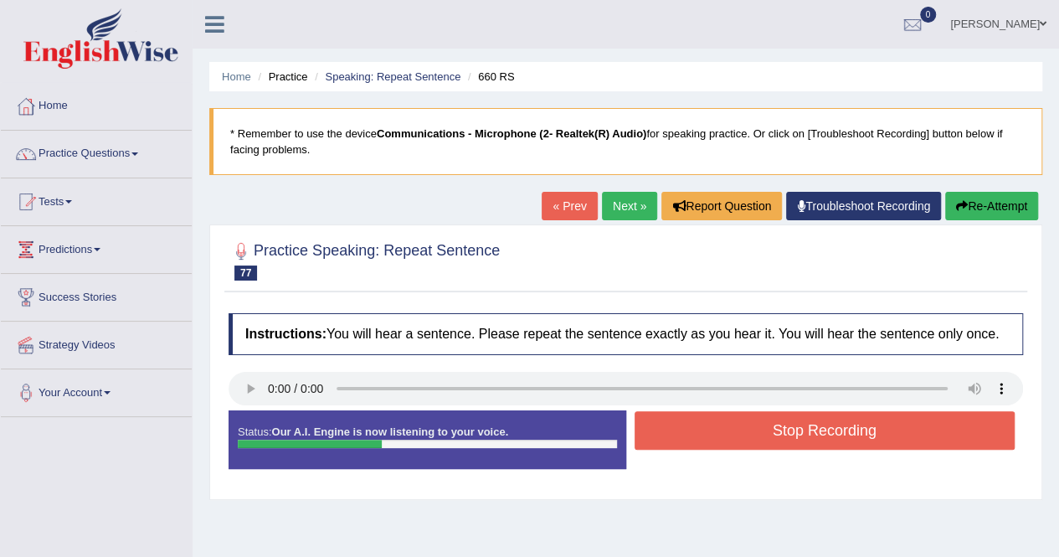
click at [865, 440] on button "Stop Recording" at bounding box center [825, 430] width 381 height 39
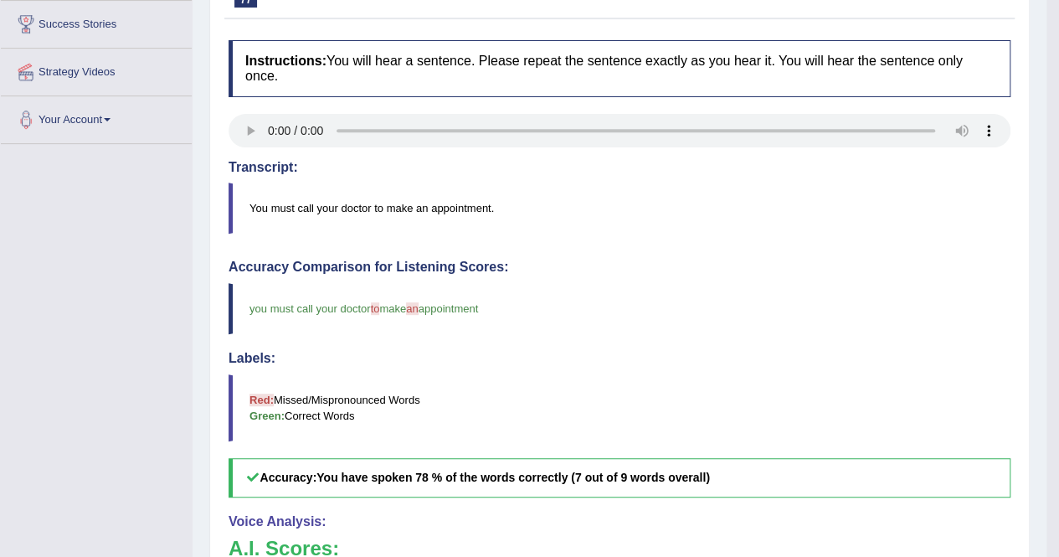
scroll to position [84, 0]
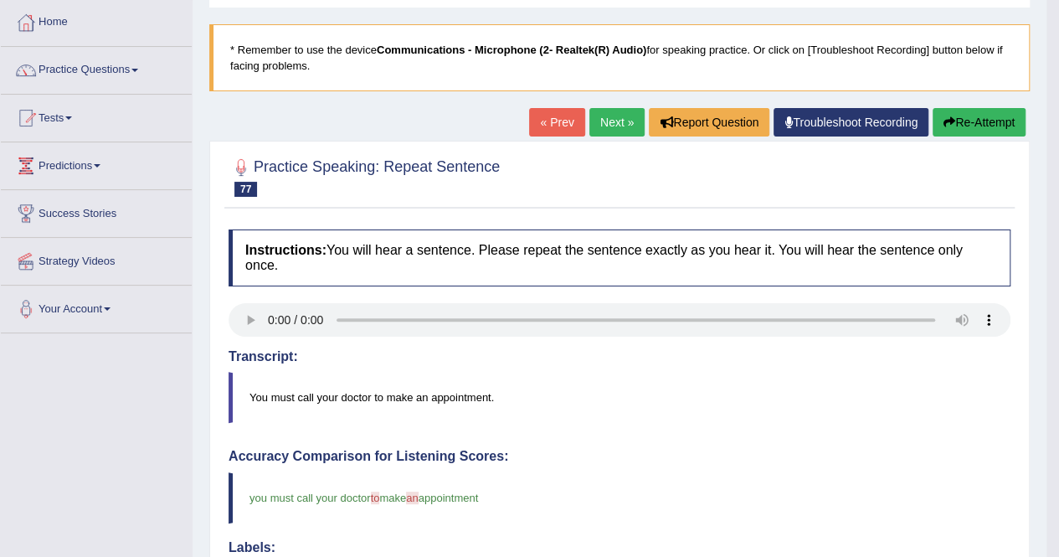
click at [618, 125] on link "Next »" at bounding box center [617, 122] width 55 height 28
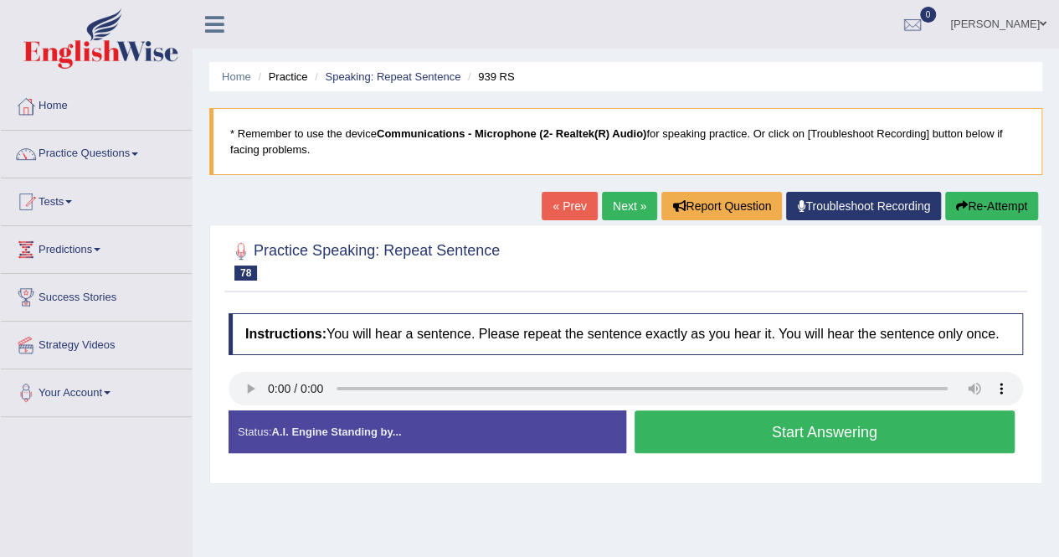
click at [809, 435] on button "Start Answering" at bounding box center [825, 431] width 381 height 43
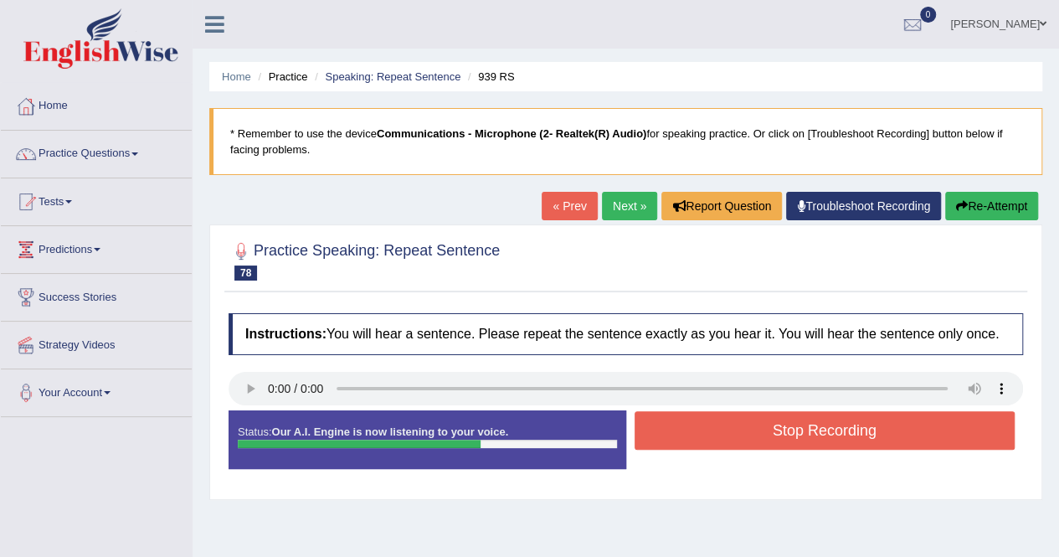
click at [809, 435] on button "Stop Recording" at bounding box center [825, 430] width 381 height 39
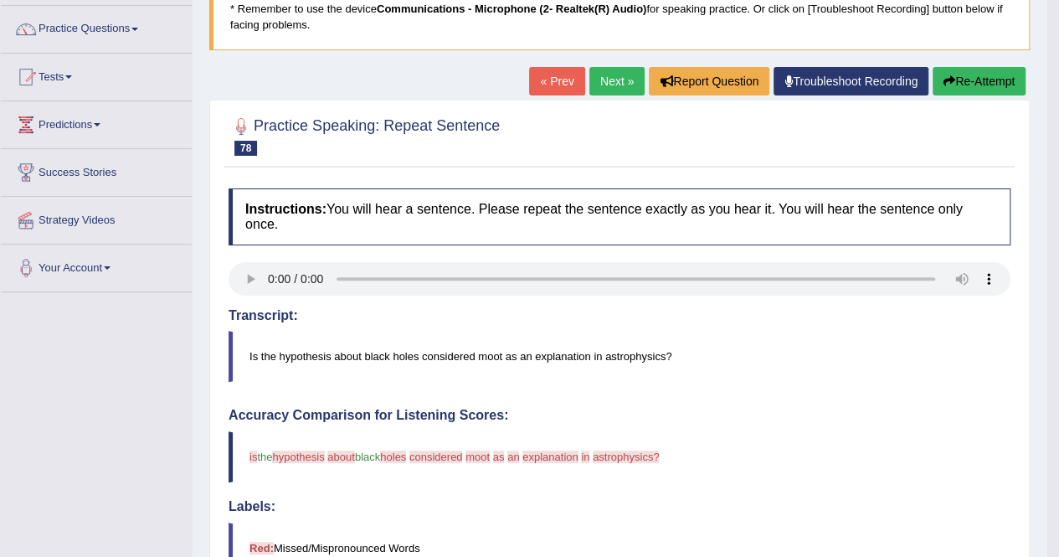
scroll to position [84, 0]
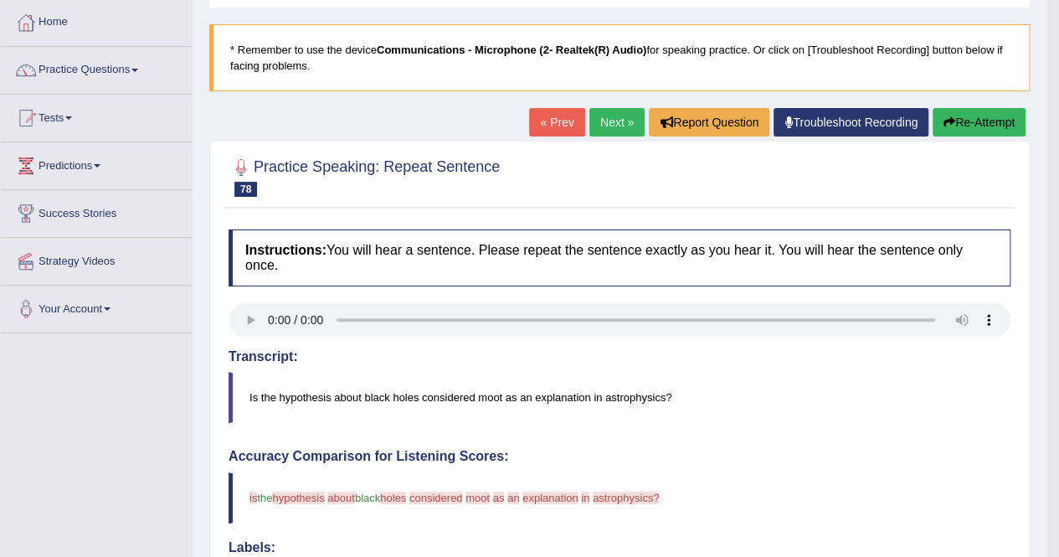
click at [623, 118] on link "Next »" at bounding box center [617, 122] width 55 height 28
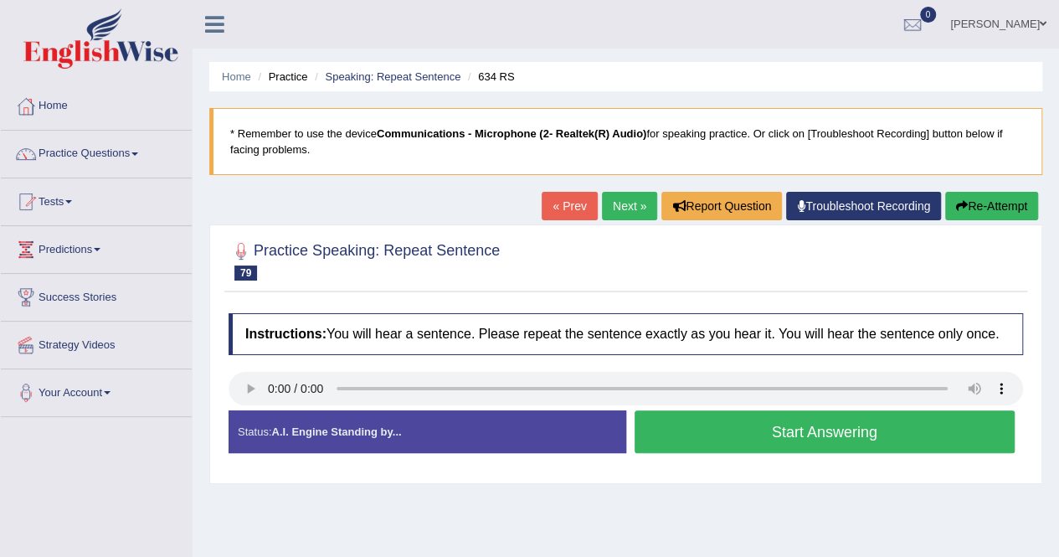
click at [825, 438] on button "Start Answering" at bounding box center [825, 431] width 381 height 43
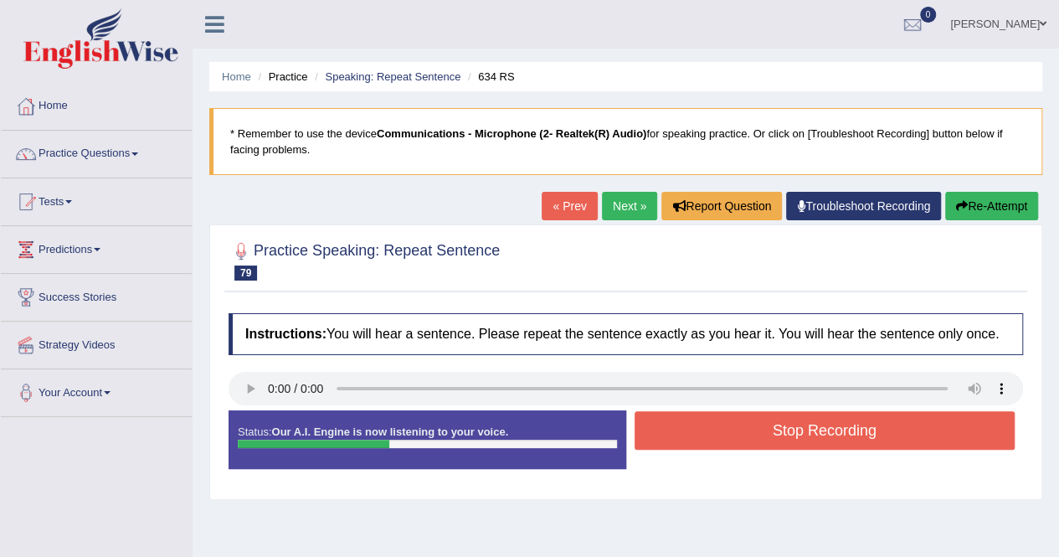
click at [825, 438] on button "Stop Recording" at bounding box center [825, 430] width 381 height 39
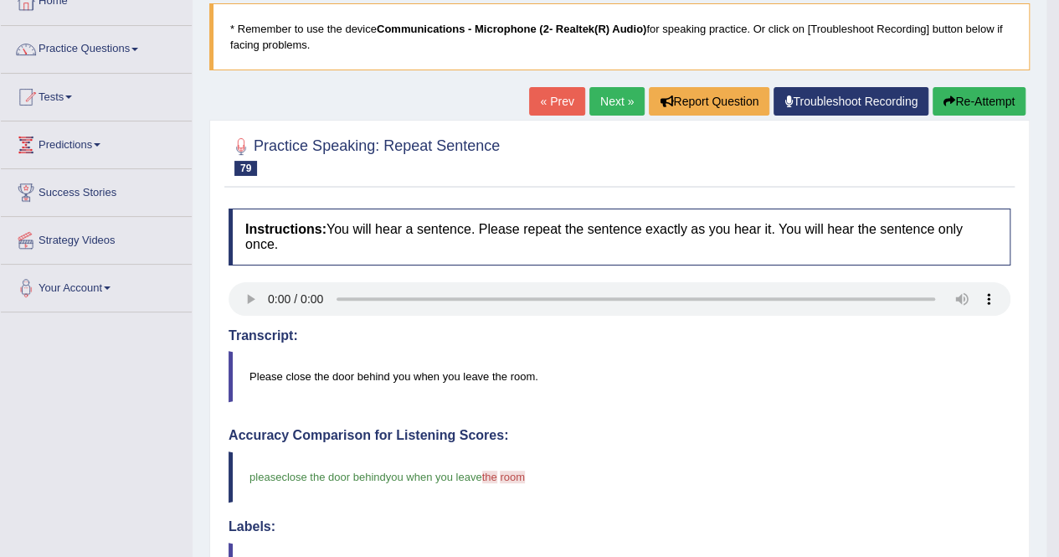
scroll to position [84, 0]
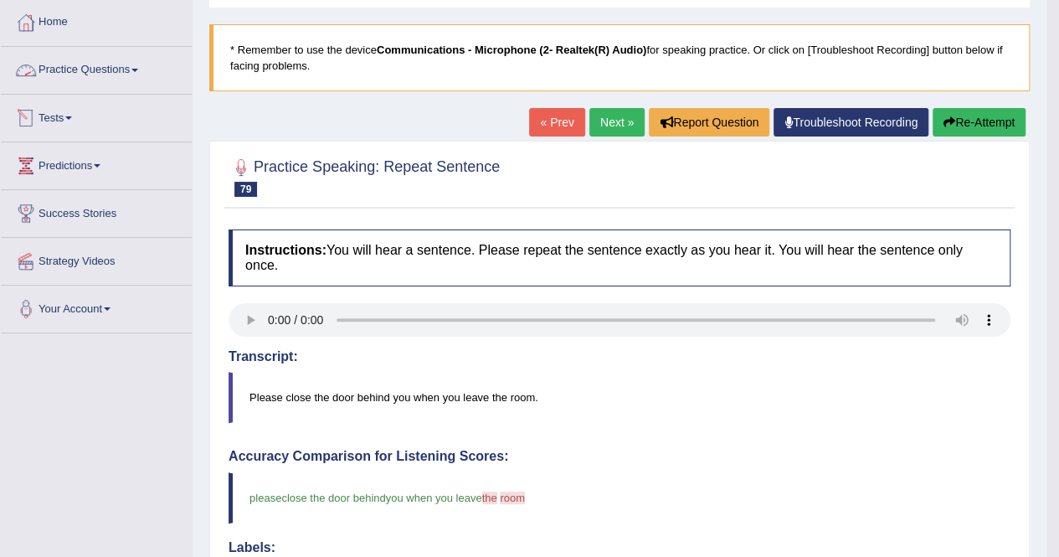
click at [92, 75] on link "Practice Questions" at bounding box center [96, 68] width 191 height 42
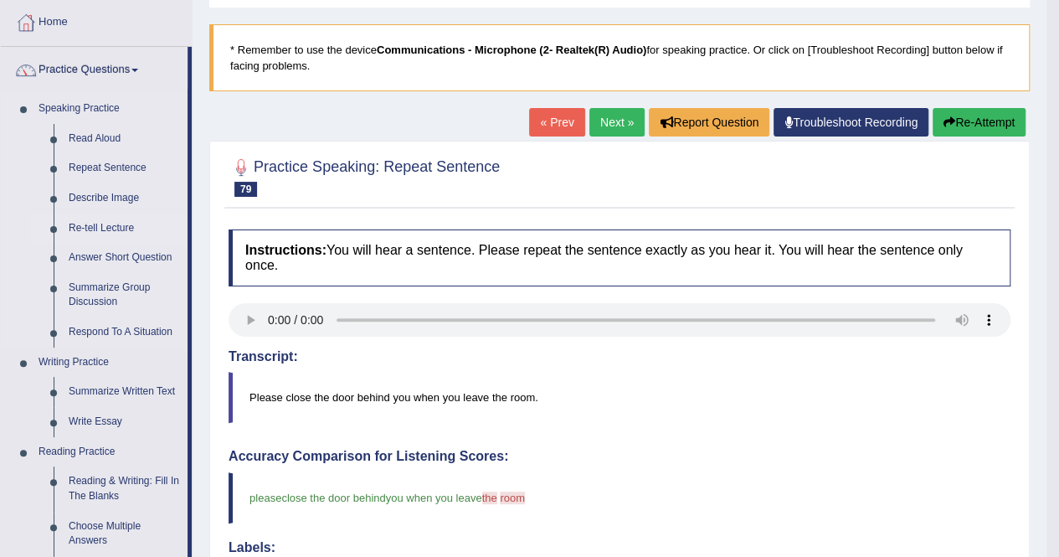
click at [116, 229] on link "Re-tell Lecture" at bounding box center [124, 229] width 126 height 30
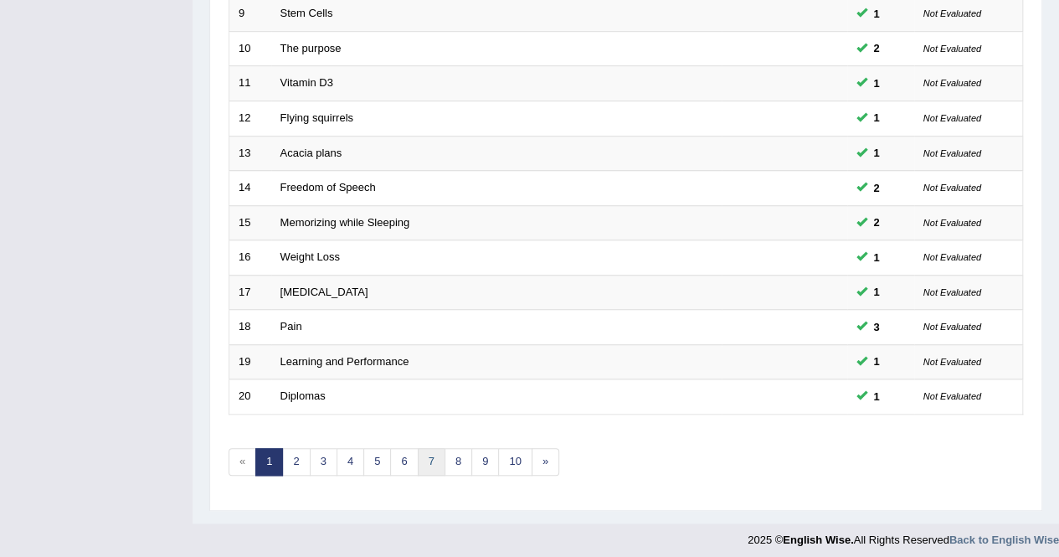
click at [419, 462] on link "7" at bounding box center [432, 462] width 28 height 28
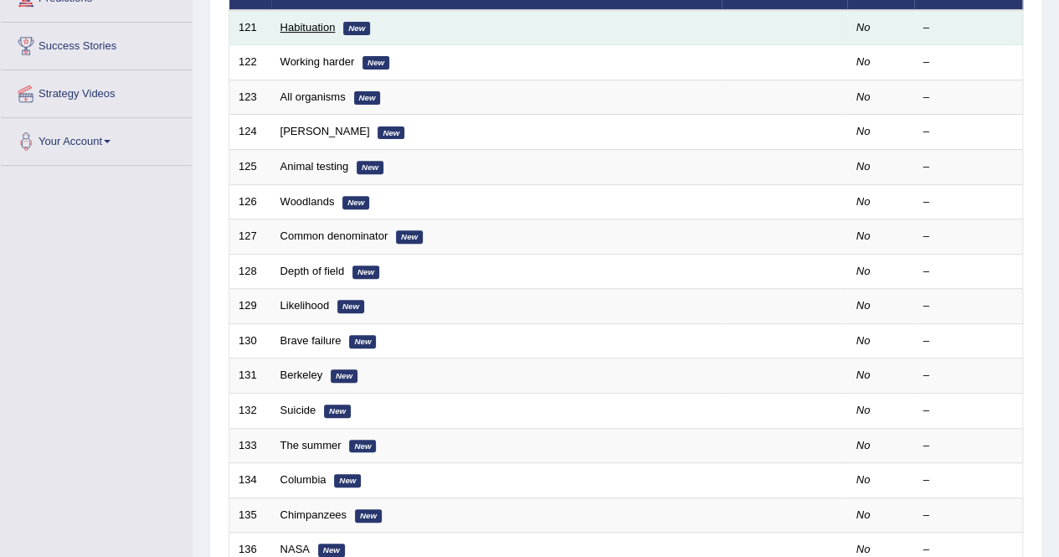
click at [291, 25] on link "Habituation" at bounding box center [308, 27] width 55 height 13
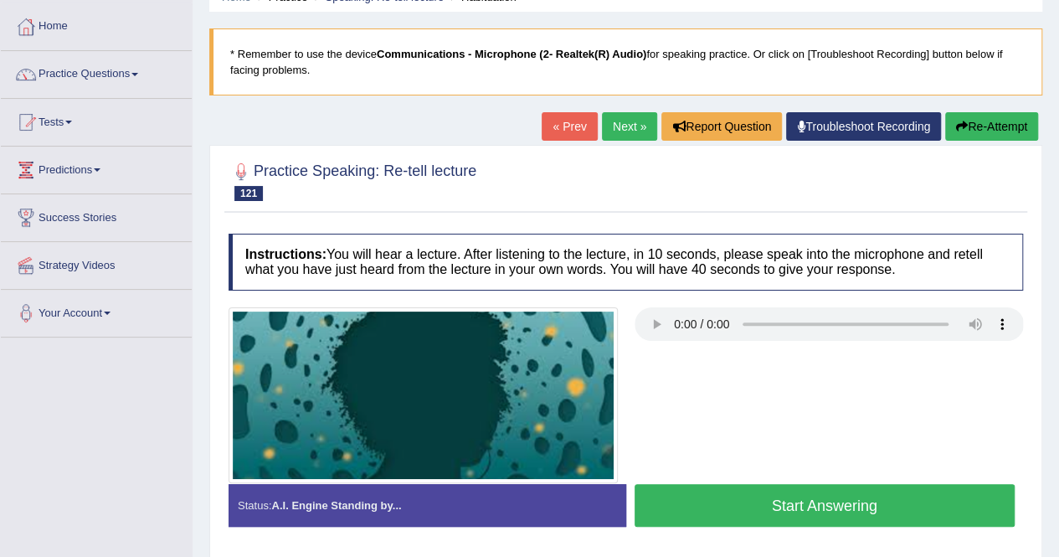
scroll to position [167, 0]
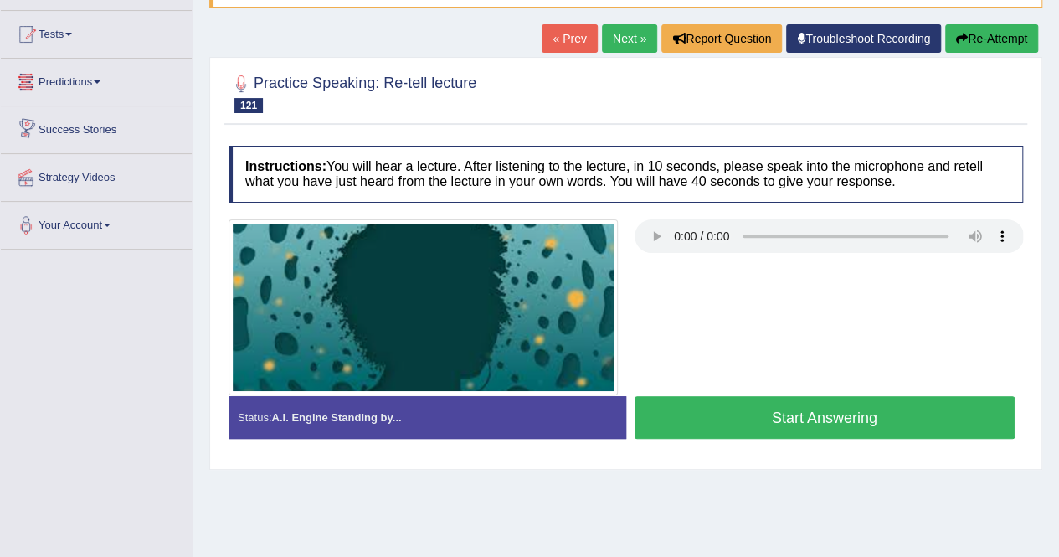
click at [82, 76] on link "Predictions" at bounding box center [96, 80] width 191 height 42
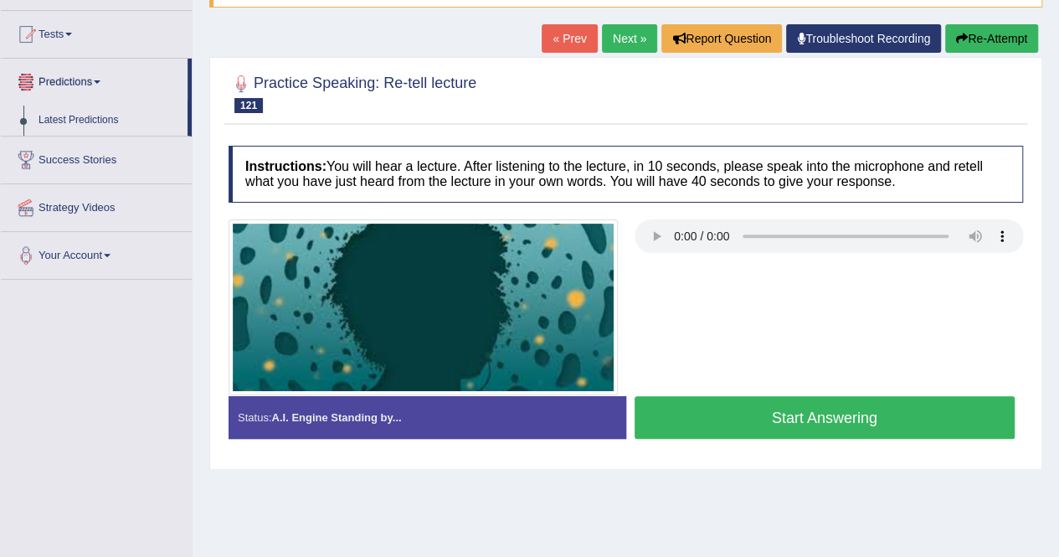
click at [88, 78] on link "Predictions" at bounding box center [94, 80] width 187 height 42
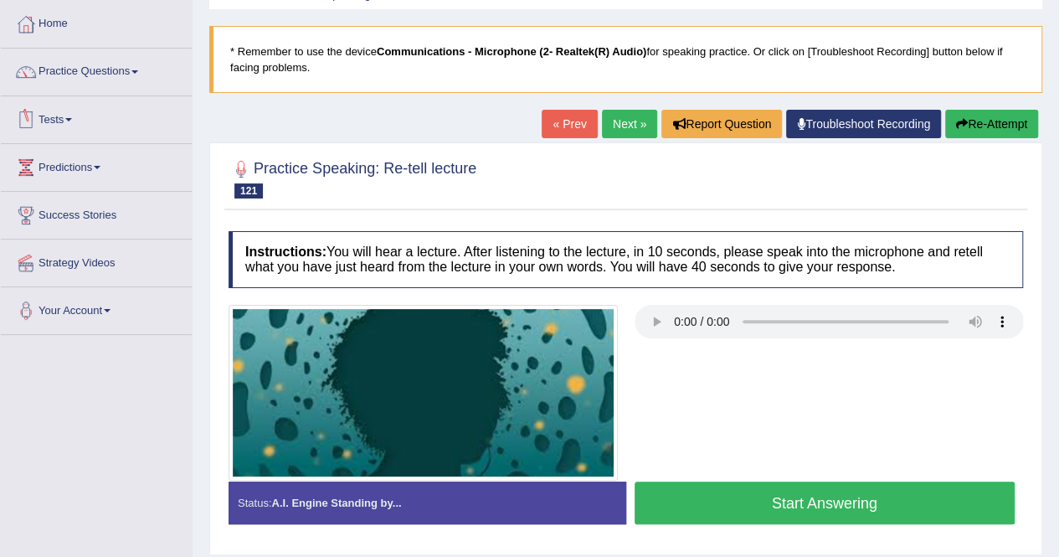
scroll to position [0, 0]
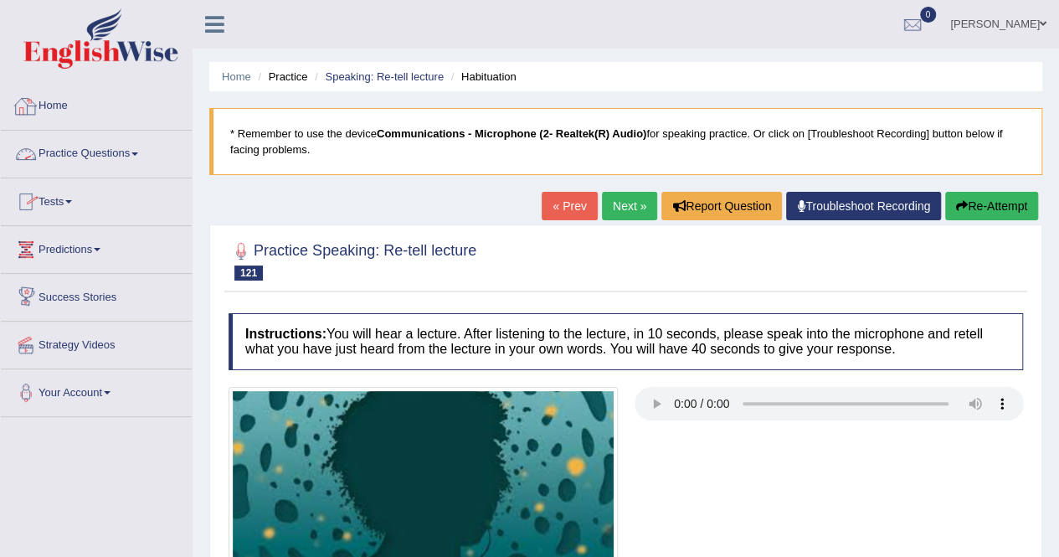
click at [109, 152] on link "Practice Questions" at bounding box center [96, 152] width 191 height 42
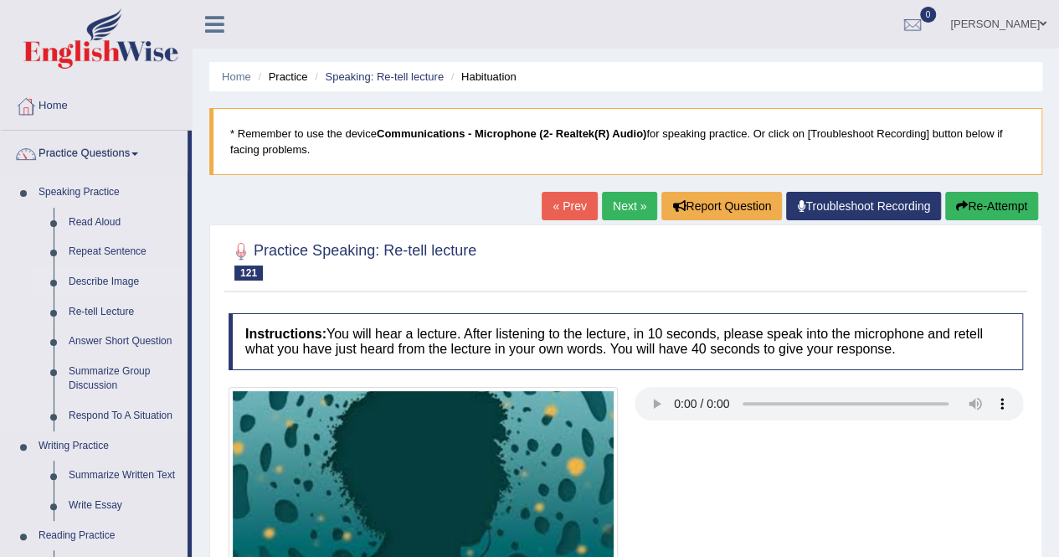
click at [97, 279] on link "Describe Image" at bounding box center [124, 282] width 126 height 30
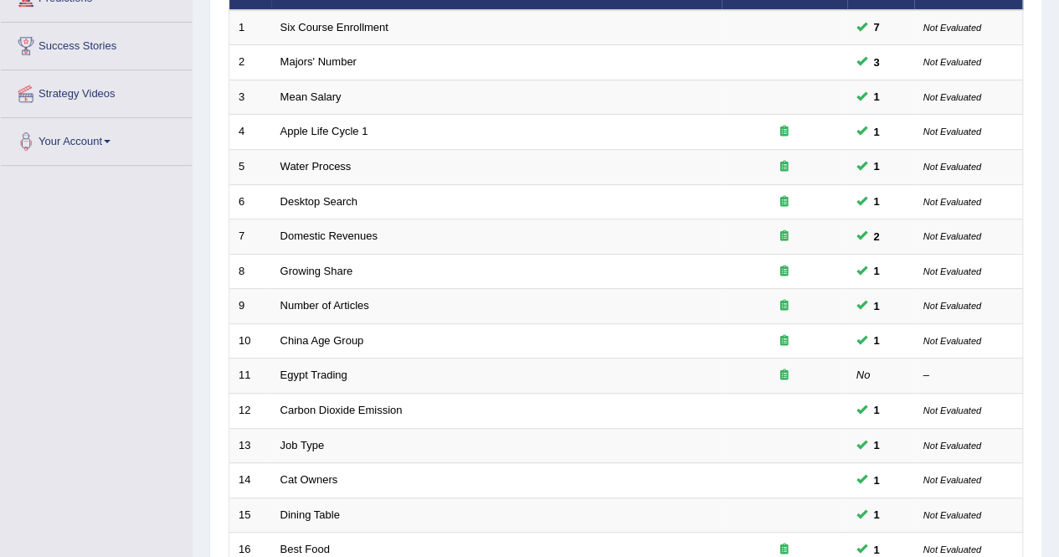
scroll to position [543, 0]
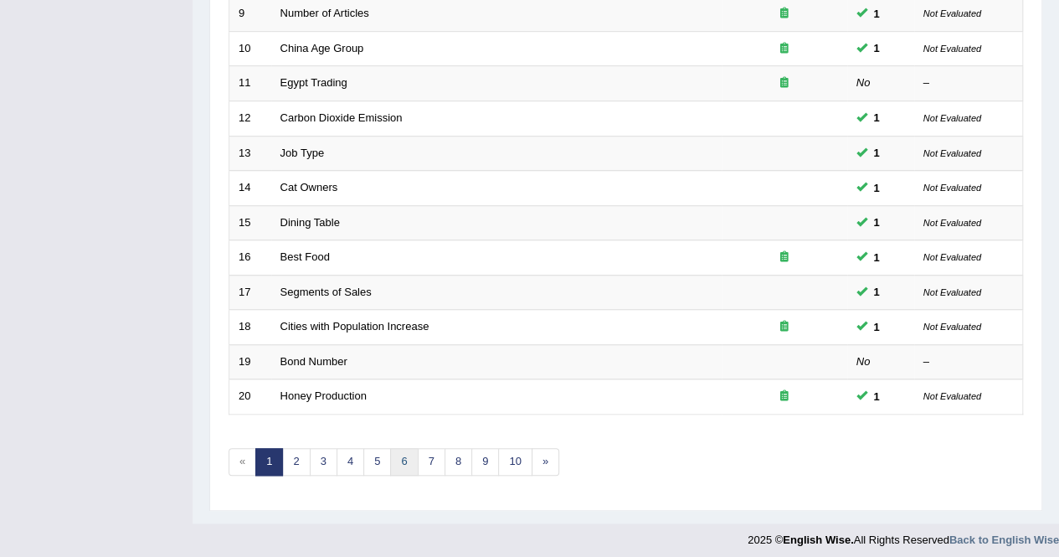
click at [409, 450] on link "6" at bounding box center [404, 462] width 28 height 28
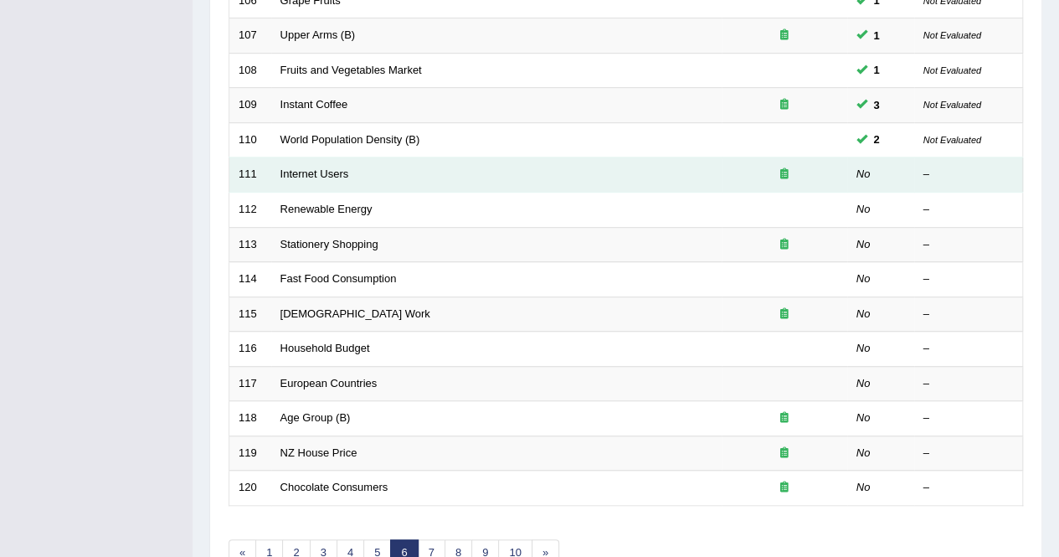
scroll to position [543, 0]
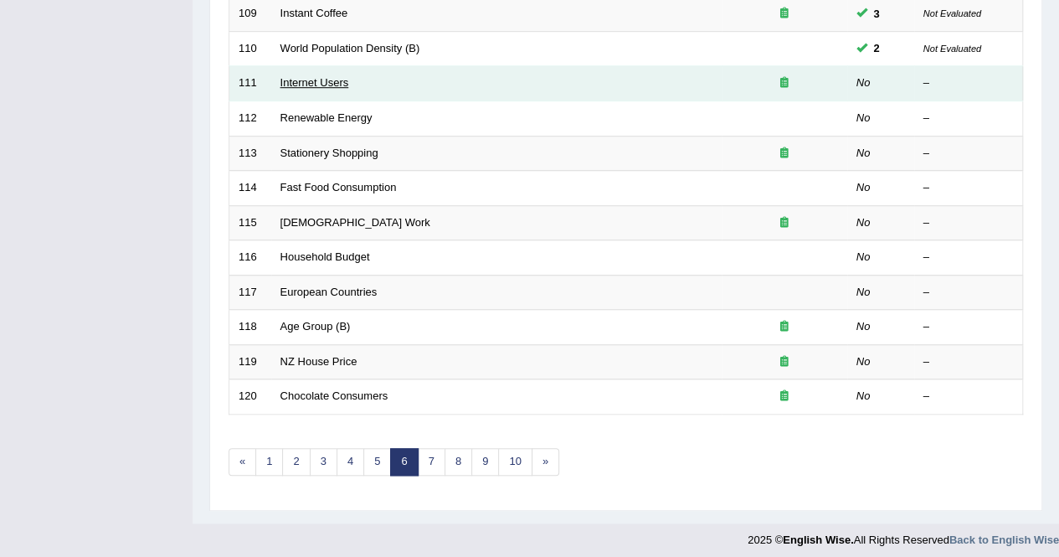
click at [286, 76] on link "Internet Users" at bounding box center [315, 82] width 69 height 13
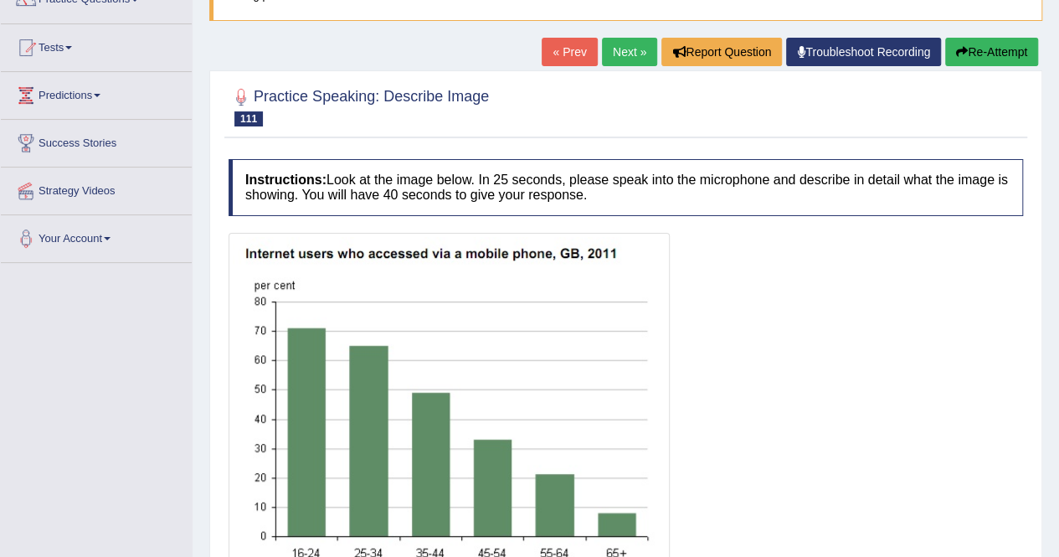
scroll to position [322, 0]
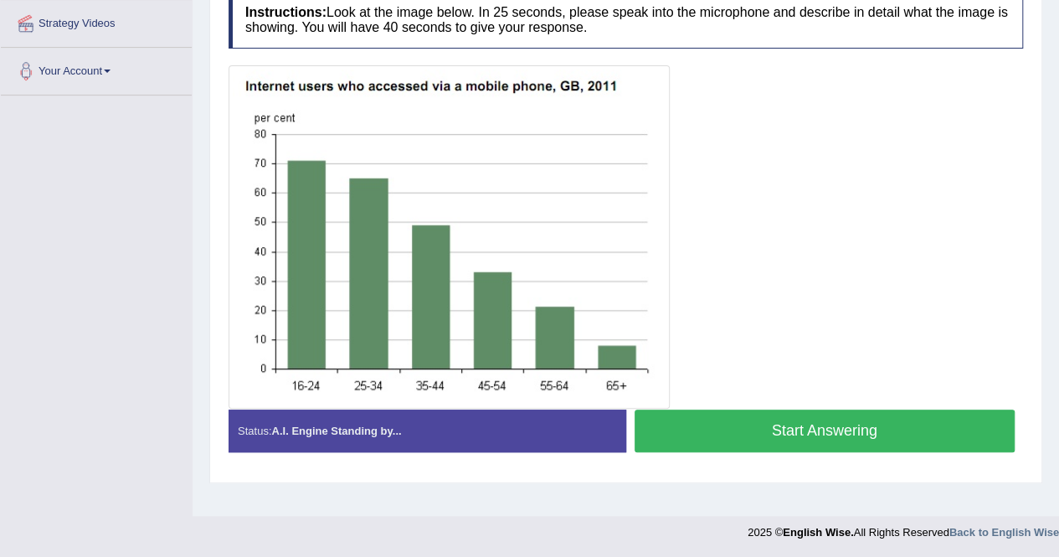
click at [823, 438] on button "Start Answering" at bounding box center [825, 431] width 381 height 43
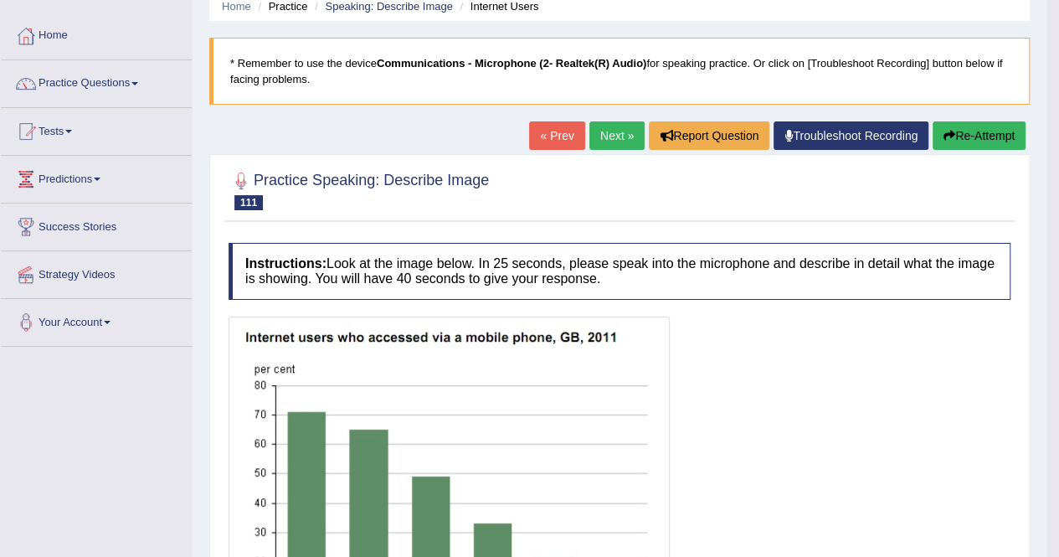
scroll to position [0, 0]
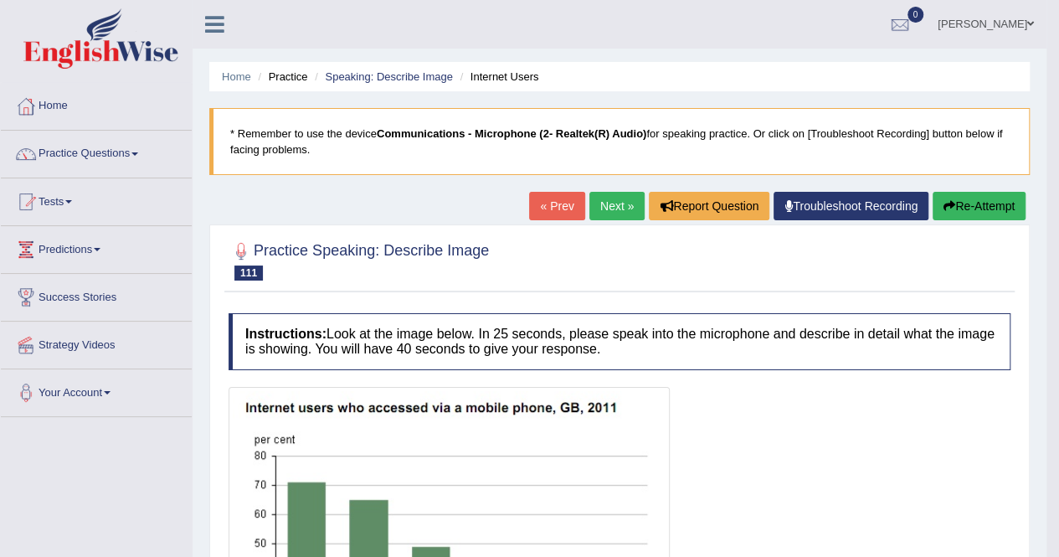
click at [606, 204] on link "Next »" at bounding box center [617, 206] width 55 height 28
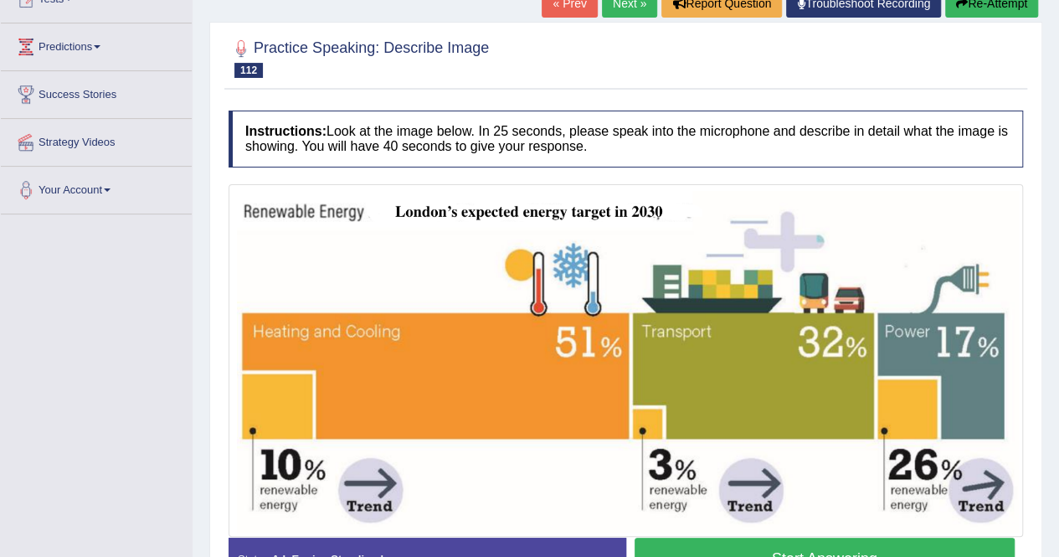
scroll to position [322, 0]
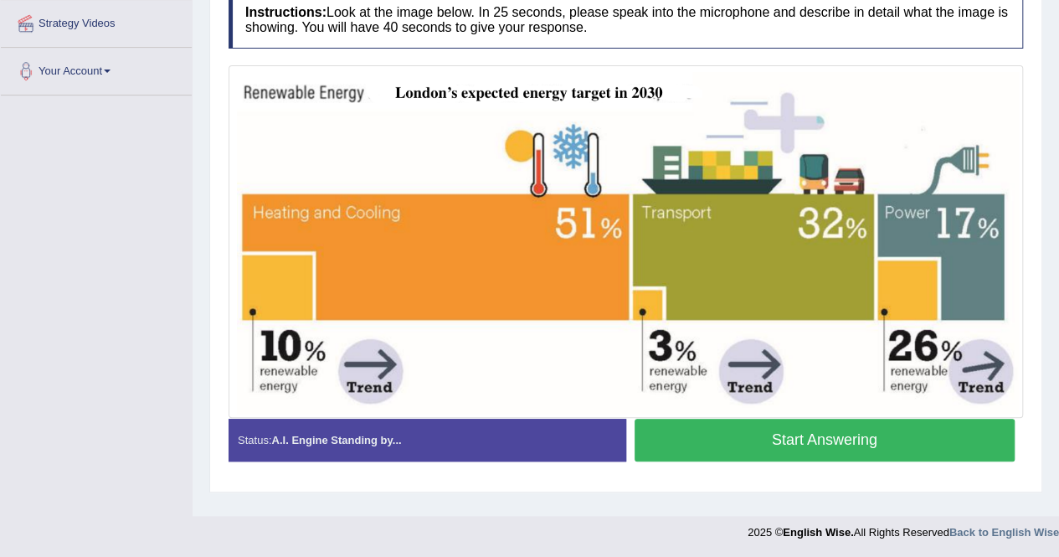
click at [890, 440] on button "Start Answering" at bounding box center [825, 440] width 381 height 43
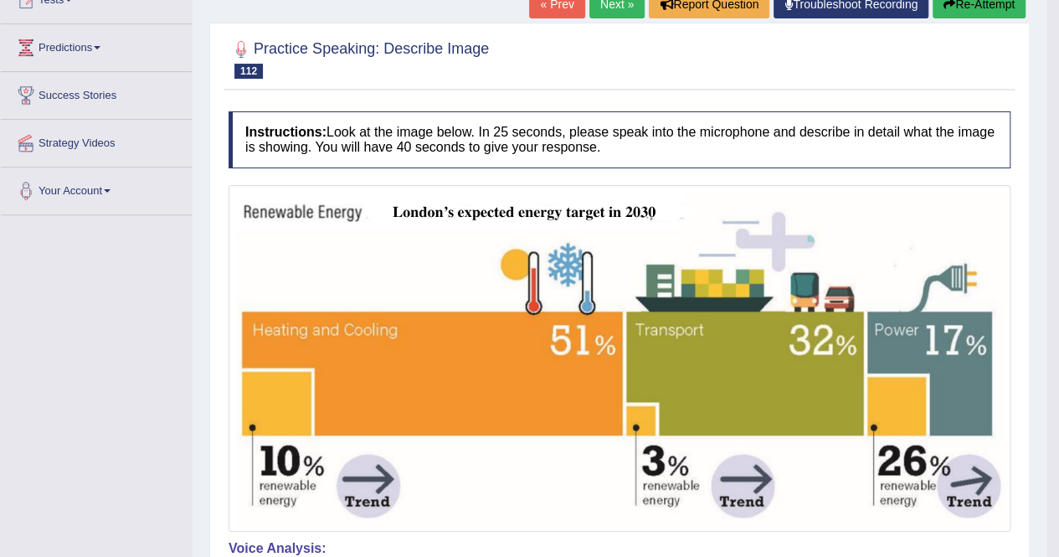
scroll to position [84, 0]
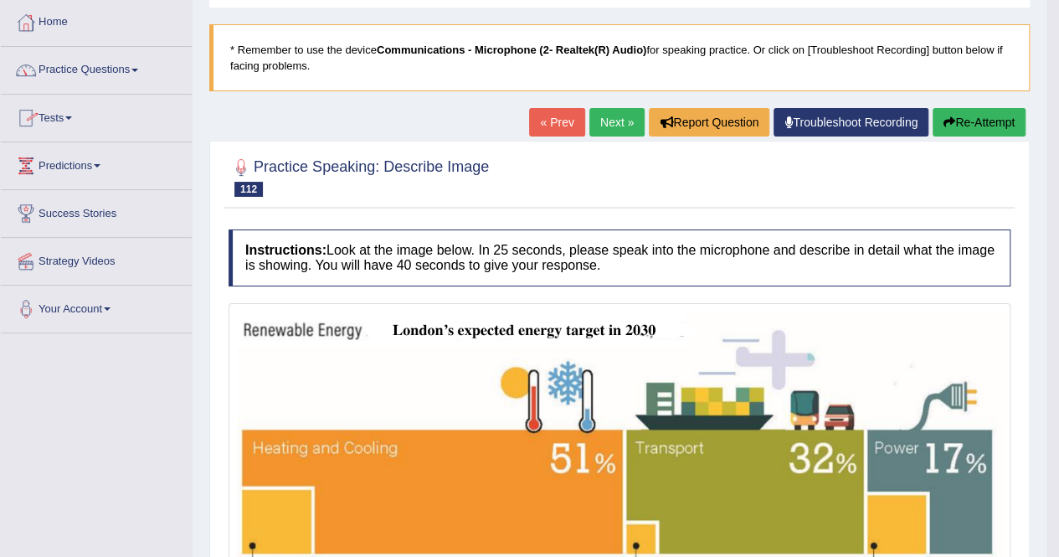
click at [131, 71] on link "Practice Questions" at bounding box center [96, 68] width 191 height 42
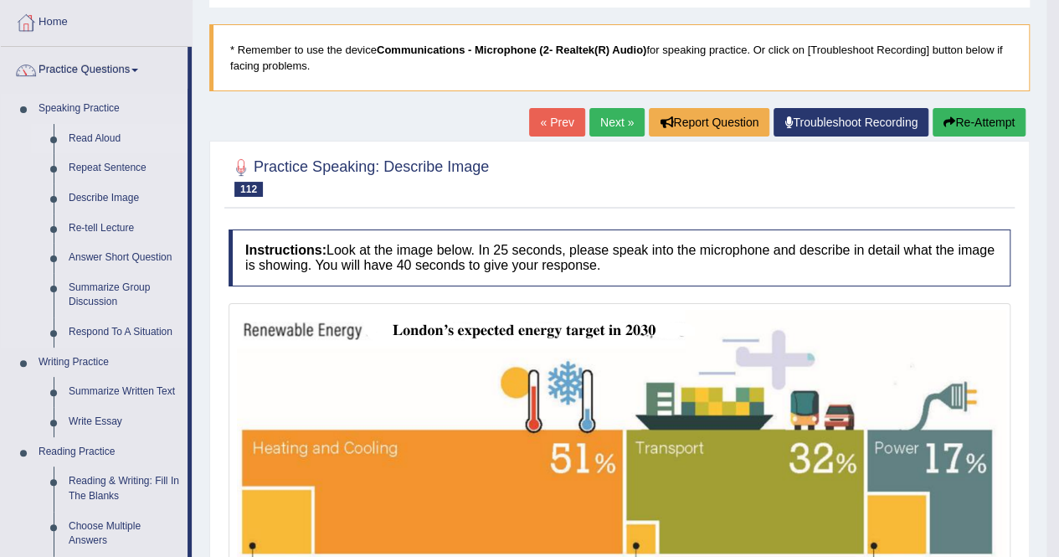
click at [118, 135] on link "Read Aloud" at bounding box center [124, 139] width 126 height 30
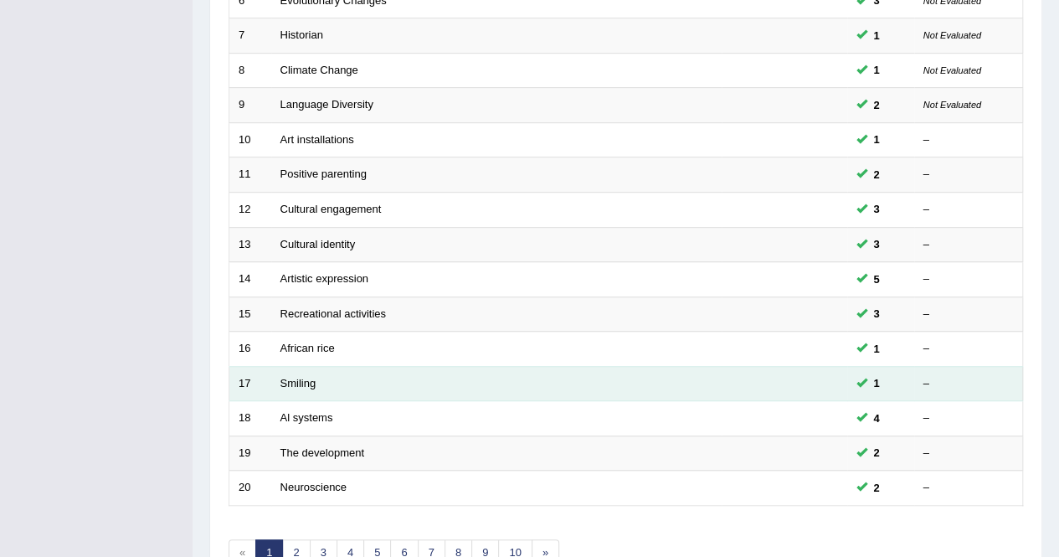
scroll to position [543, 0]
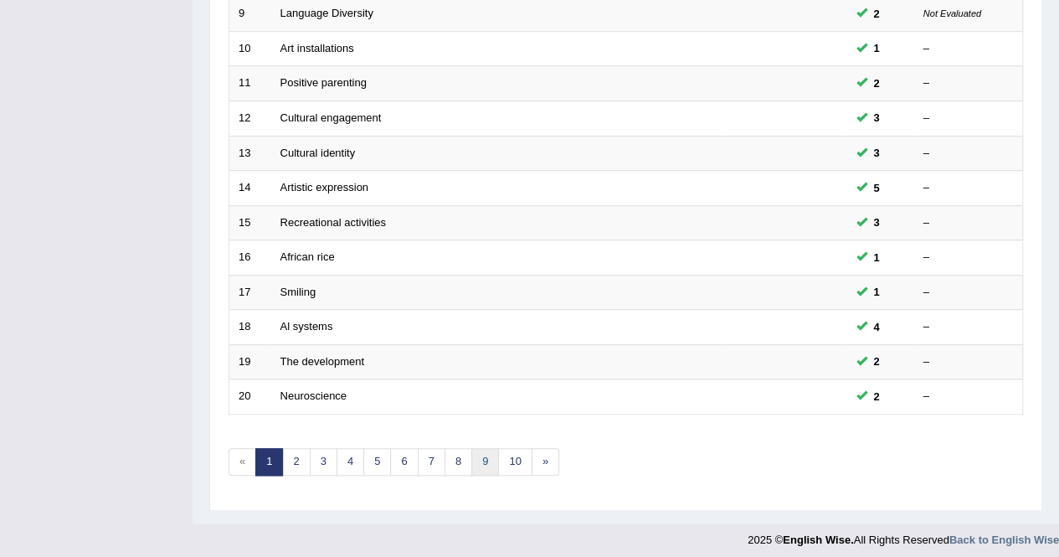
click at [482, 460] on link "9" at bounding box center [485, 462] width 28 height 28
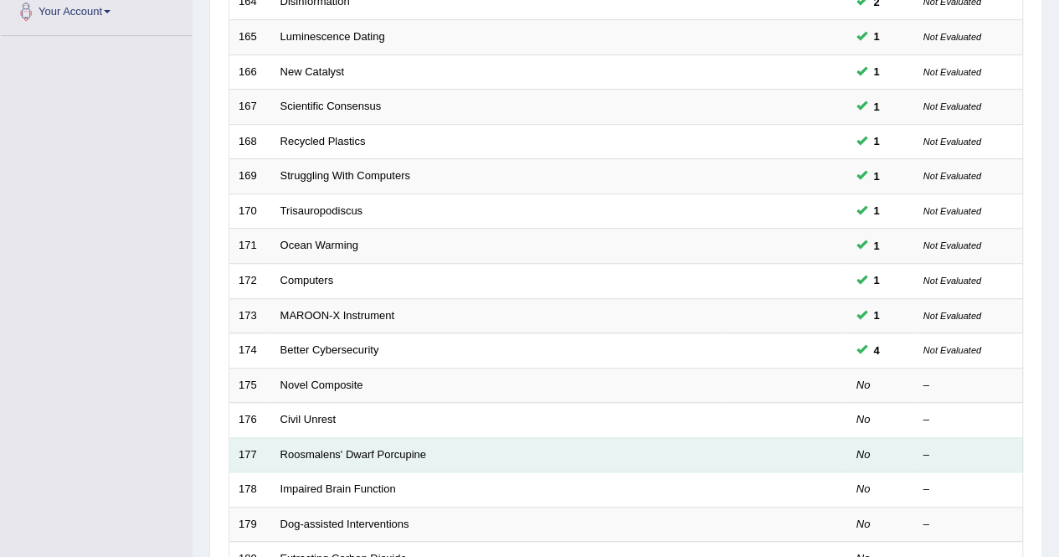
scroll to position [419, 0]
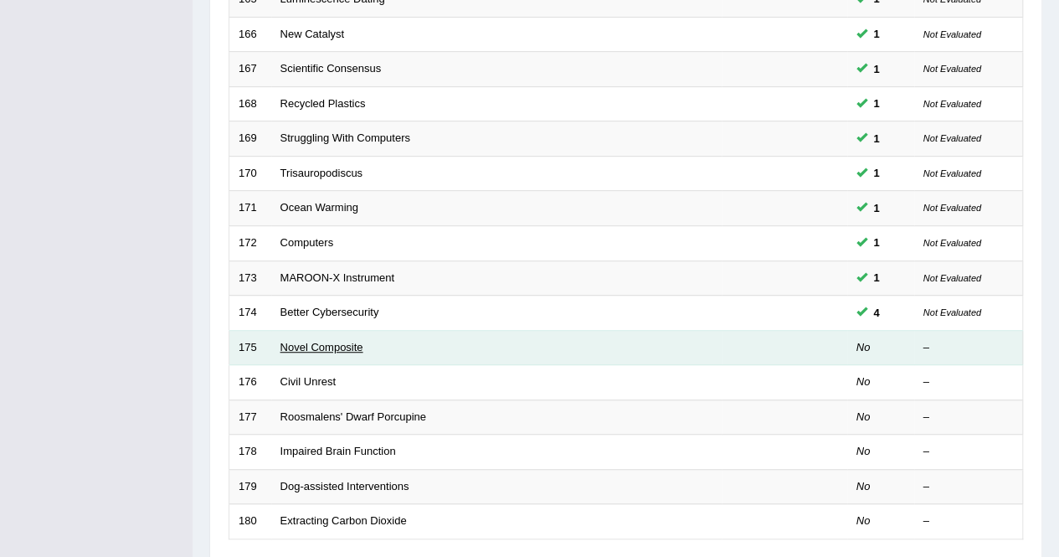
click at [328, 341] on link "Novel Composite" at bounding box center [322, 347] width 83 height 13
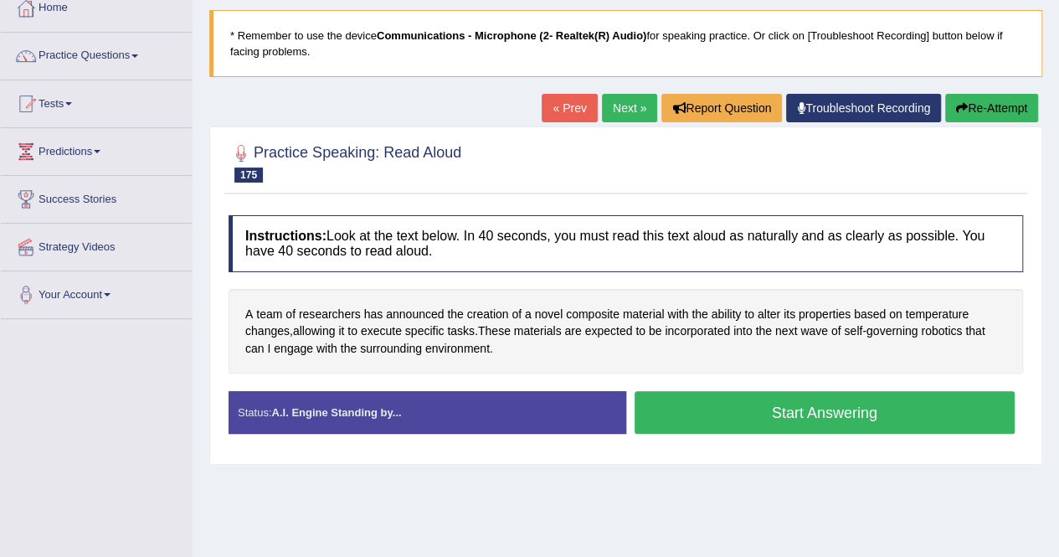
scroll to position [167, 0]
